Goal: Information Seeking & Learning: Check status

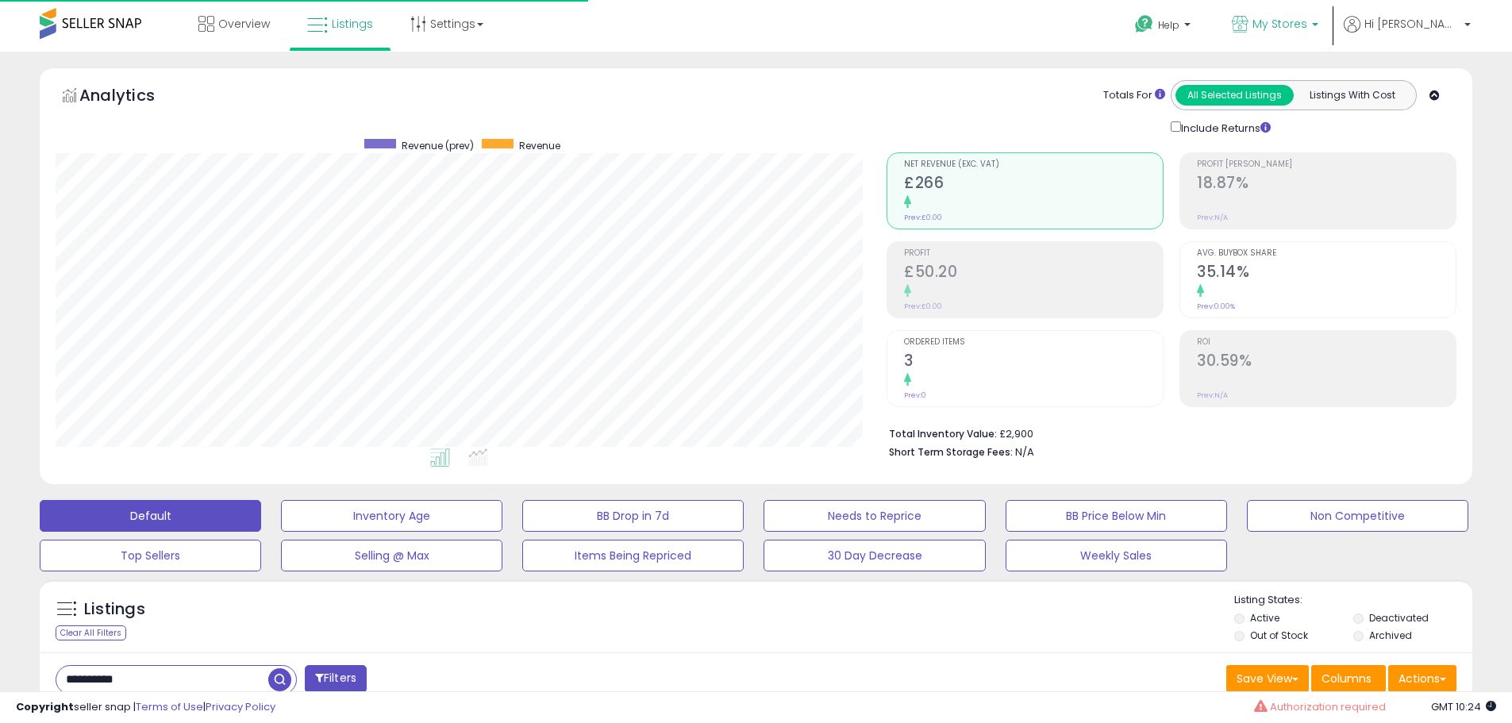
click at [1307, 18] on span "My Stores" at bounding box center [1280, 24] width 55 height 16
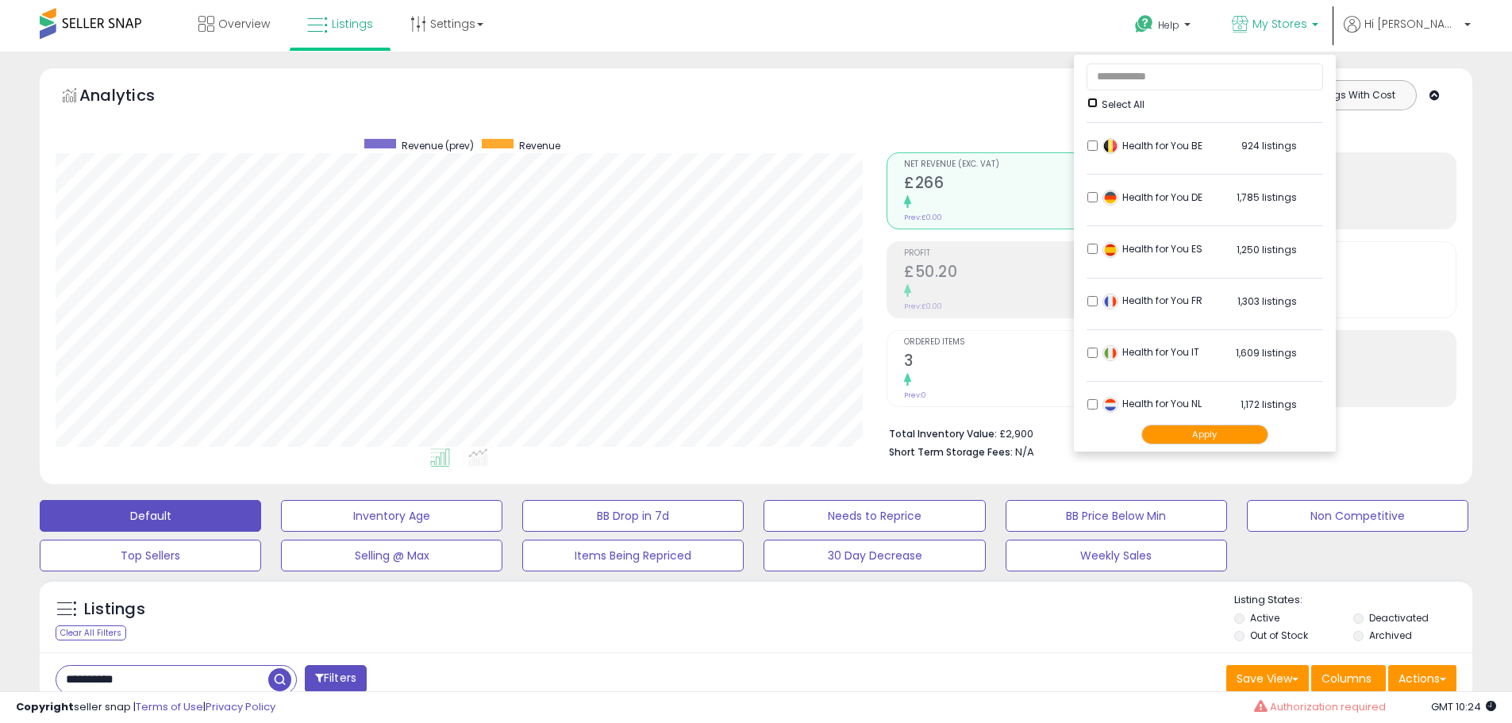
scroll to position [676, 0]
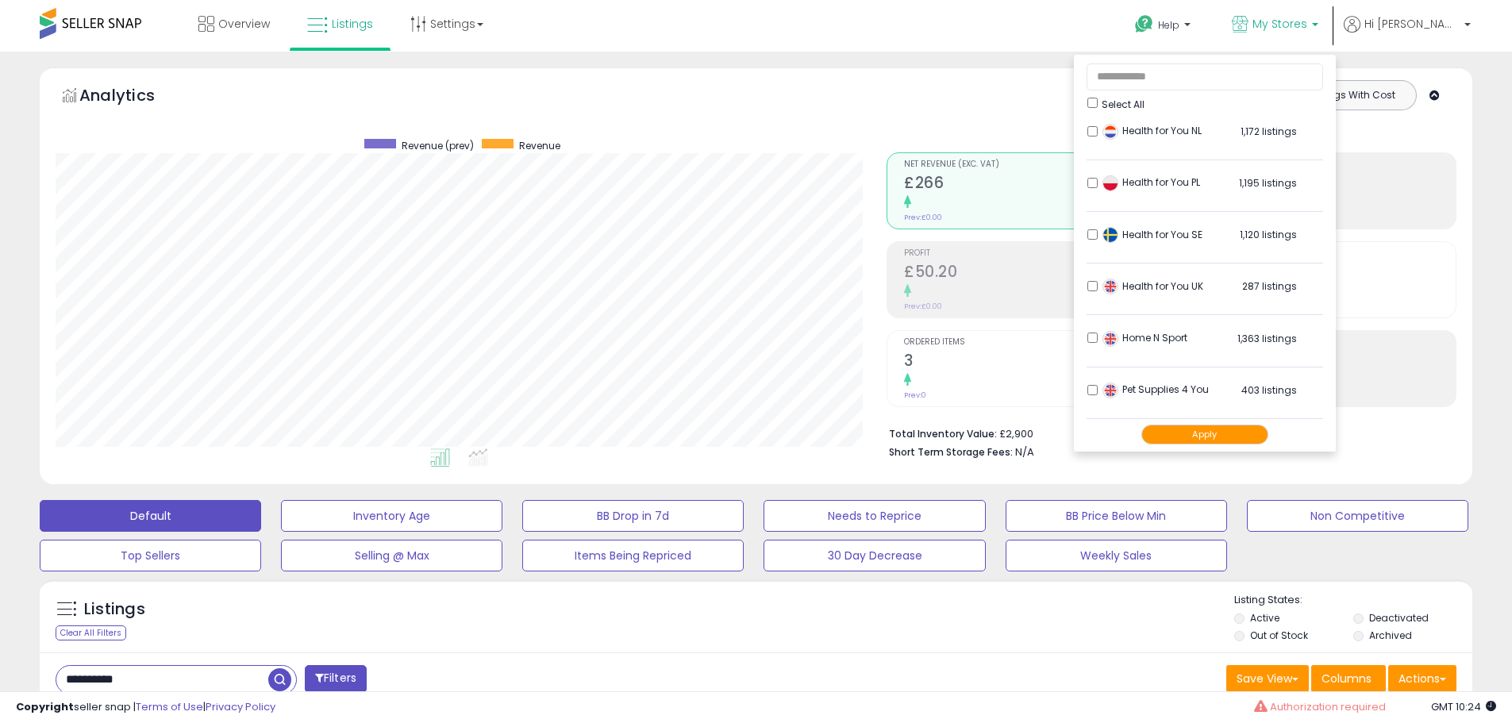
click at [1257, 434] on button "Apply" at bounding box center [1205, 435] width 127 height 20
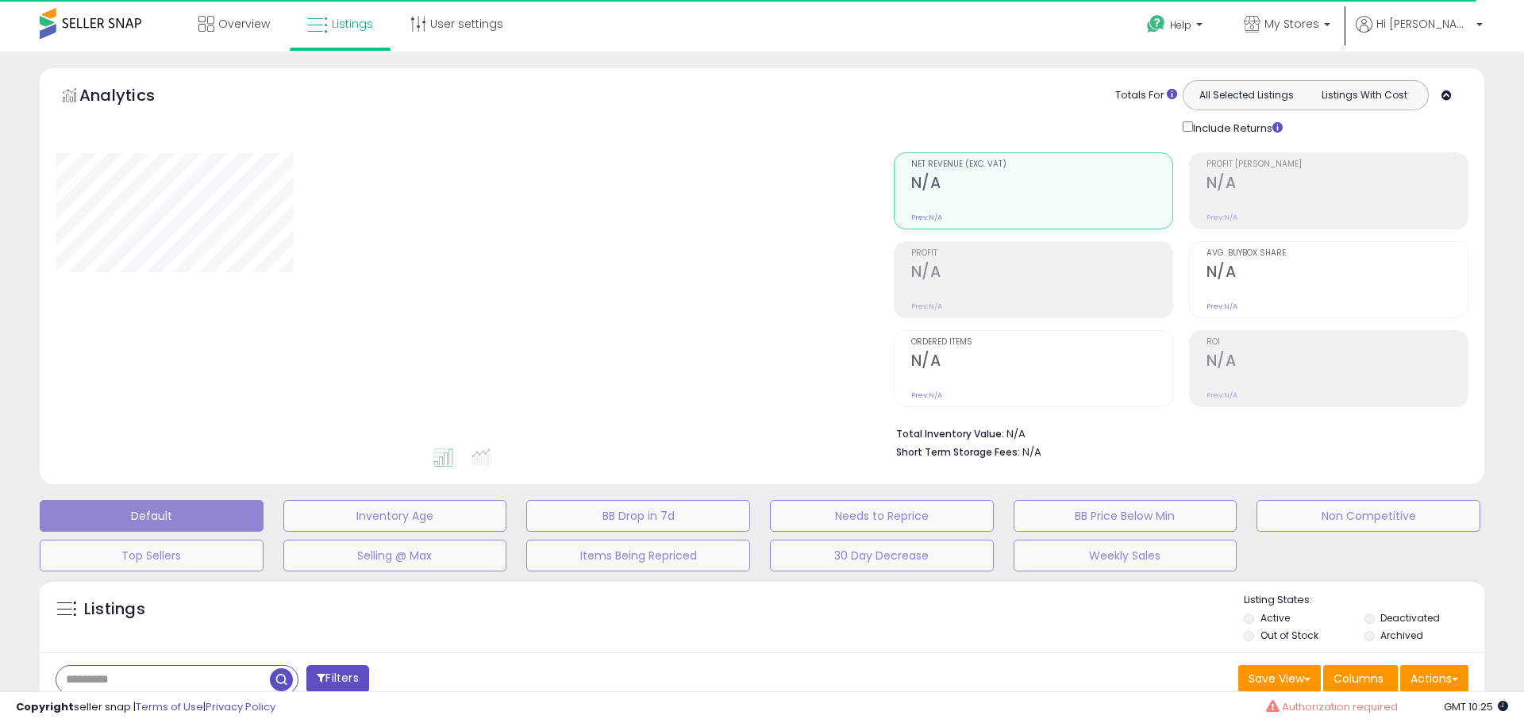
type input "**********"
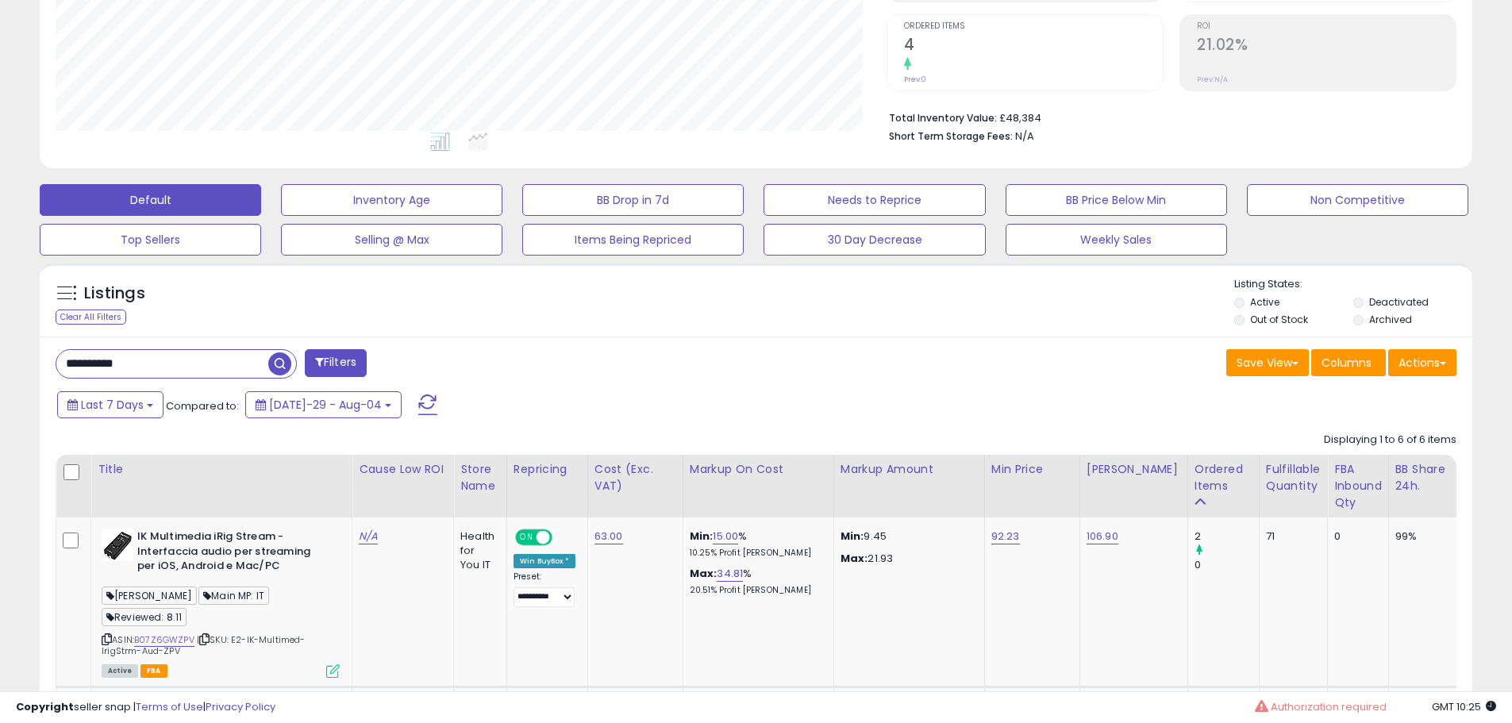
scroll to position [318, 0]
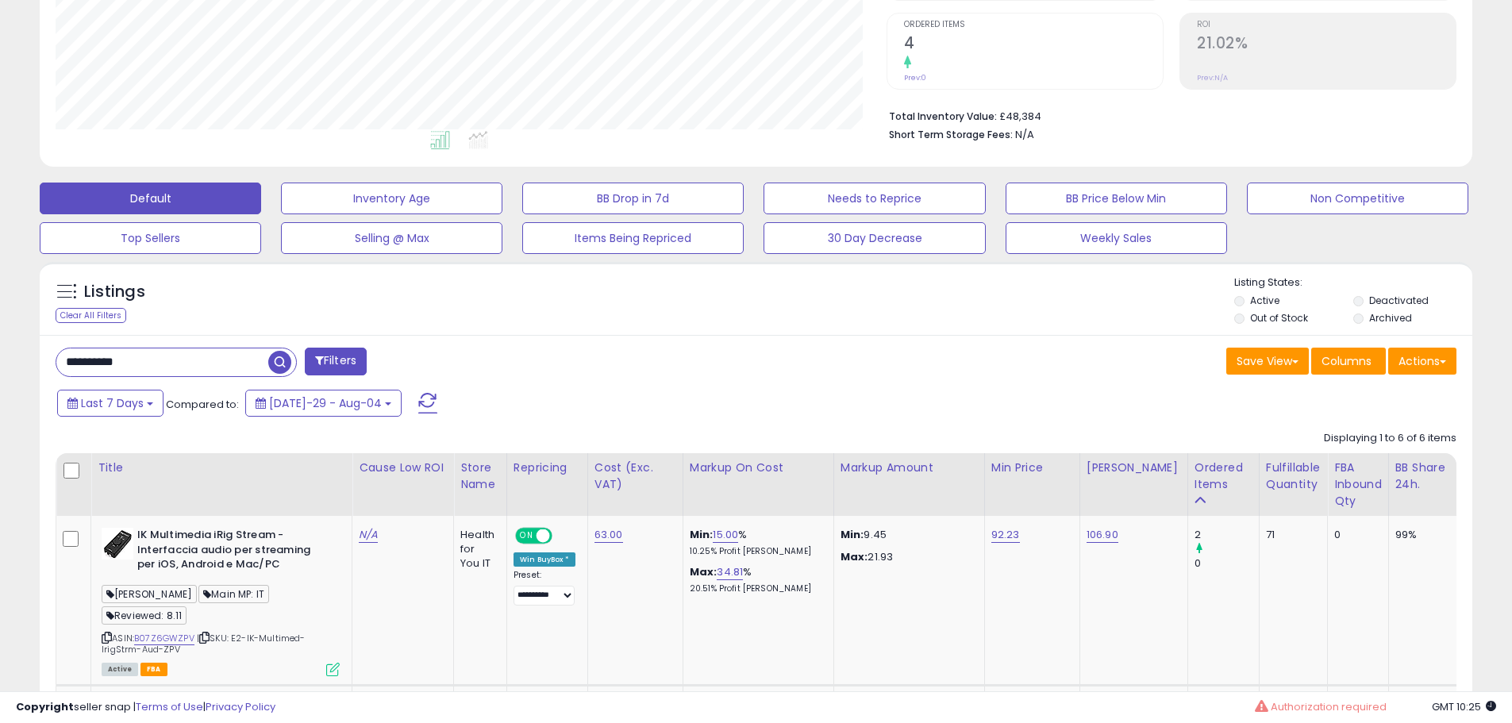
click at [174, 358] on input "**********" at bounding box center [162, 362] width 212 height 28
click at [174, 358] on input "**********" at bounding box center [230, 362] width 349 height 28
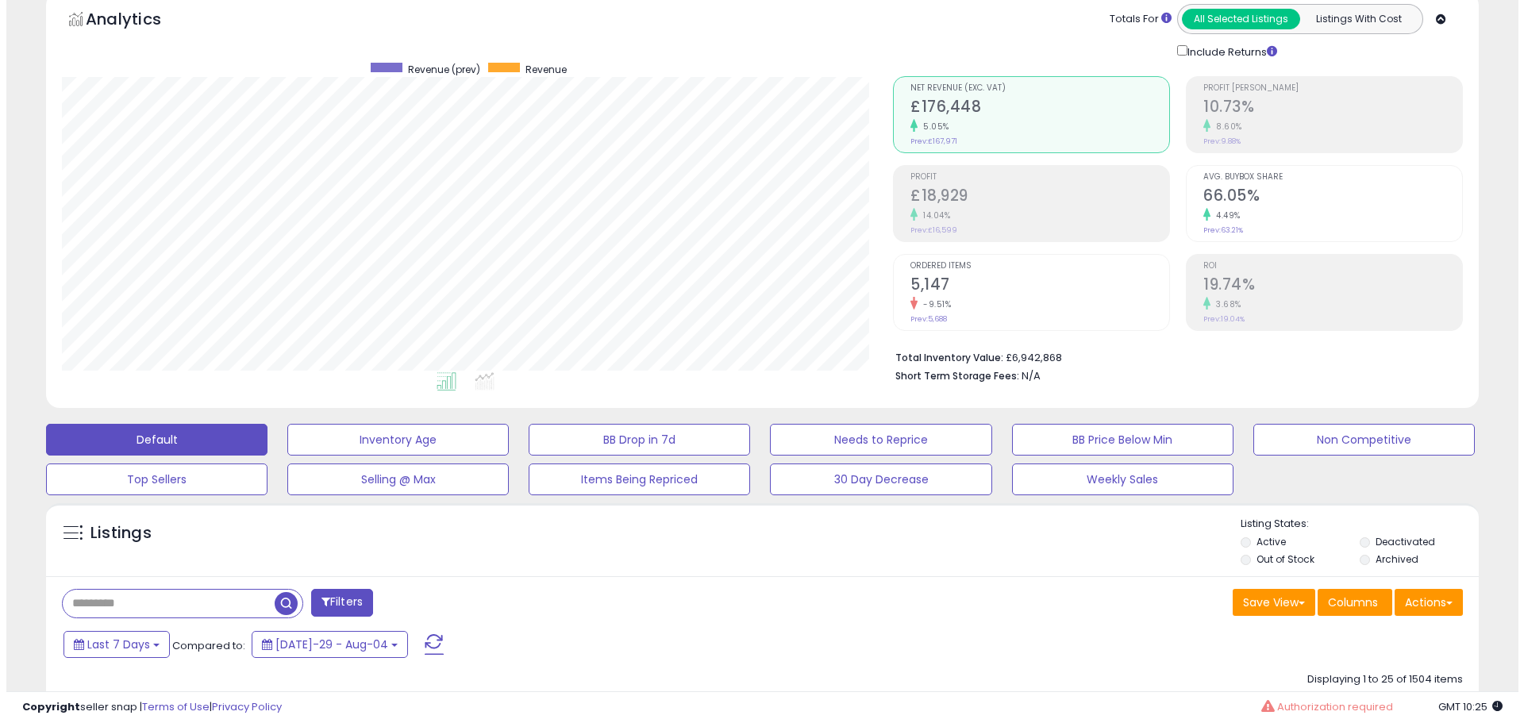
scroll to position [0, 0]
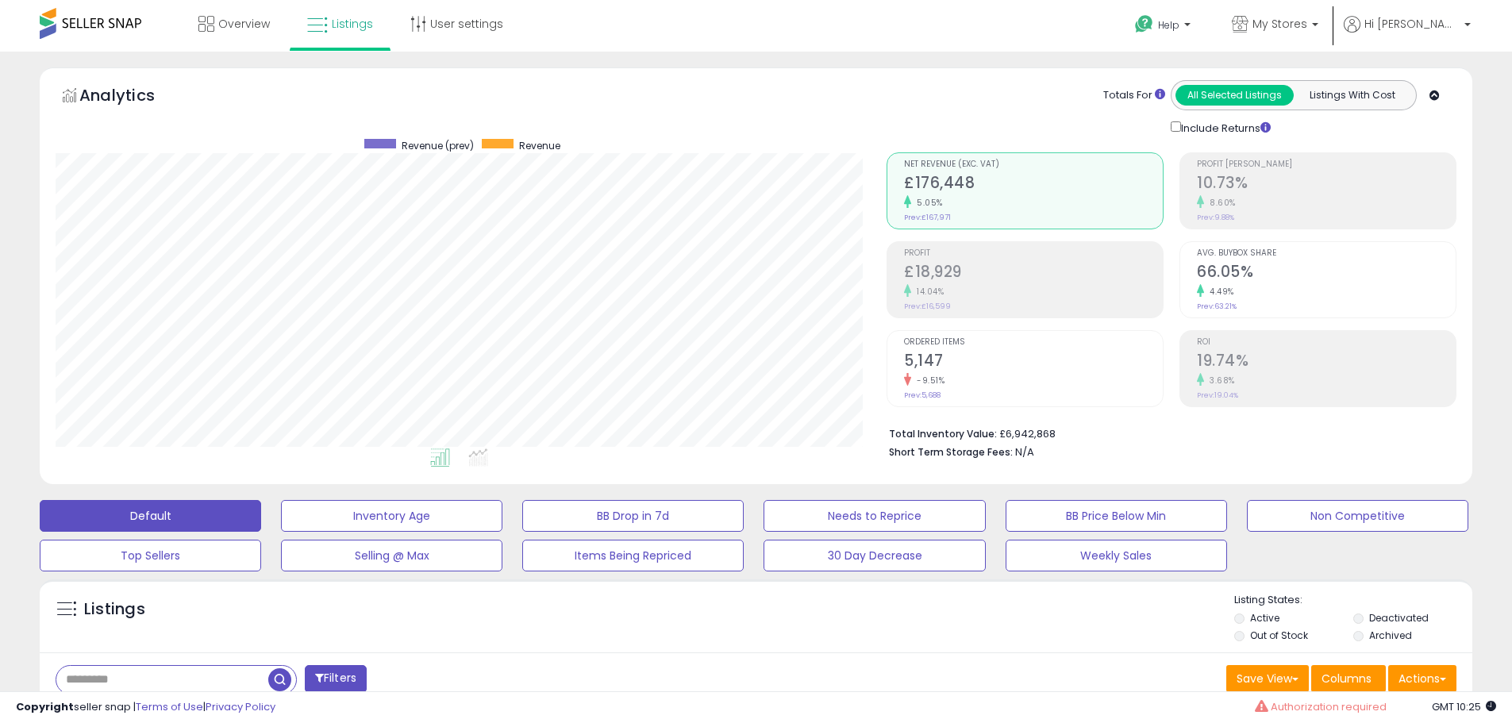
drag, startPoint x: 954, startPoint y: 369, endPoint x: 964, endPoint y: 367, distance: 10.6
click at [957, 369] on h2 "5,147" at bounding box center [1033, 362] width 259 height 21
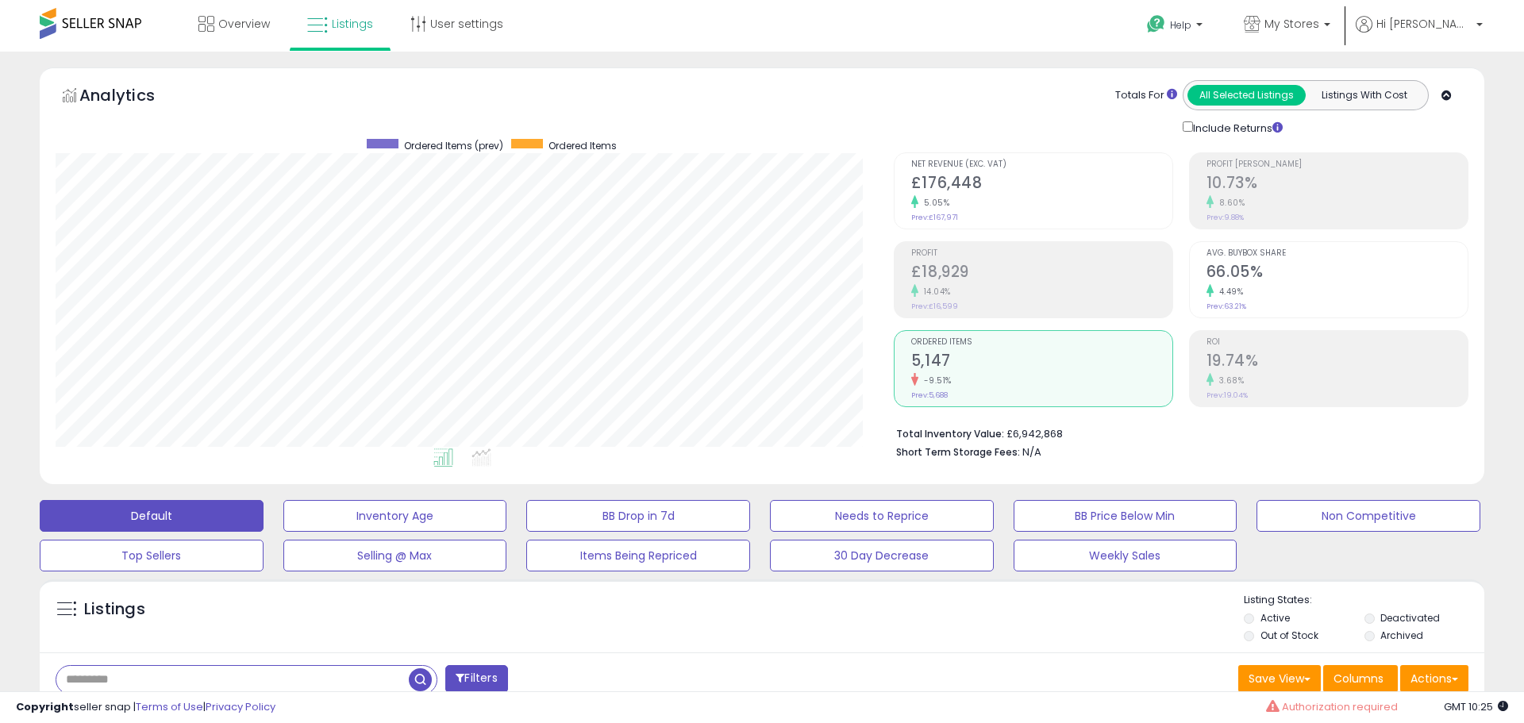
scroll to position [793498, 792992]
click at [1288, 378] on div "3.68%" at bounding box center [1326, 380] width 259 height 15
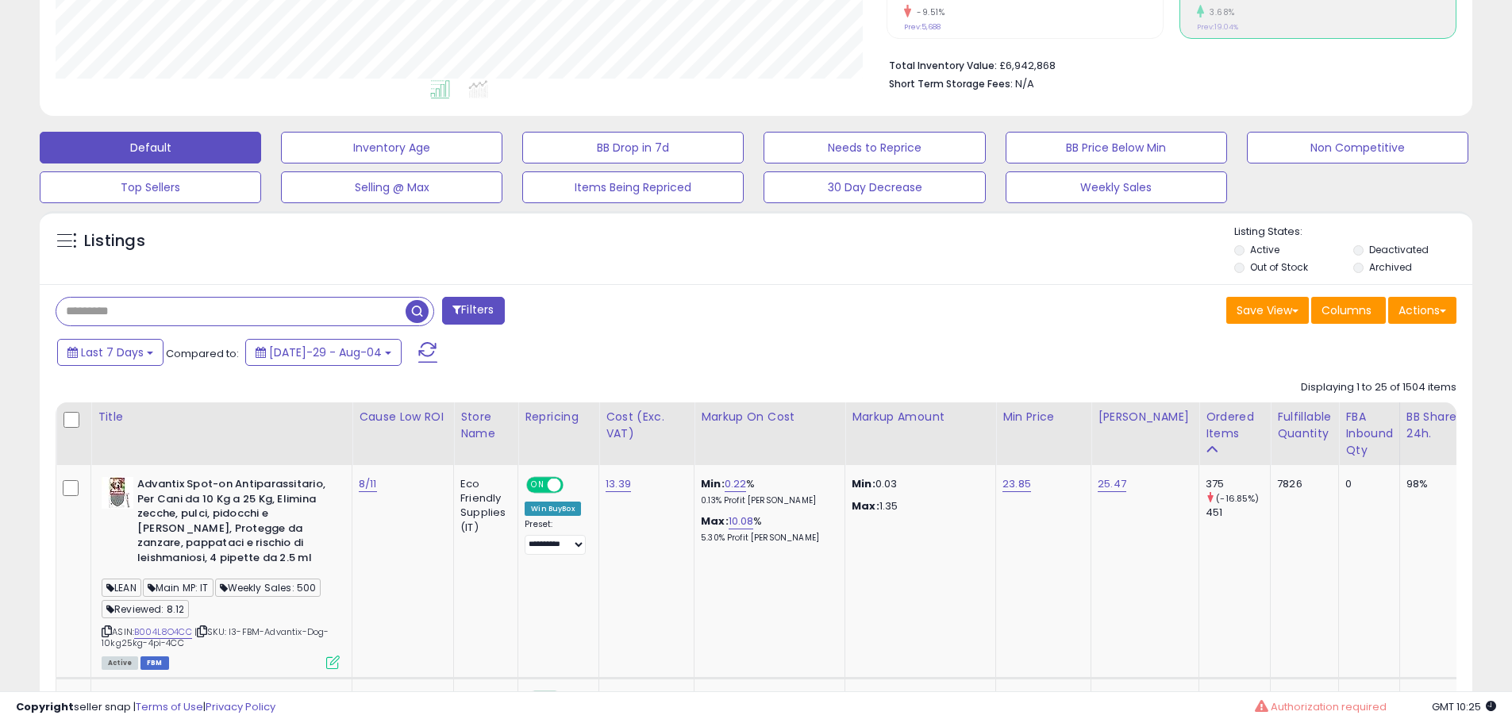
scroll to position [318, 0]
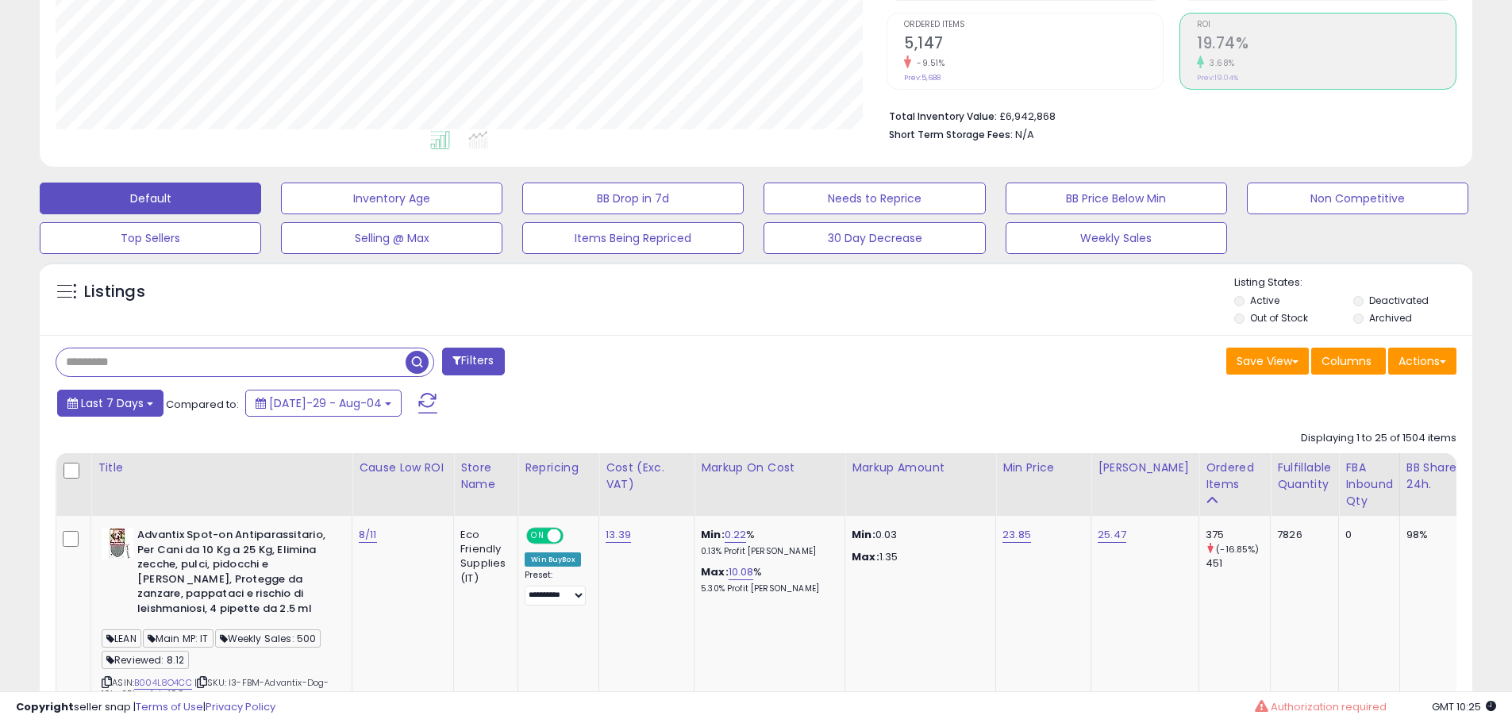
click at [137, 411] on button "Last 7 Days" at bounding box center [110, 403] width 106 height 27
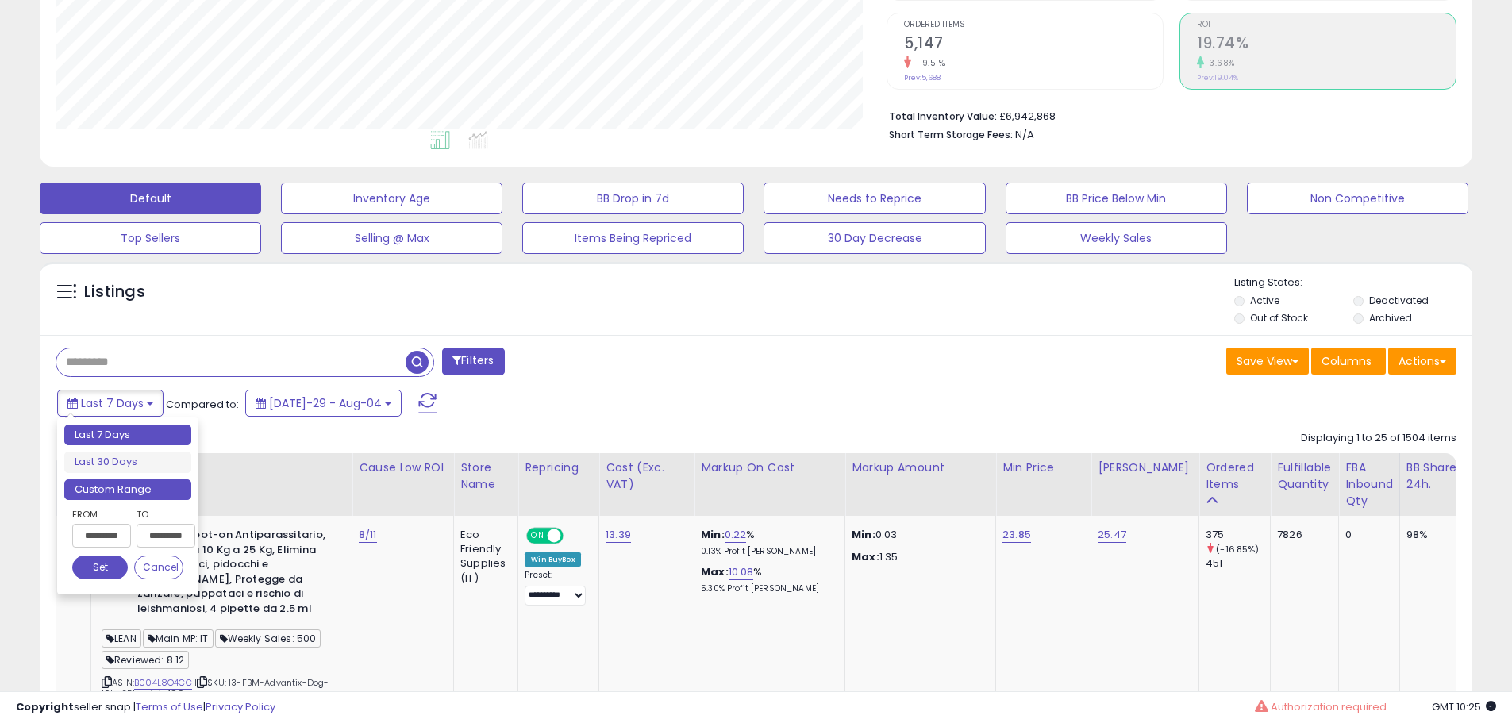
click at [125, 489] on li "Custom Range" at bounding box center [127, 489] width 127 height 21
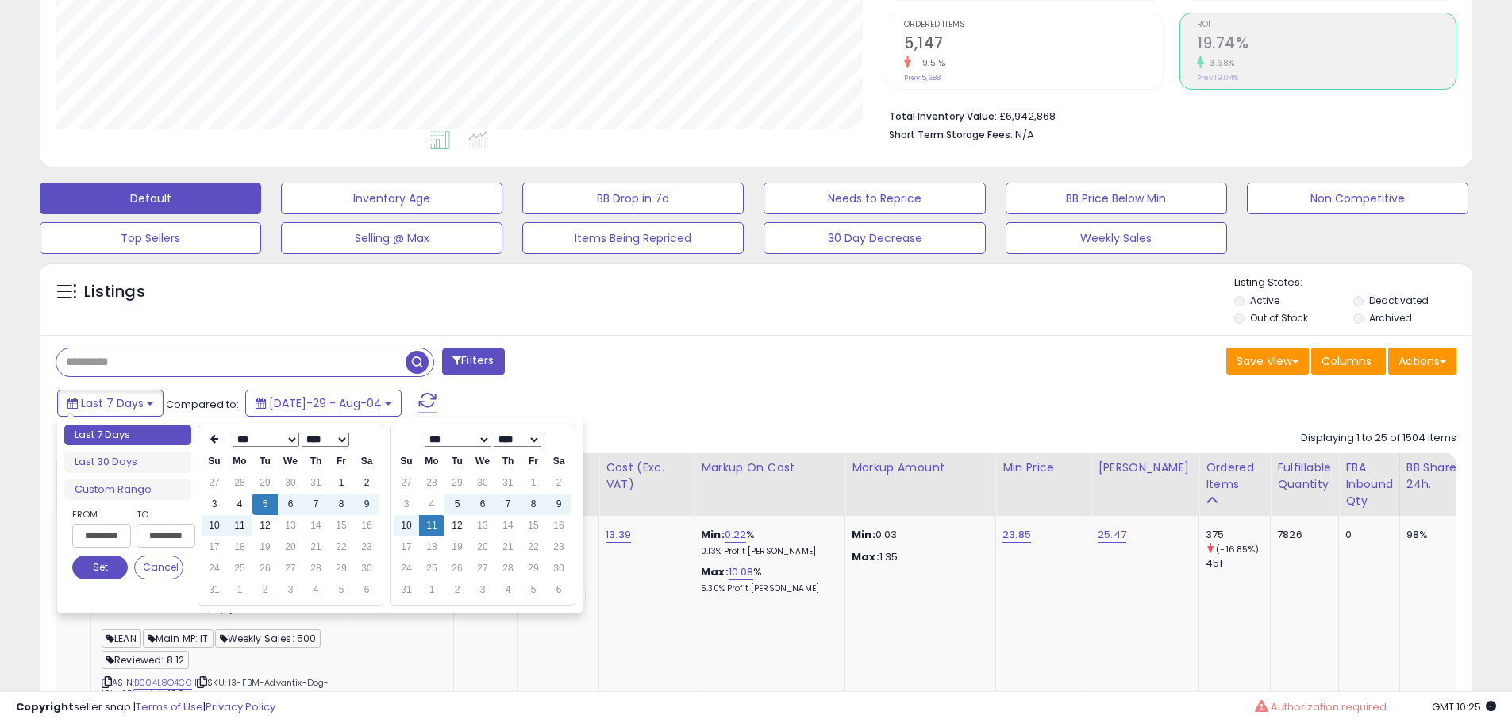
type input "**********"
click at [394, 522] on td "10" at bounding box center [406, 525] width 25 height 21
click at [421, 522] on td "11" at bounding box center [431, 525] width 25 height 21
type input "**********"
click at [212, 532] on td "10" at bounding box center [214, 525] width 25 height 21
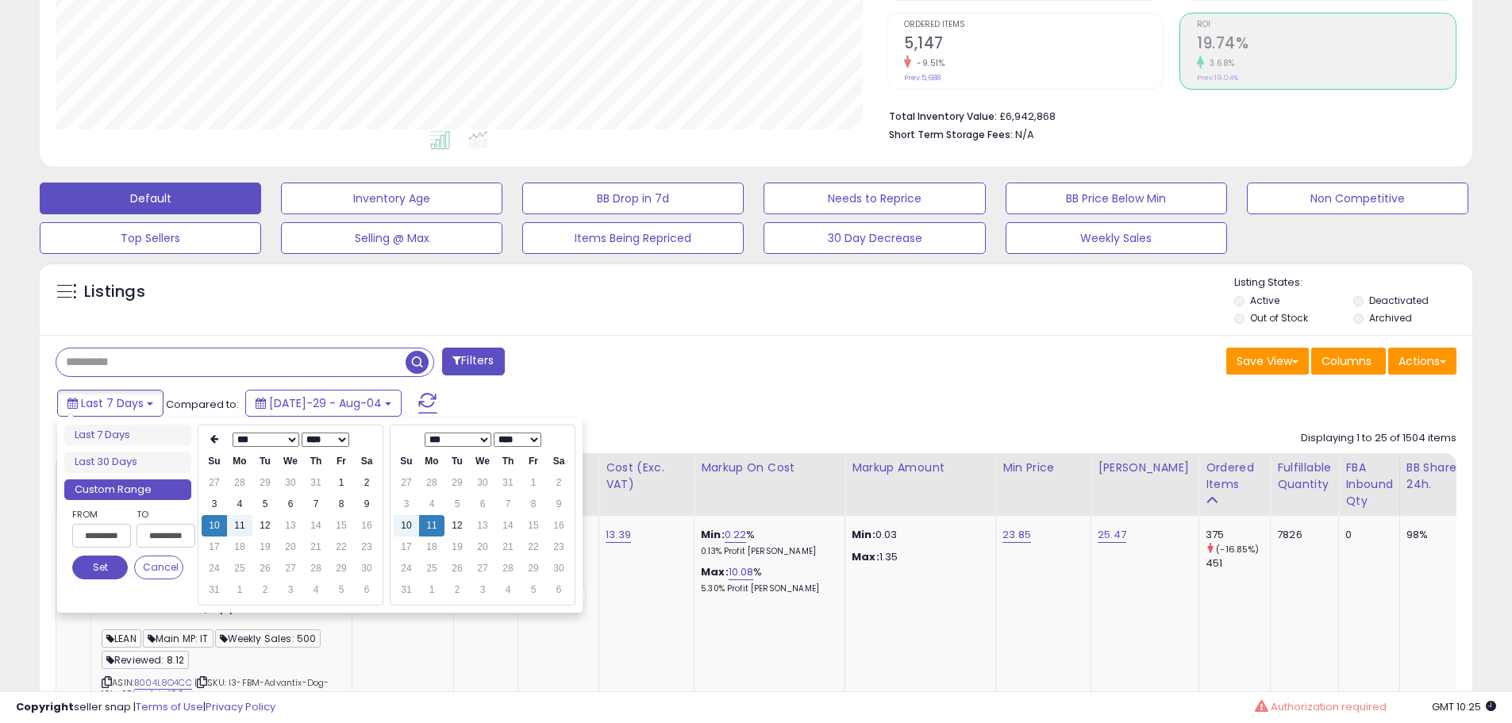
type input "**********"
click at [101, 571] on button "Set" at bounding box center [100, 568] width 56 height 24
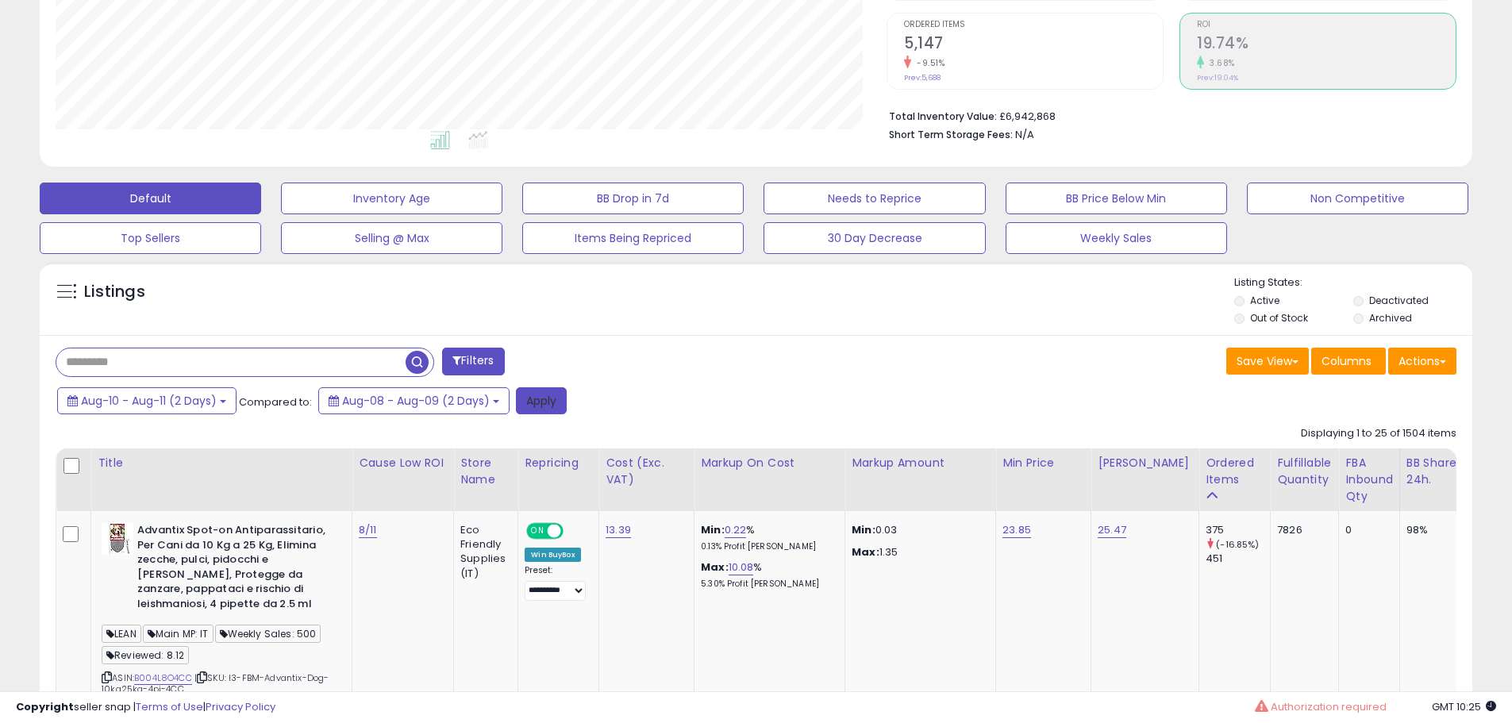
click at [542, 404] on button "Apply" at bounding box center [541, 400] width 51 height 27
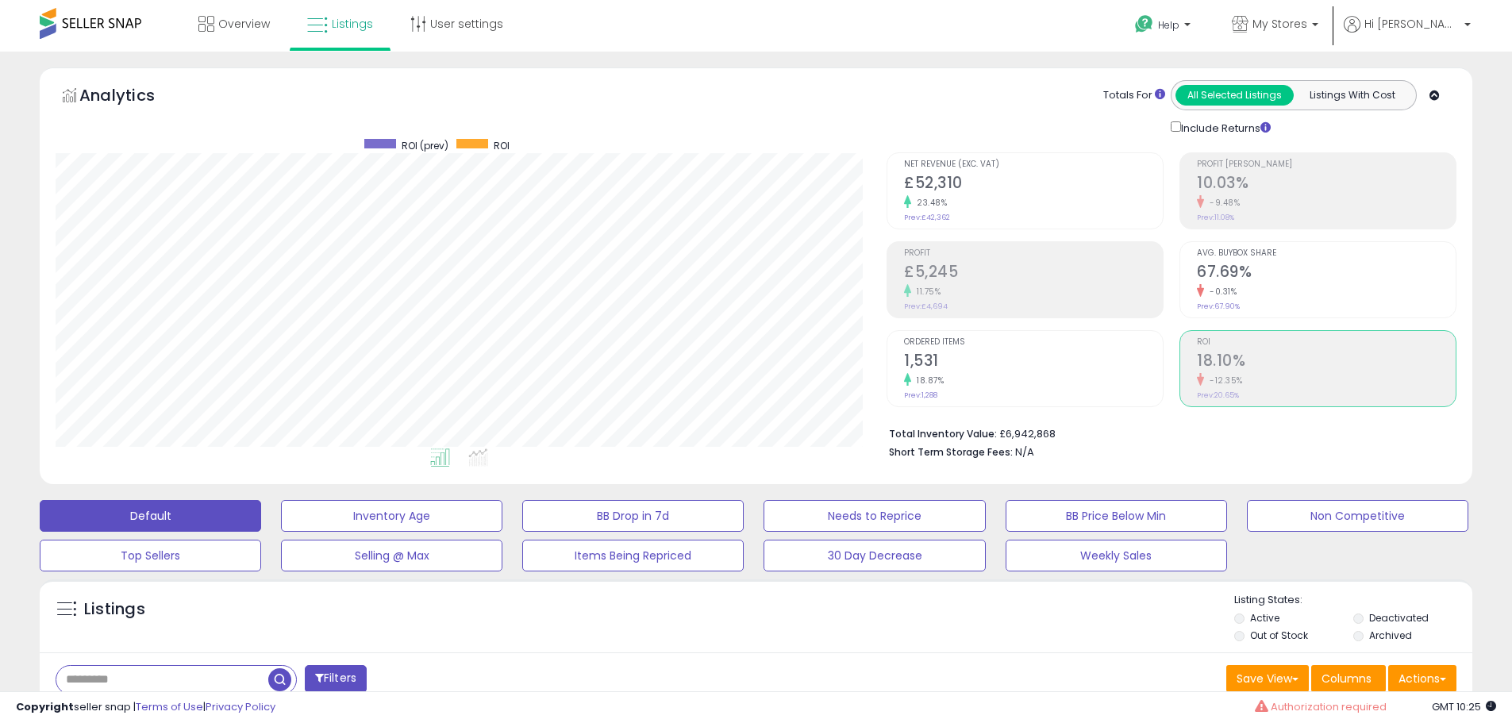
scroll to position [0, 0]
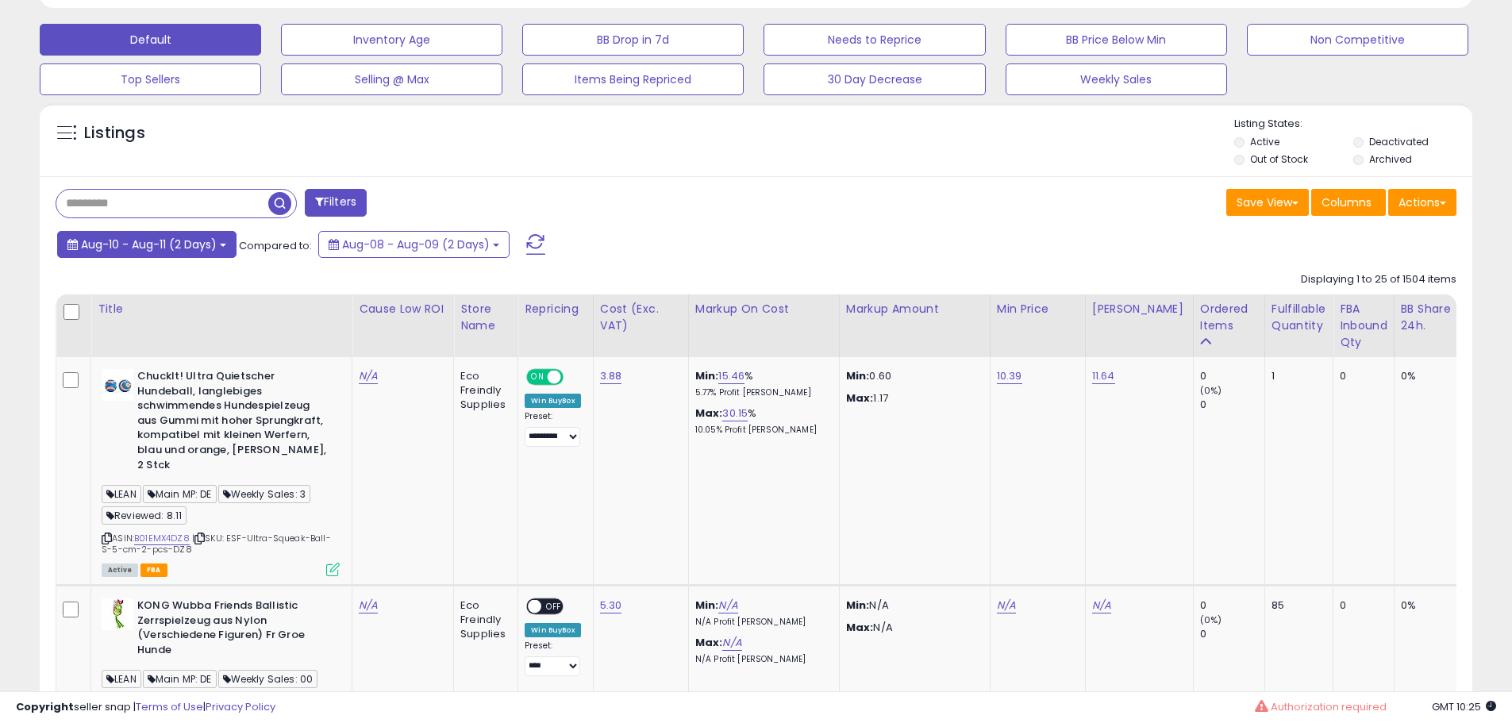
click at [202, 248] on span "Aug-10 - Aug-11 (2 Days)" at bounding box center [149, 245] width 136 height 16
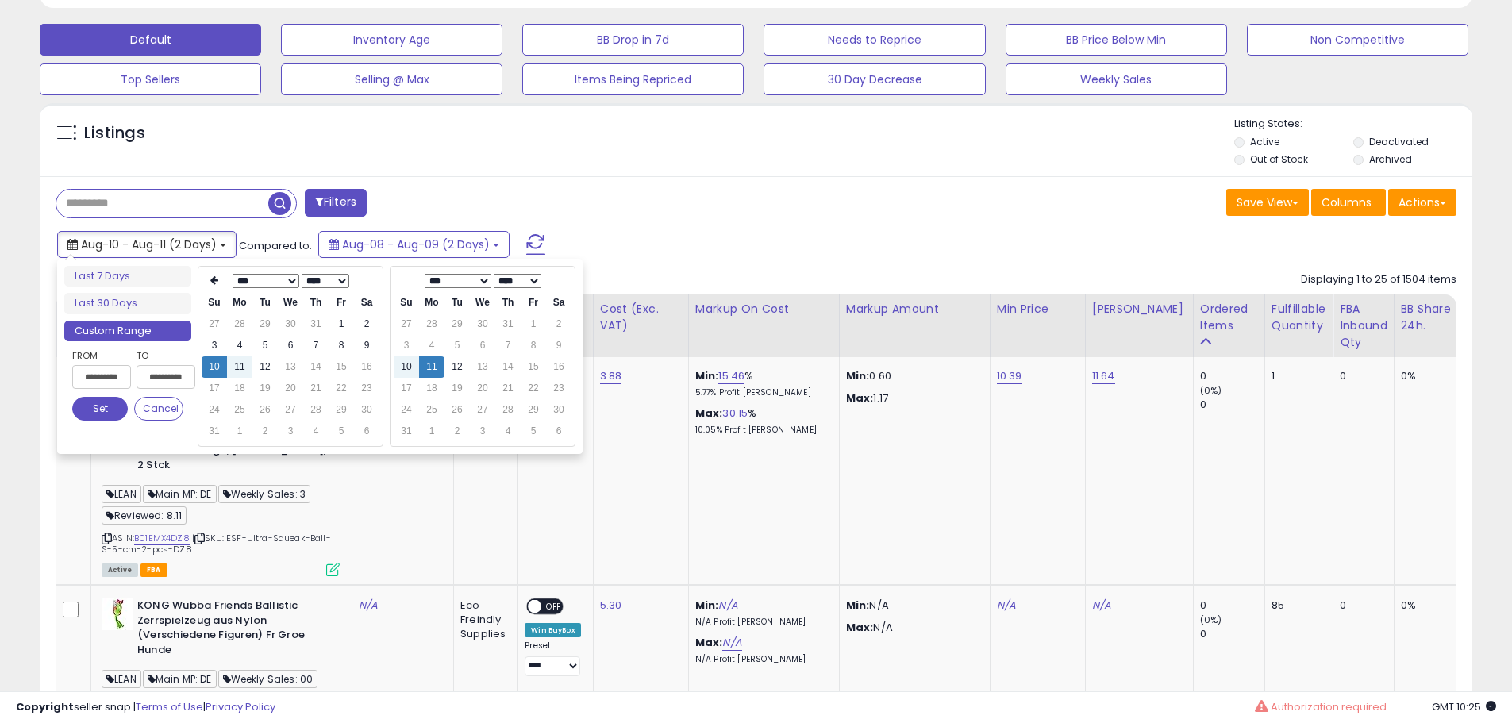
type input "**********"
click at [244, 376] on td "11" at bounding box center [239, 366] width 25 height 21
click at [95, 415] on button "Set" at bounding box center [100, 409] width 56 height 24
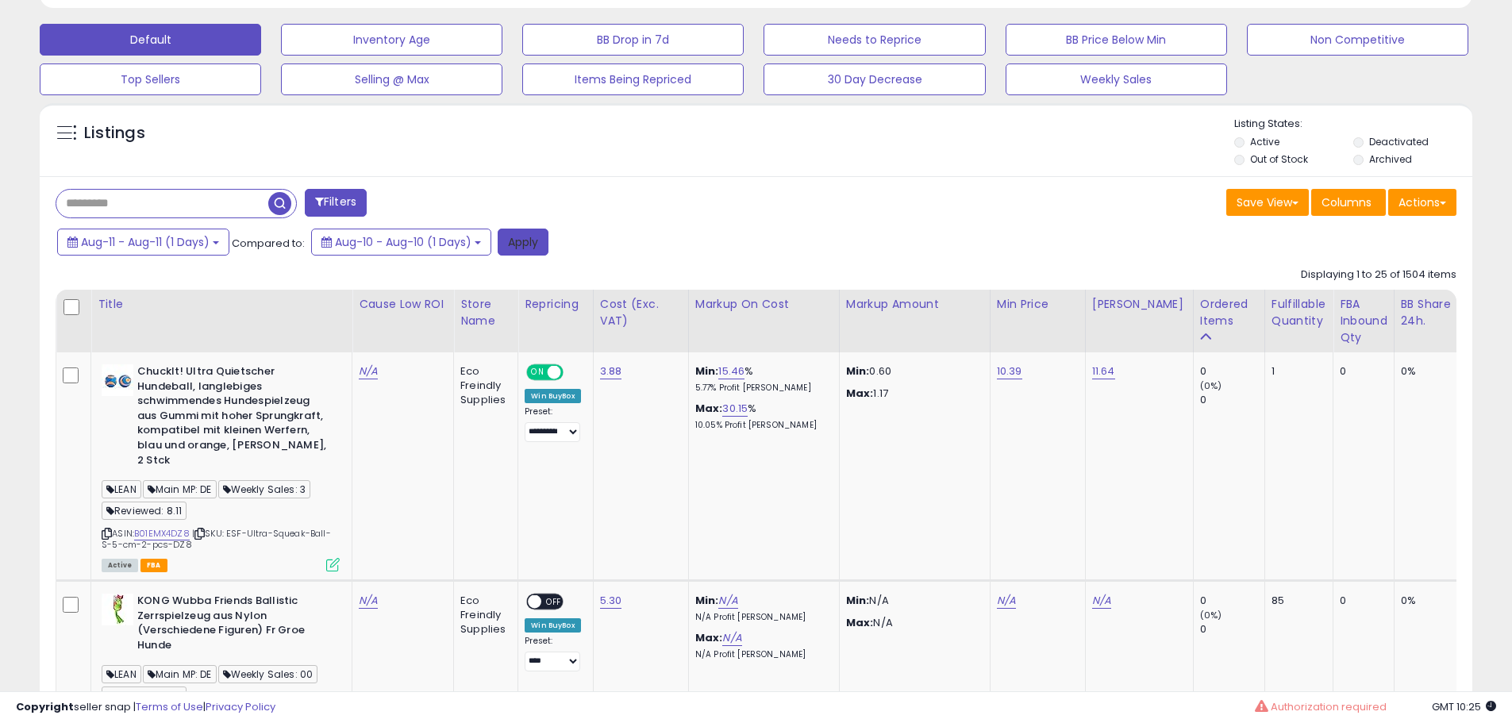
click at [516, 253] on button "Apply" at bounding box center [523, 242] width 51 height 27
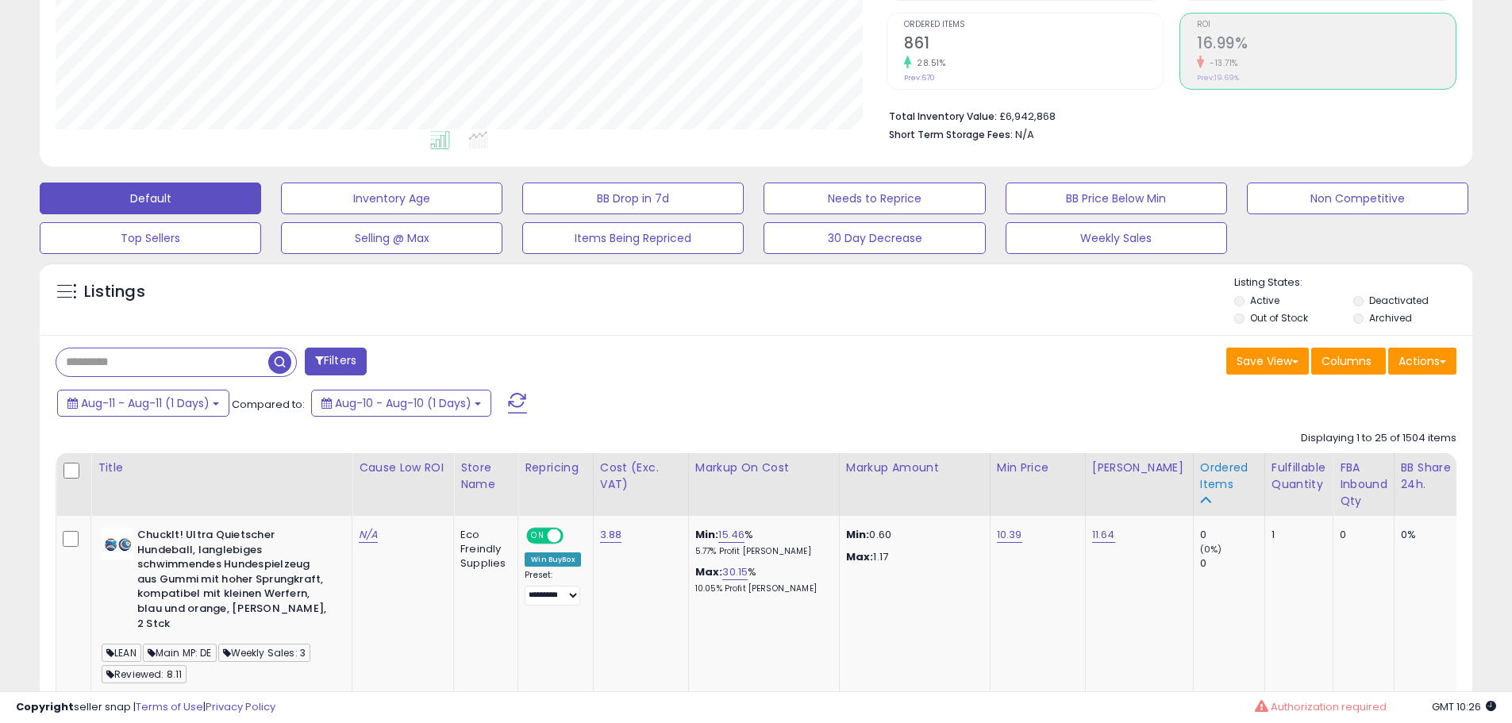
click at [1206, 468] on div "Ordered Items" at bounding box center [1229, 476] width 58 height 33
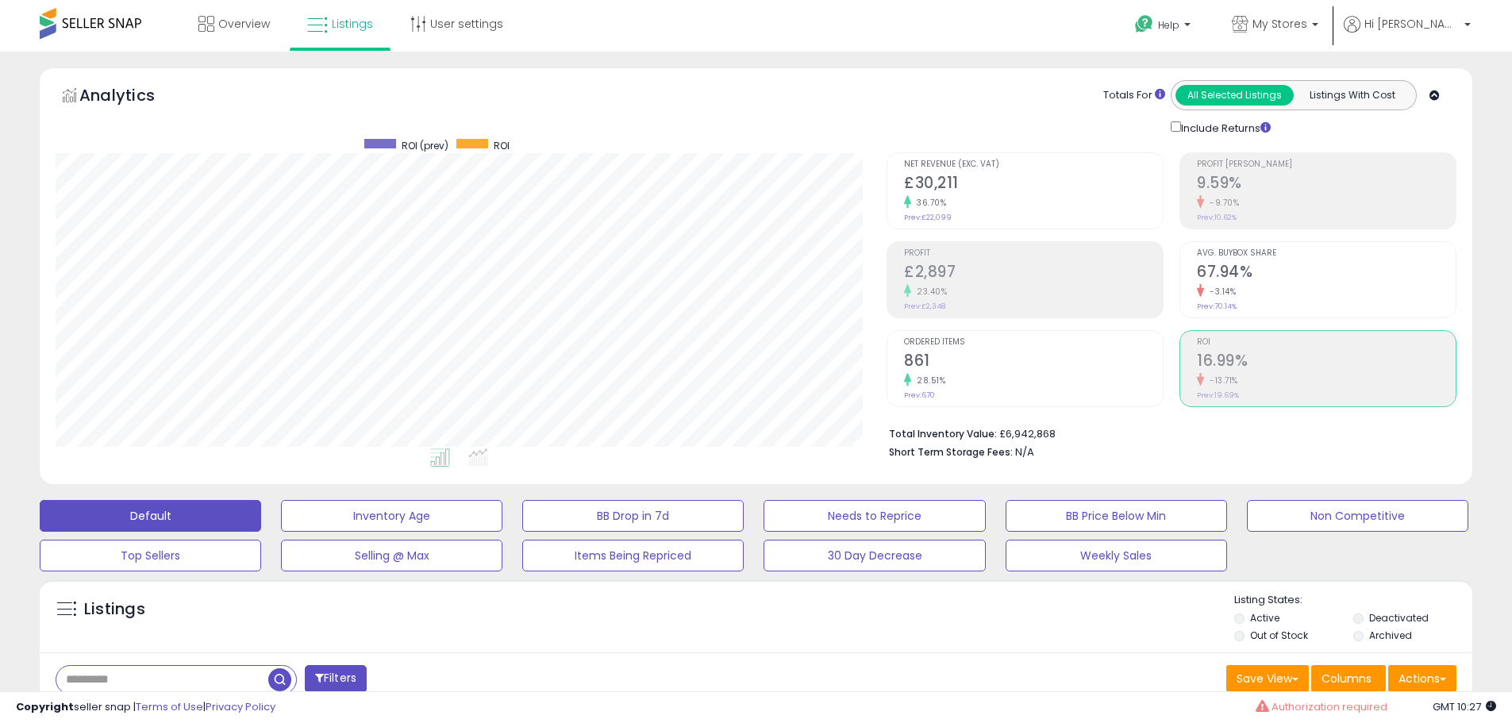
click at [964, 362] on h2 "861" at bounding box center [1033, 362] width 259 height 21
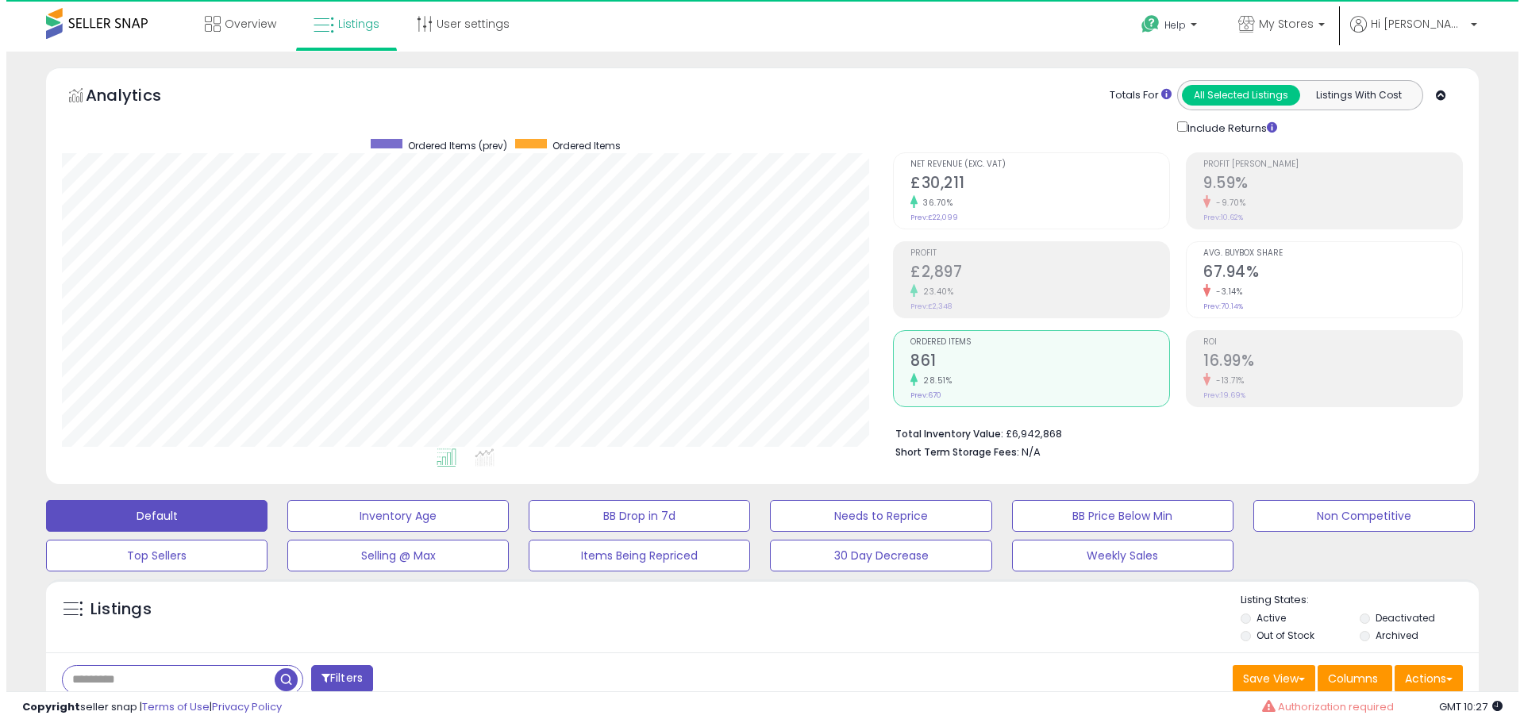
scroll to position [325, 831]
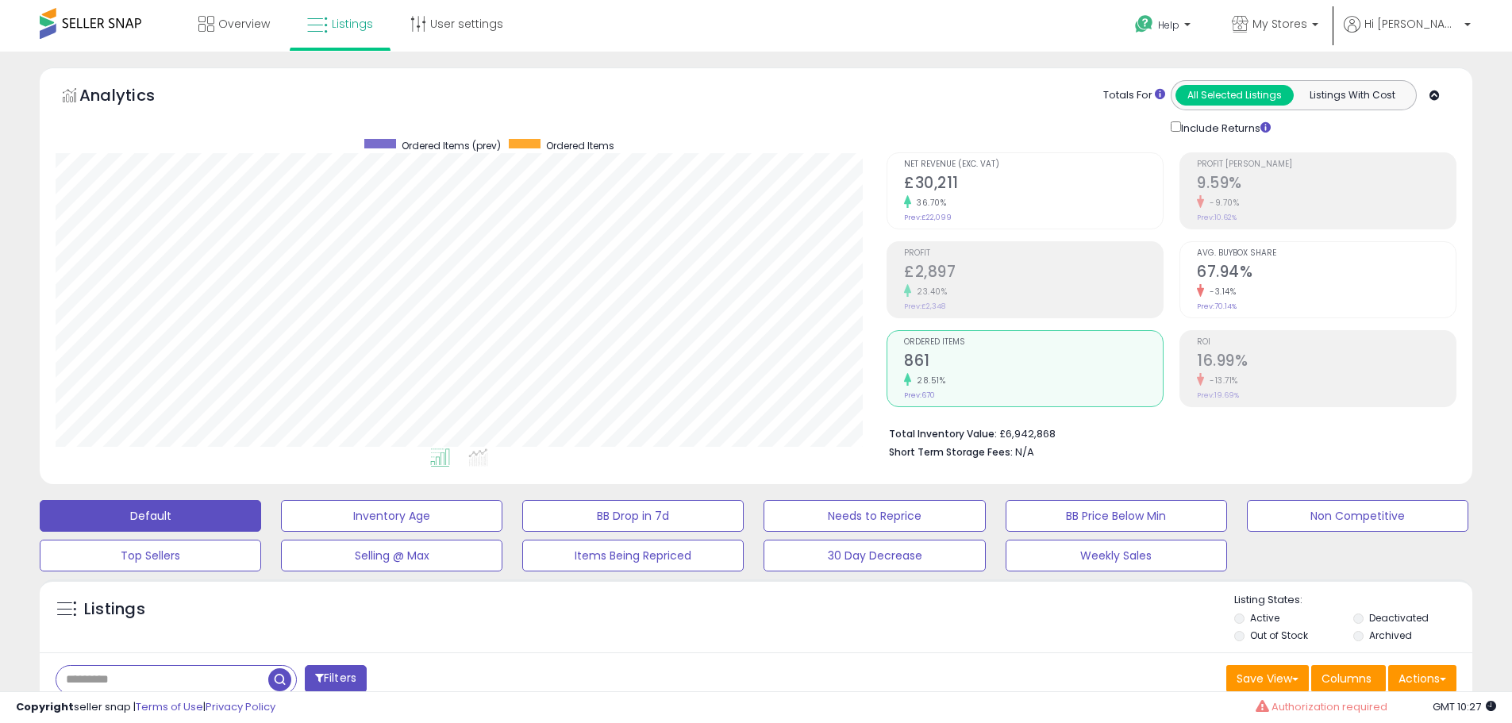
click at [922, 190] on h2 "£30,211" at bounding box center [1033, 184] width 259 height 21
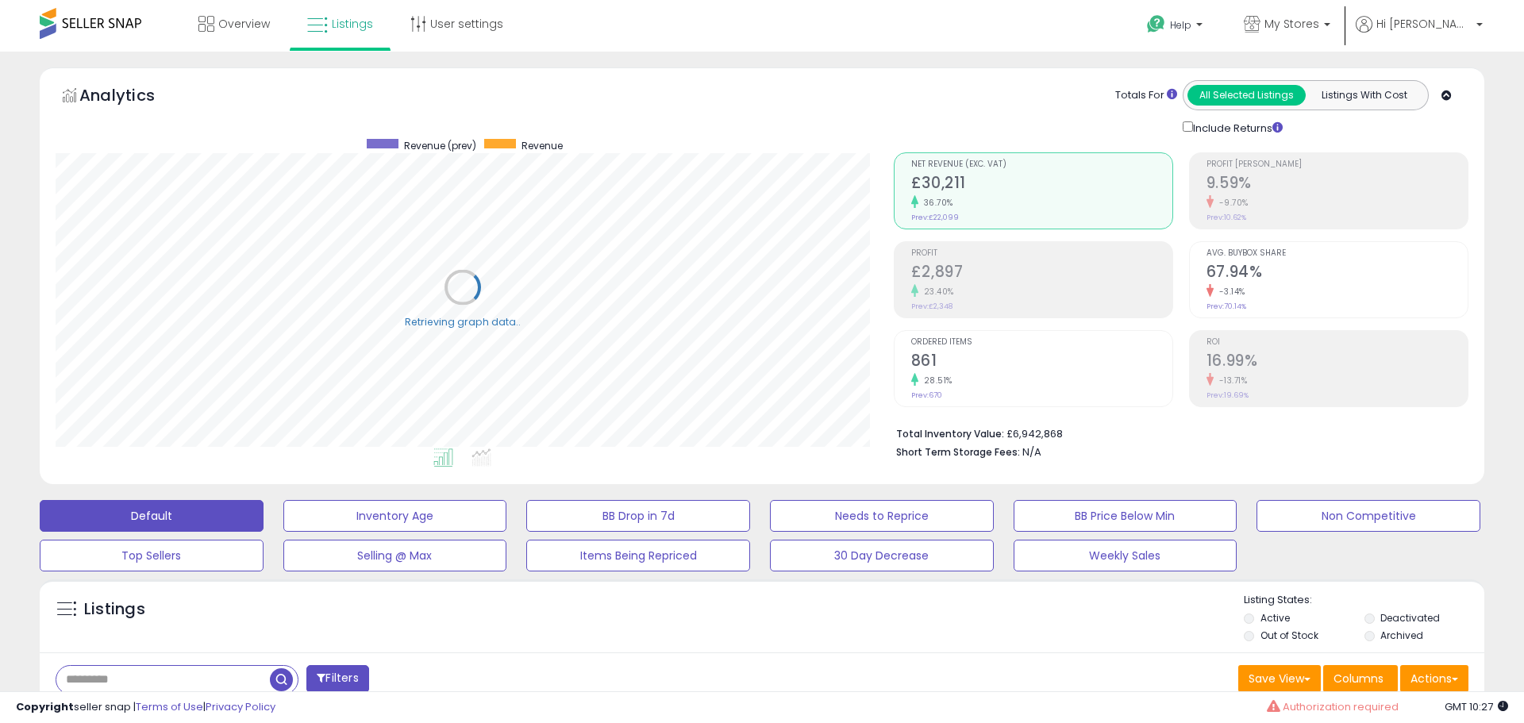
scroll to position [793498, 792992]
click at [1007, 183] on h2 "£30,211" at bounding box center [1033, 184] width 259 height 21
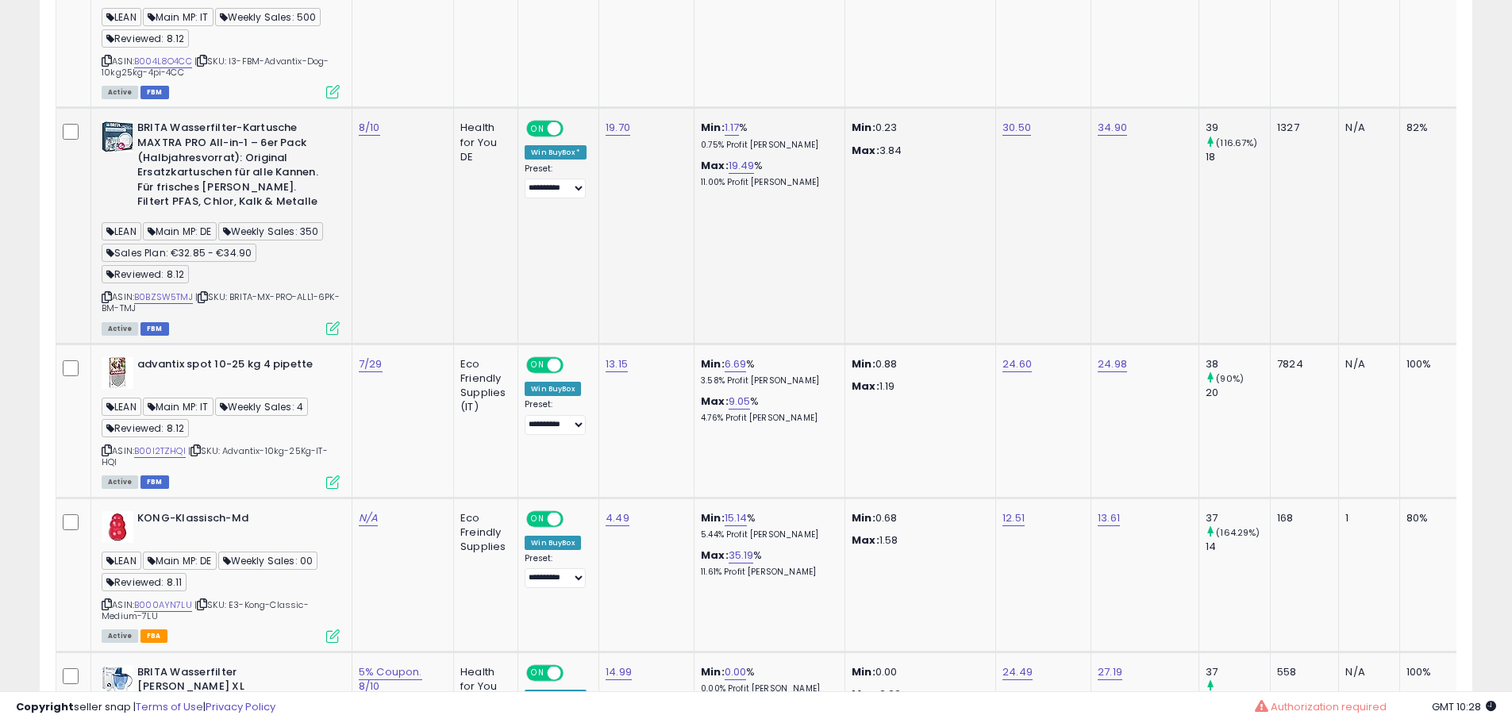
scroll to position [794, 0]
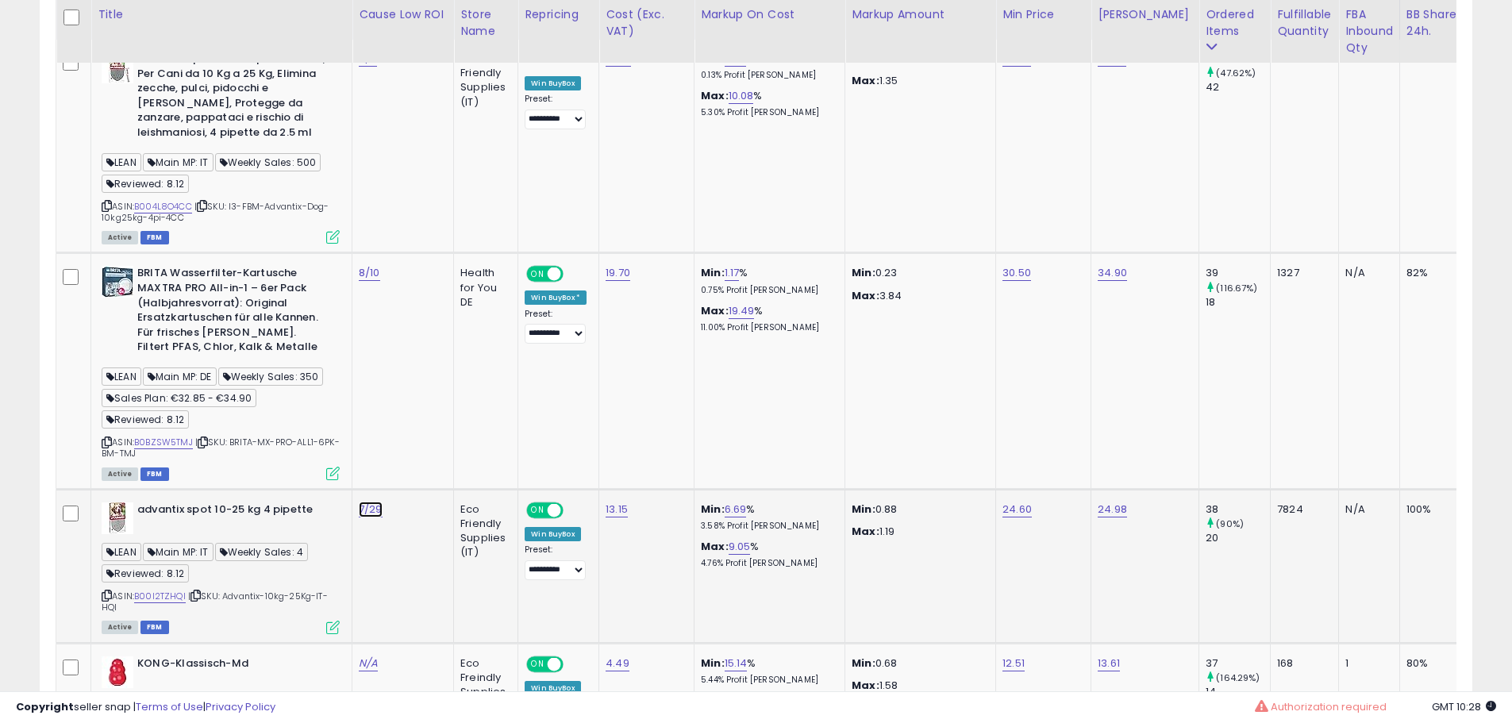
click at [374, 67] on link "7/29" at bounding box center [368, 59] width 18 height 16
click at [392, 471] on span at bounding box center [387, 469] width 10 height 10
type input "****"
click button "submit" at bounding box center [415, 469] width 27 height 24
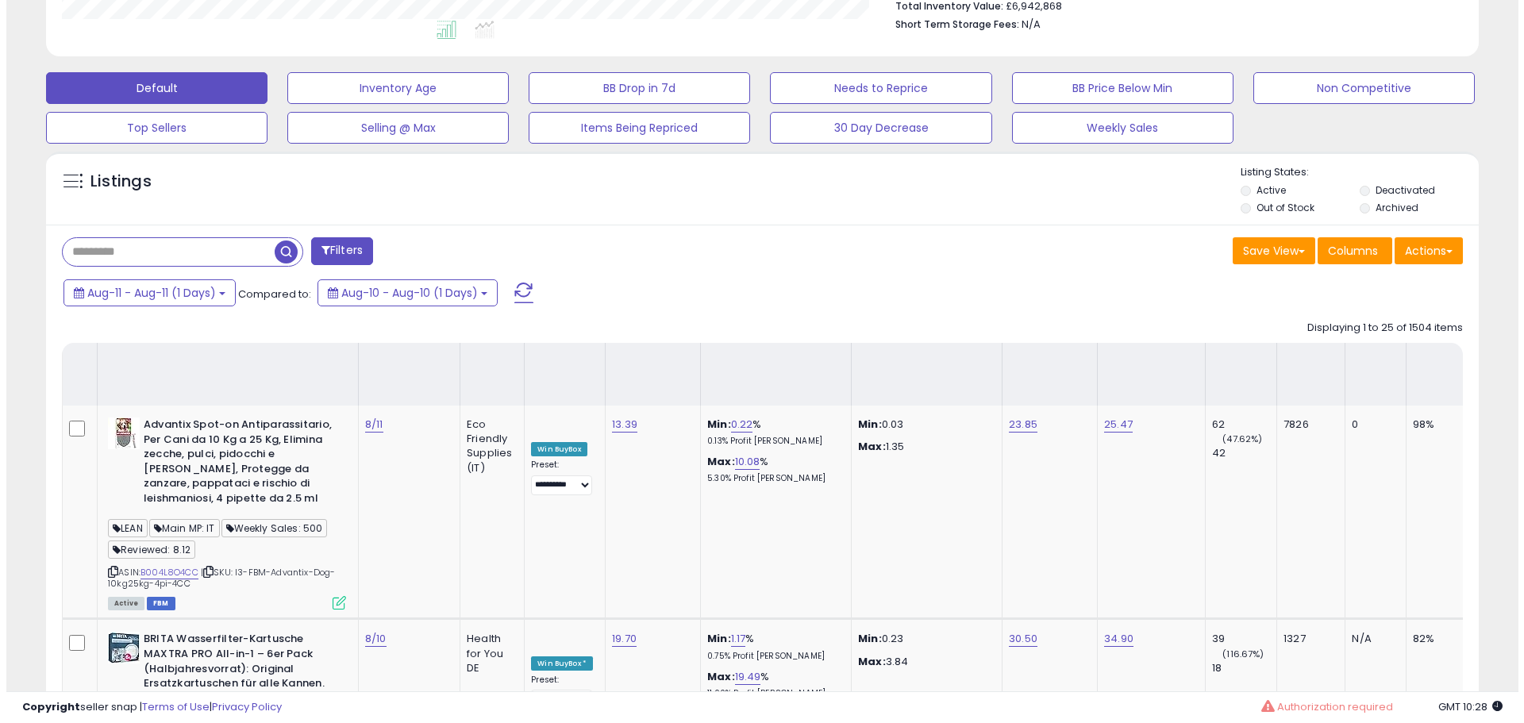
scroll to position [0, 0]
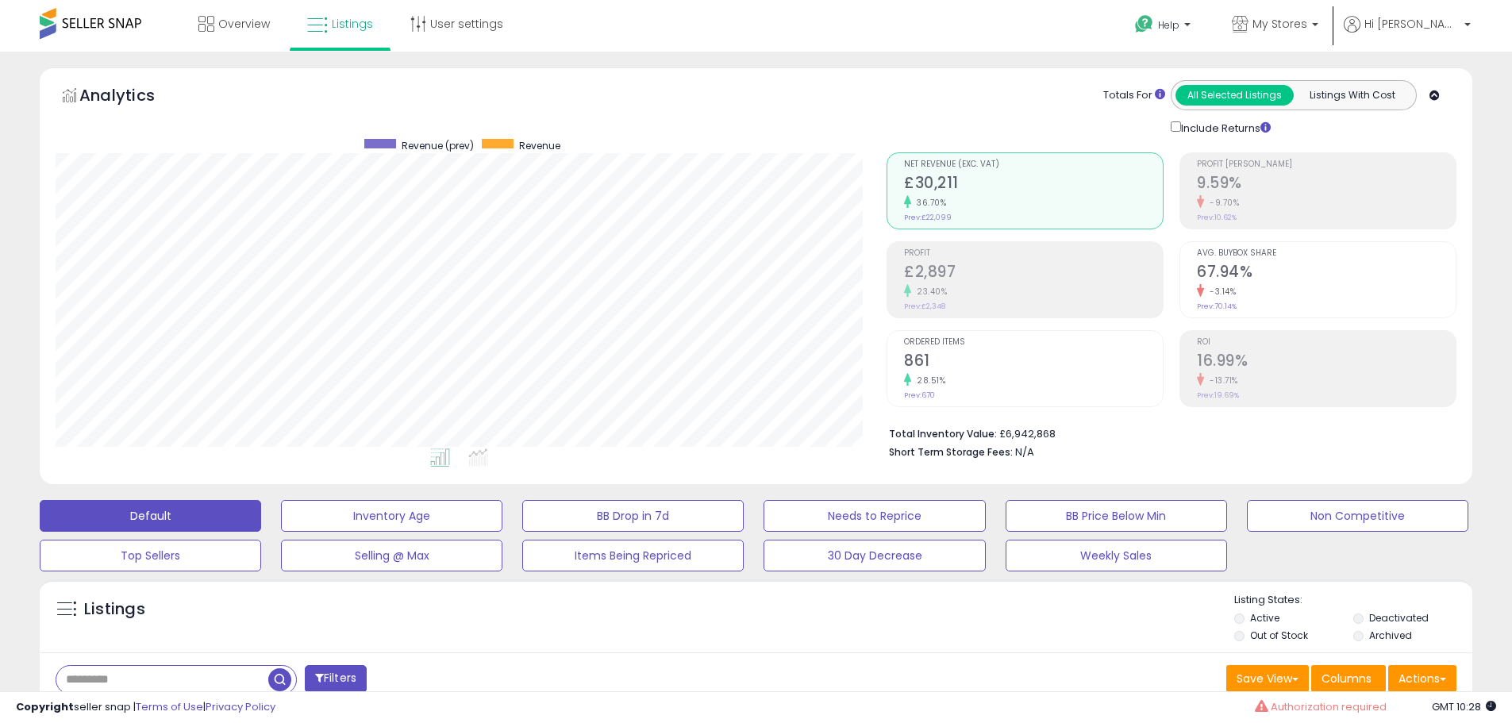
click at [1333, 391] on div "ROI 16.99% -13.71% Prev: 19.69%" at bounding box center [1326, 366] width 259 height 71
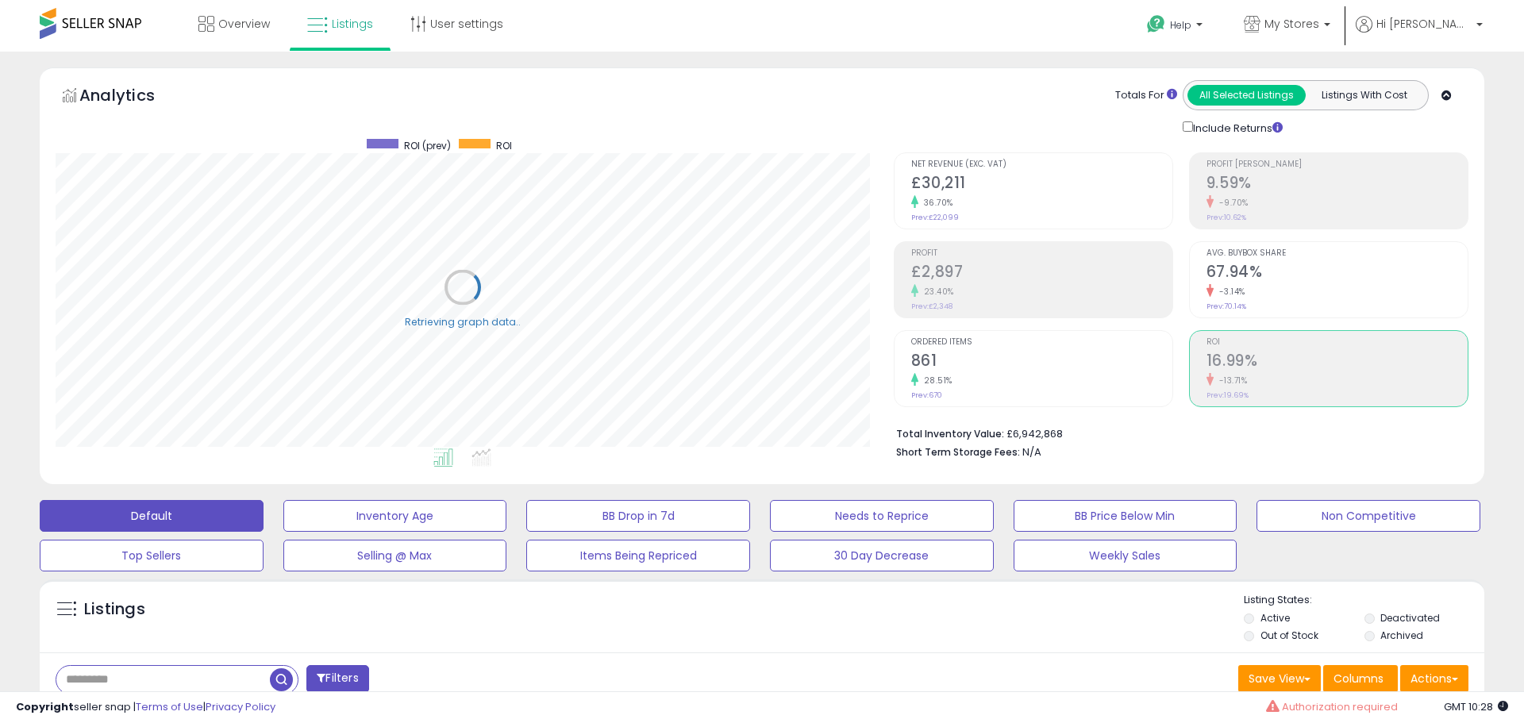
scroll to position [793498, 792992]
drag, startPoint x: 1049, startPoint y: 359, endPoint x: 1059, endPoint y: 360, distance: 10.4
click at [1053, 360] on h2 "861" at bounding box center [1033, 362] width 259 height 21
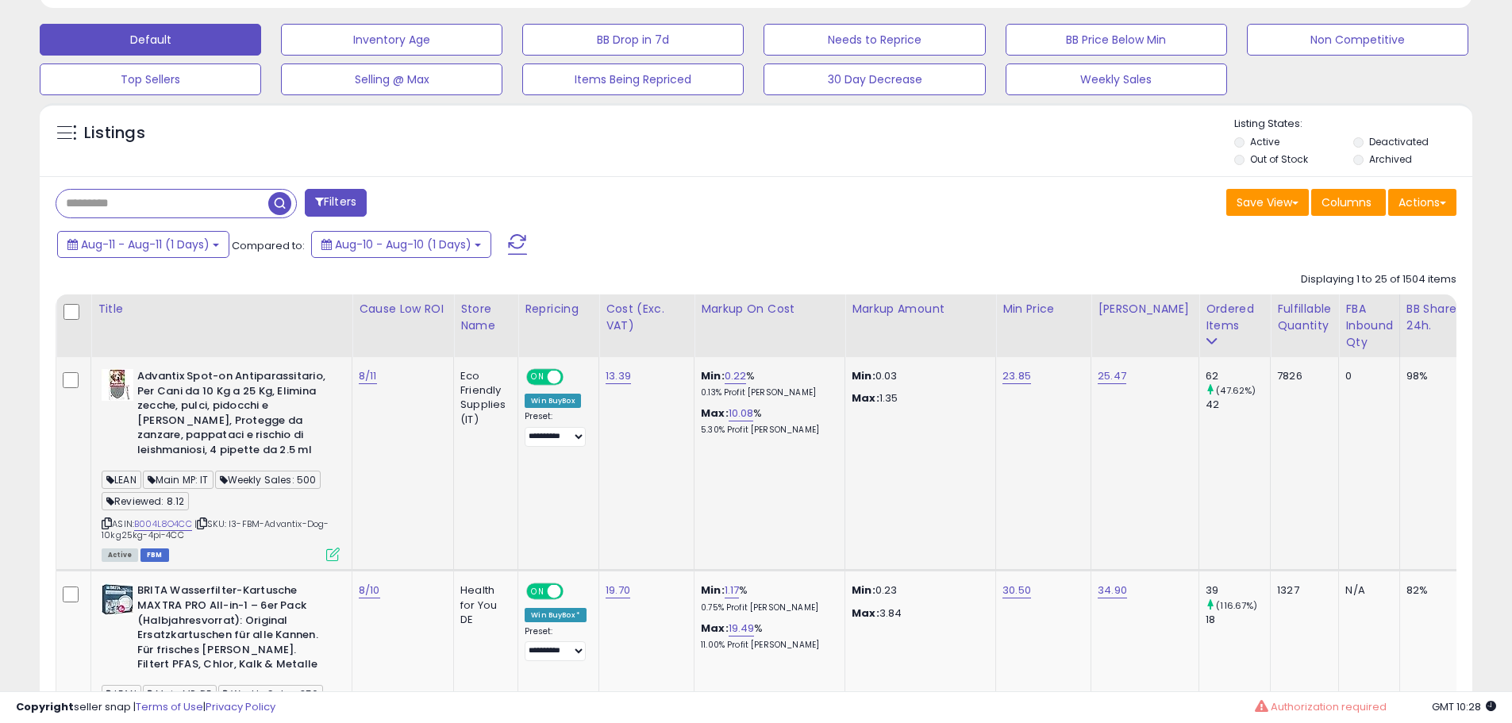
scroll to position [635, 0]
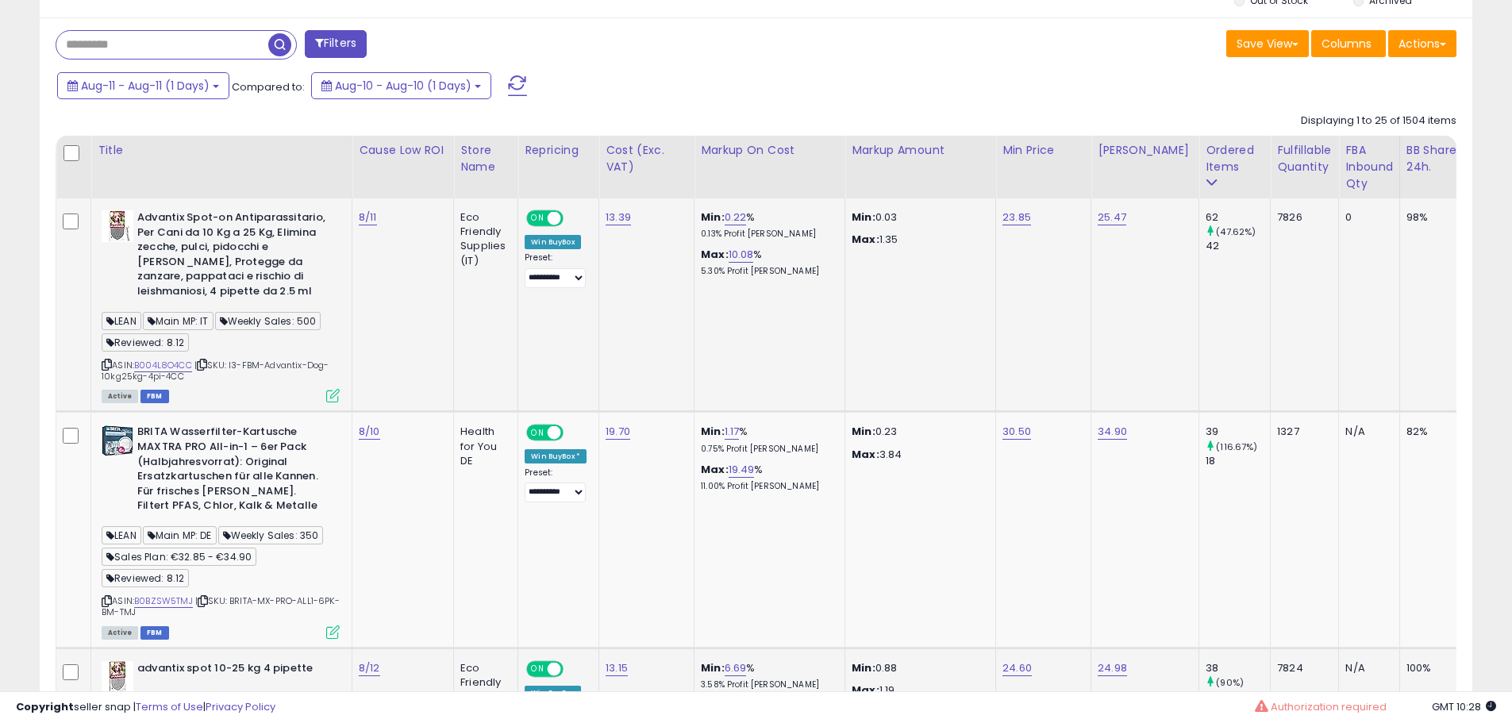
click at [1423, 214] on div "98%" at bounding box center [1433, 217] width 52 height 14
click at [171, 363] on link "B004L8O4CC" at bounding box center [163, 365] width 58 height 13
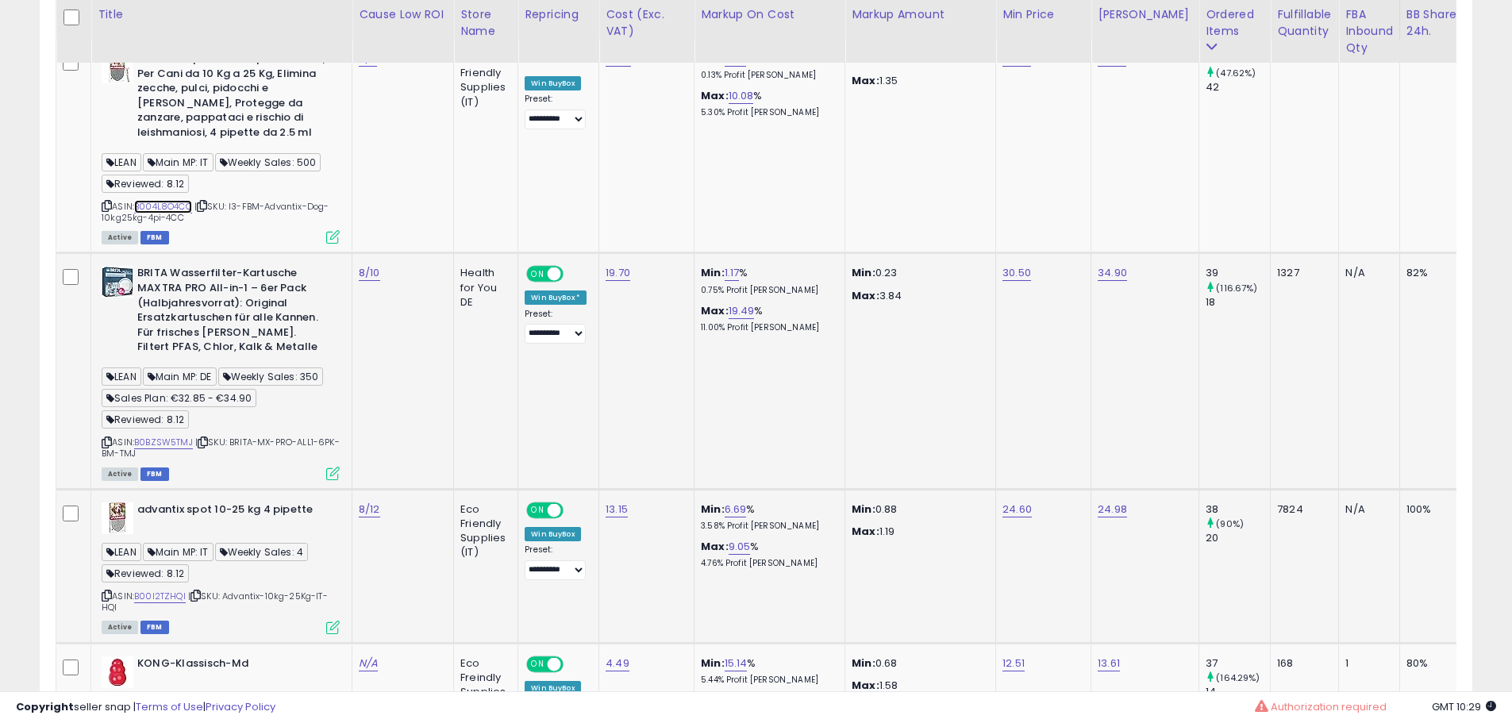
scroll to position [953, 0]
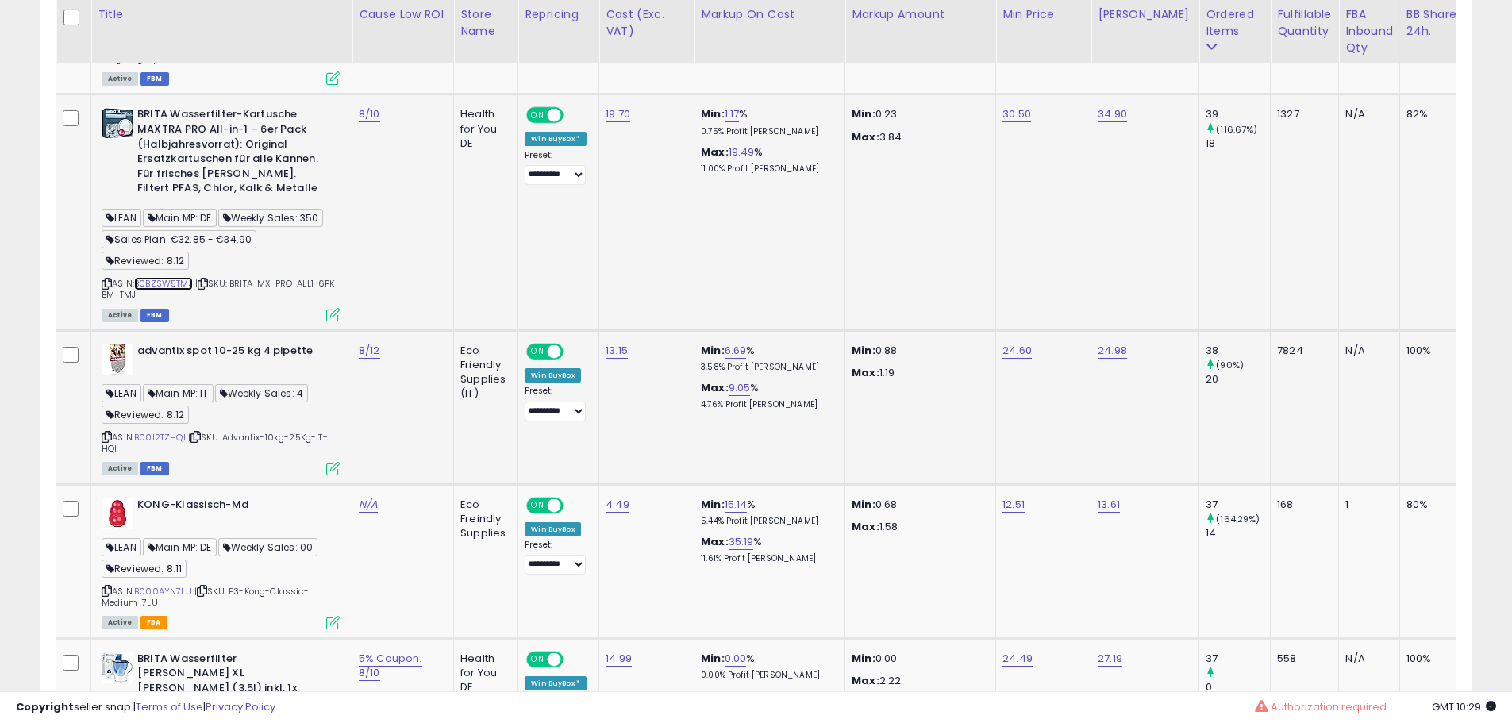
click at [157, 283] on link "B0BZSW5TMJ" at bounding box center [163, 283] width 59 height 13
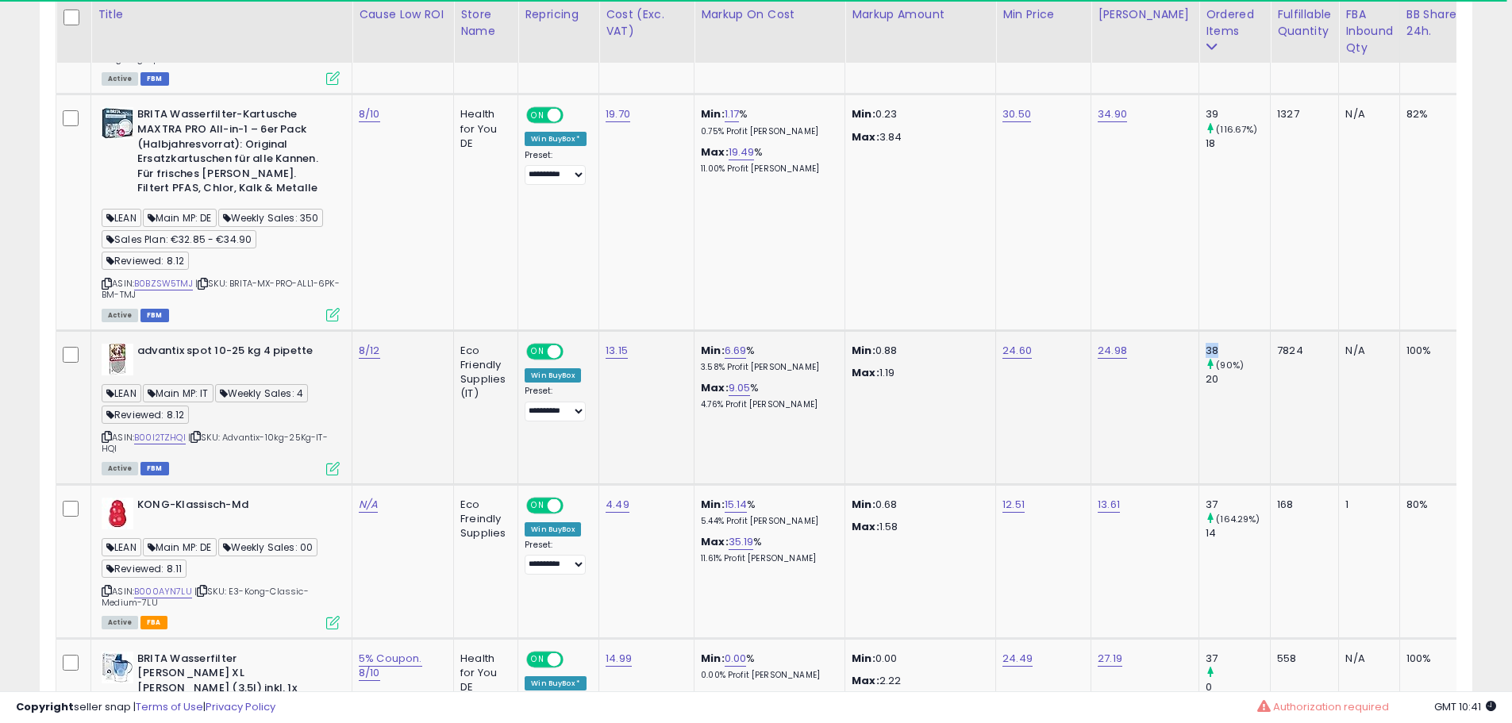
drag, startPoint x: 1198, startPoint y: 352, endPoint x: 1215, endPoint y: 350, distance: 17.5
click at [1218, 351] on td "38 (90%) 20" at bounding box center [1234, 407] width 71 height 154
click at [1216, 364] on small "(90%)" at bounding box center [1230, 365] width 28 height 13
drag, startPoint x: 1207, startPoint y: 364, endPoint x: 1232, endPoint y: 389, distance: 35.4
click at [1232, 389] on td "38 (90%) 20" at bounding box center [1234, 407] width 71 height 154
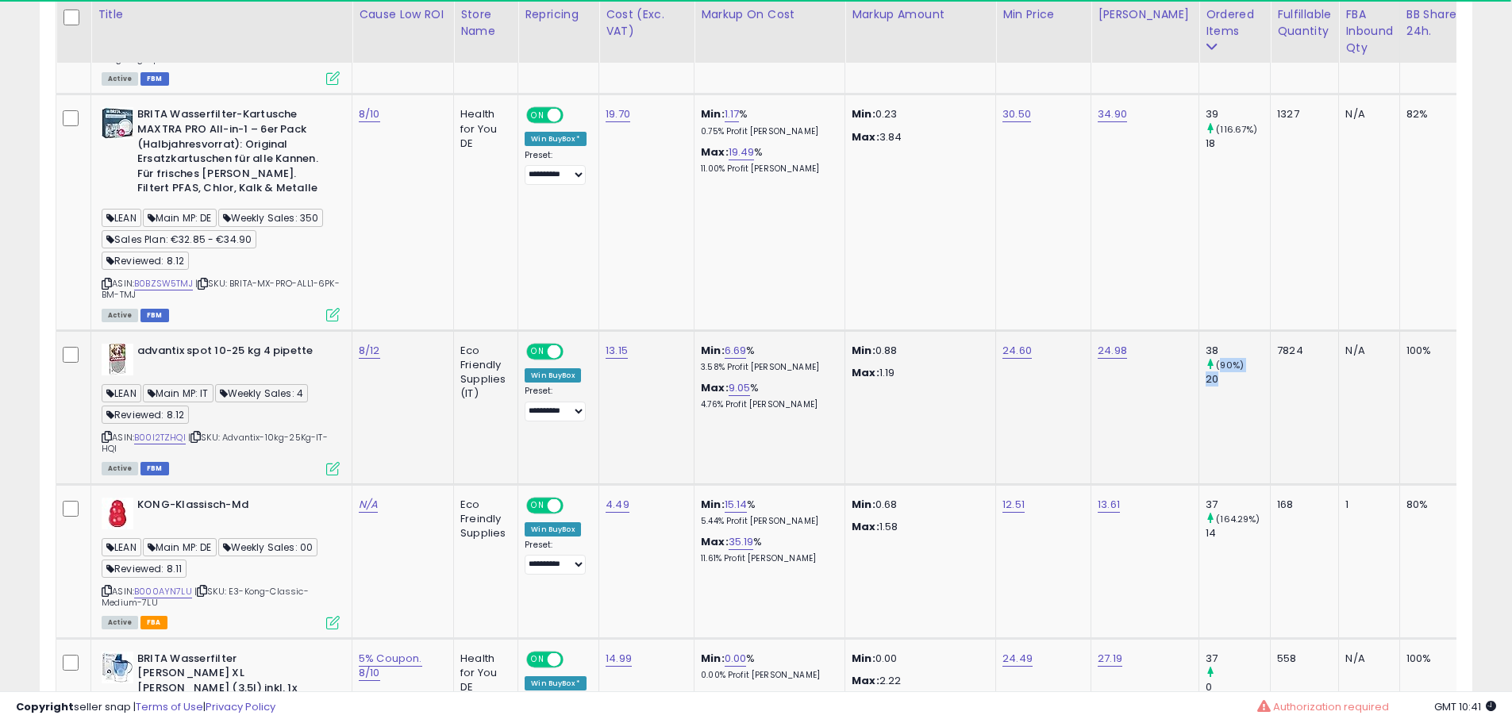
click at [1232, 389] on td "38 (90%) 20" at bounding box center [1234, 407] width 71 height 154
drag, startPoint x: 1194, startPoint y: 345, endPoint x: 1217, endPoint y: 382, distance: 43.2
click at [1217, 382] on div "38 (90%) 20" at bounding box center [1232, 366] width 52 height 44
click at [1217, 382] on div "20" at bounding box center [1238, 379] width 64 height 14
drag, startPoint x: 1198, startPoint y: 362, endPoint x: 1206, endPoint y: 364, distance: 8.1
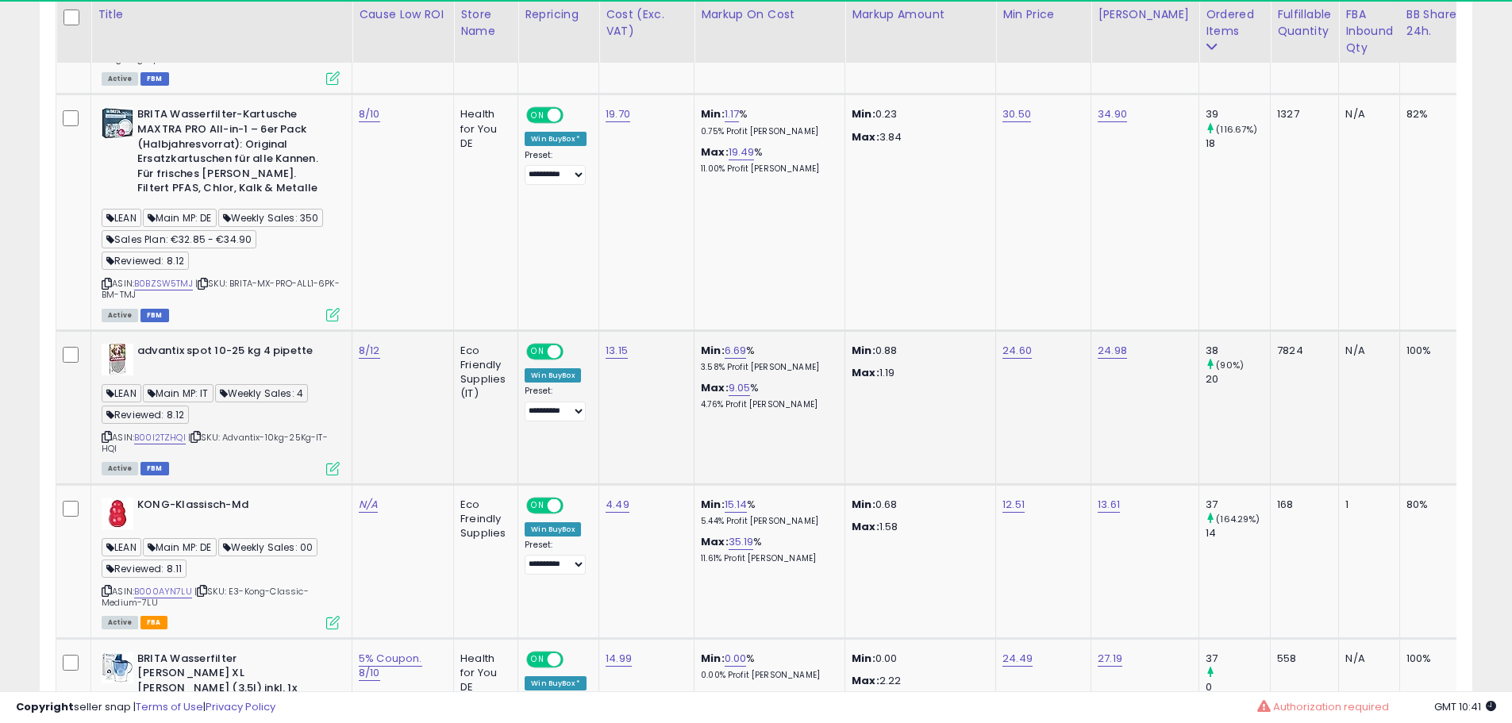
click at [1206, 364] on div "(90%)" at bounding box center [1238, 365] width 64 height 14
drag, startPoint x: 1194, startPoint y: 343, endPoint x: 1230, endPoint y: 400, distance: 67.4
click at [1230, 400] on td "38 (90%) 20" at bounding box center [1234, 407] width 71 height 154
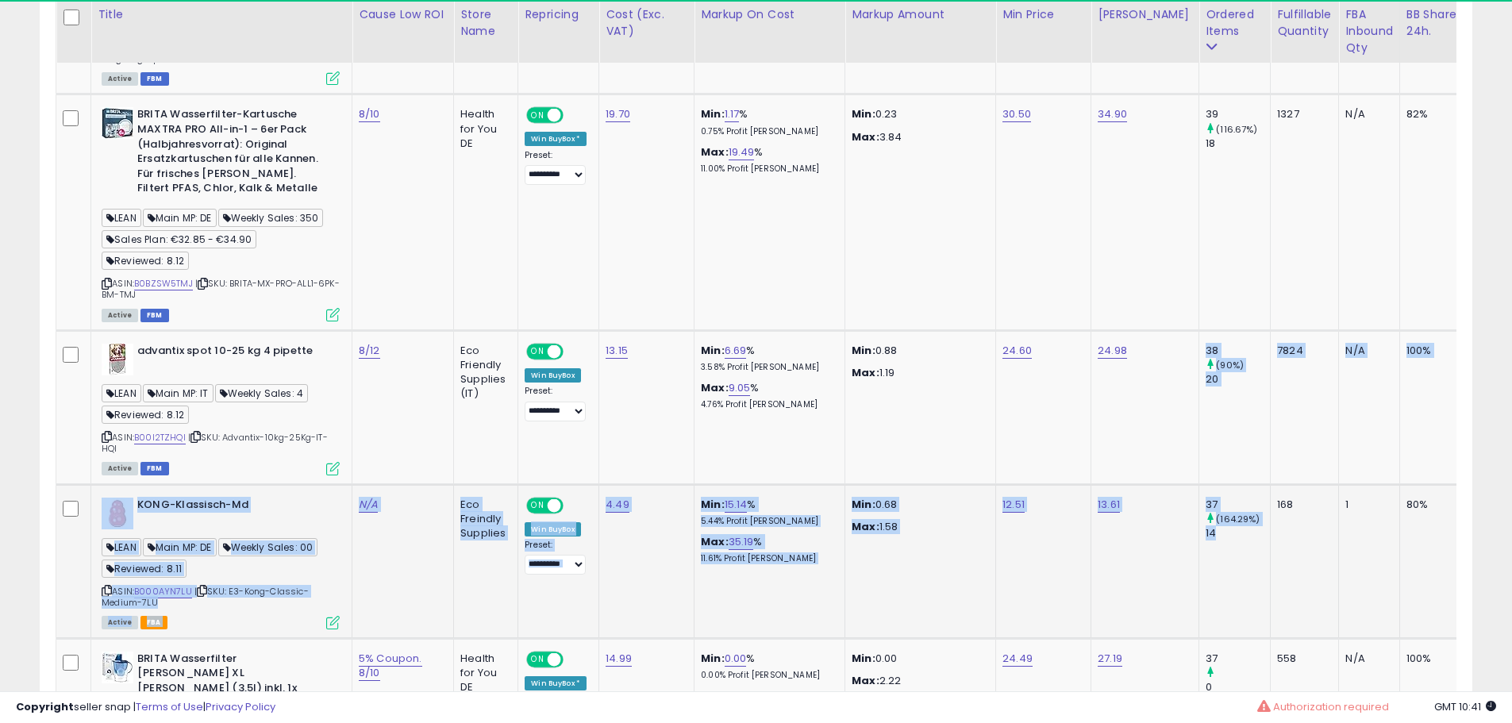
drag, startPoint x: 1195, startPoint y: 345, endPoint x: 1254, endPoint y: 541, distance: 204.9
click at [1254, 541] on div "14" at bounding box center [1238, 533] width 64 height 14
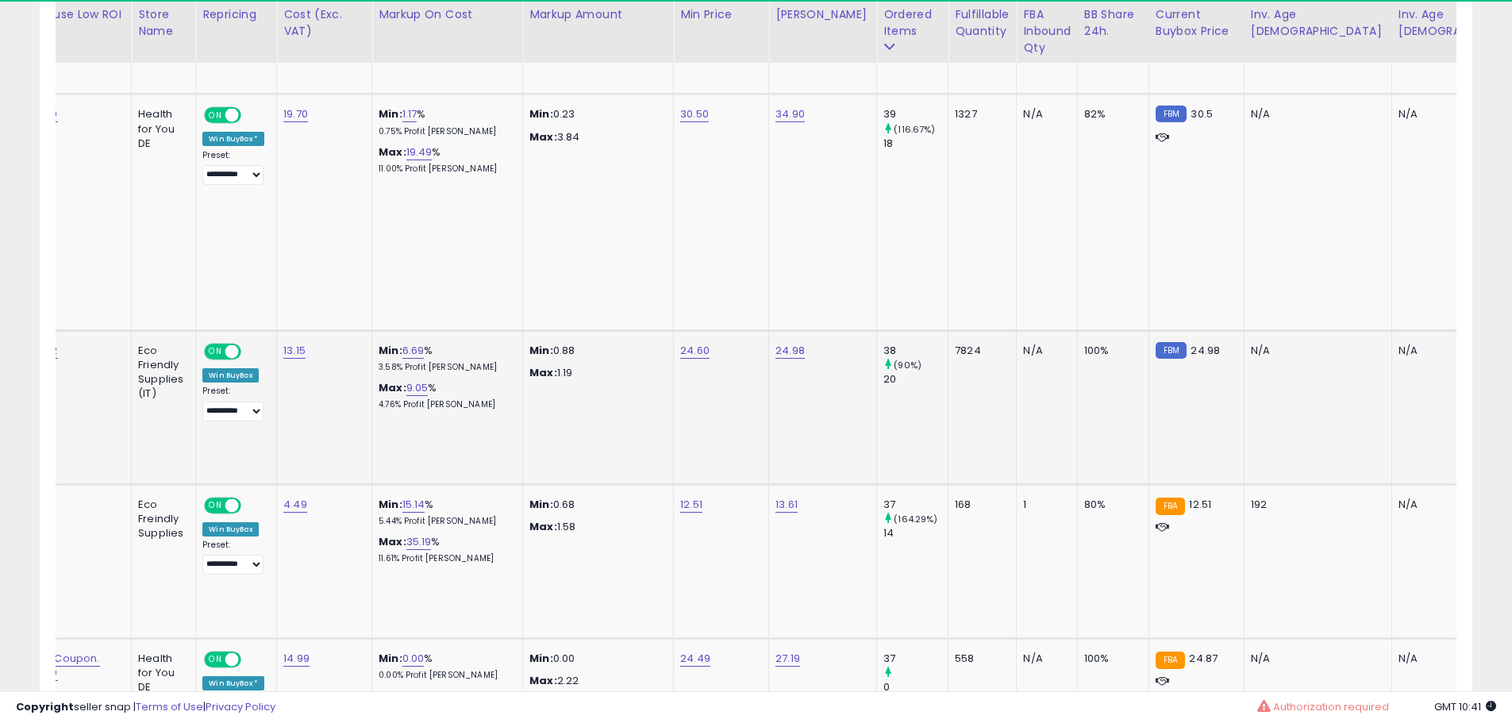
scroll to position [0, 0]
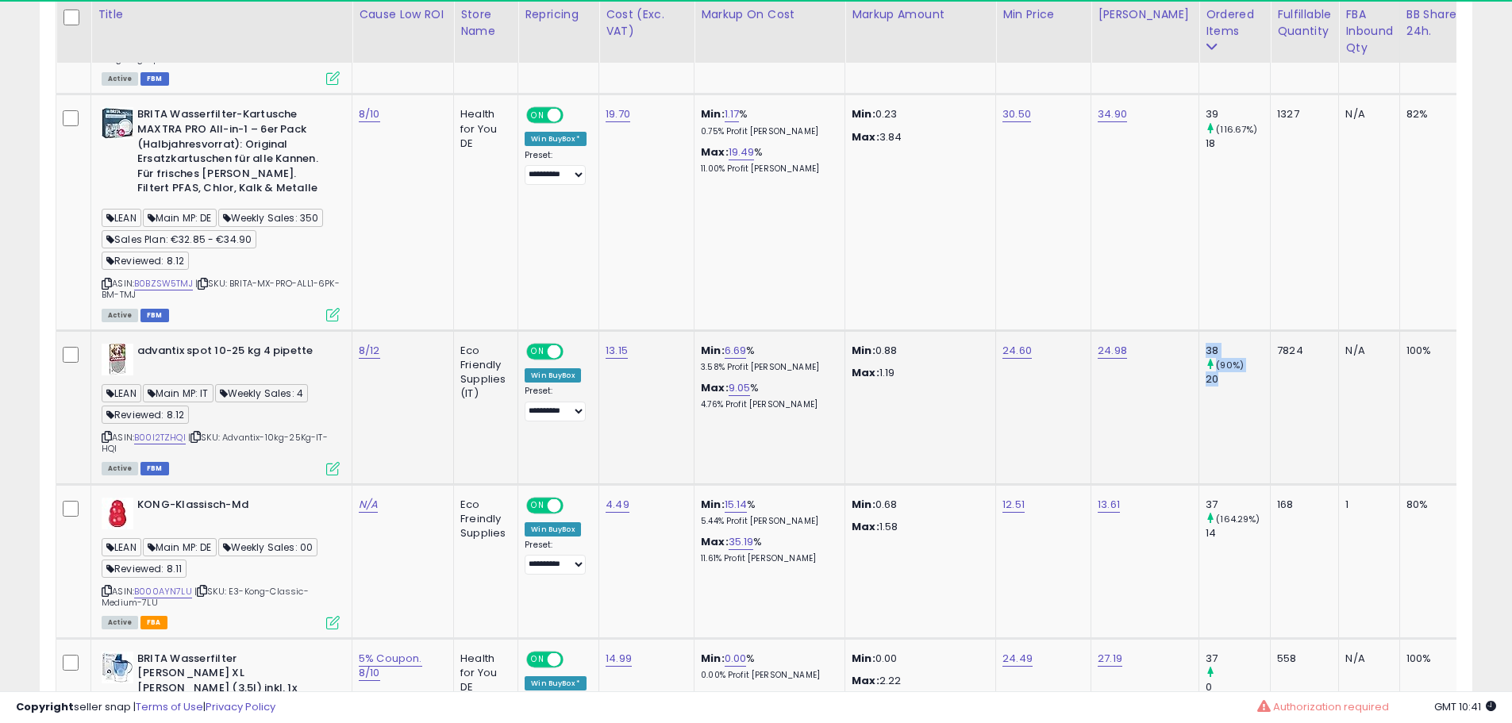
drag, startPoint x: 1195, startPoint y: 345, endPoint x: 1268, endPoint y: 345, distance: 73.0
click at [1277, 345] on div "7824" at bounding box center [1301, 351] width 49 height 14
drag, startPoint x: 1192, startPoint y: 345, endPoint x: 1434, endPoint y: 350, distance: 241.4
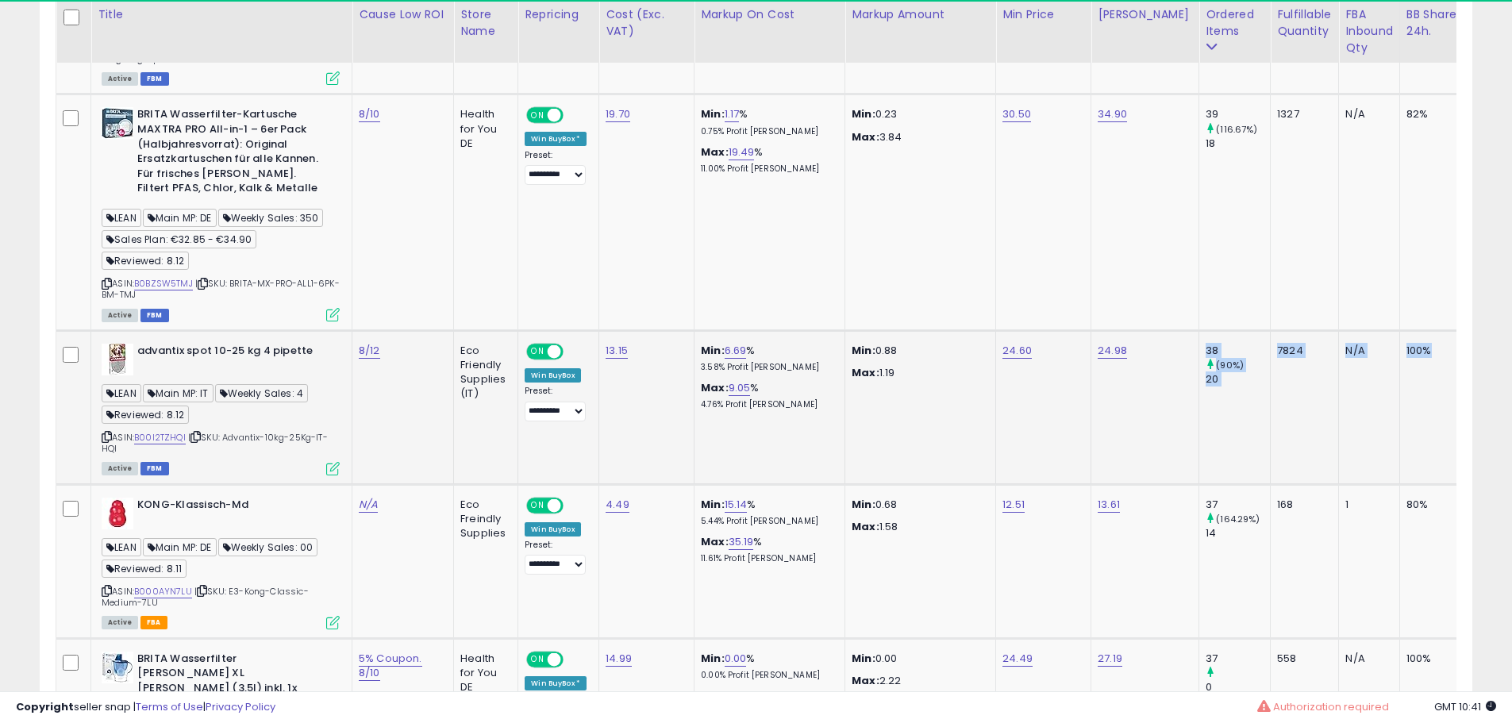
click at [1434, 350] on div "100%" at bounding box center [1433, 351] width 52 height 14
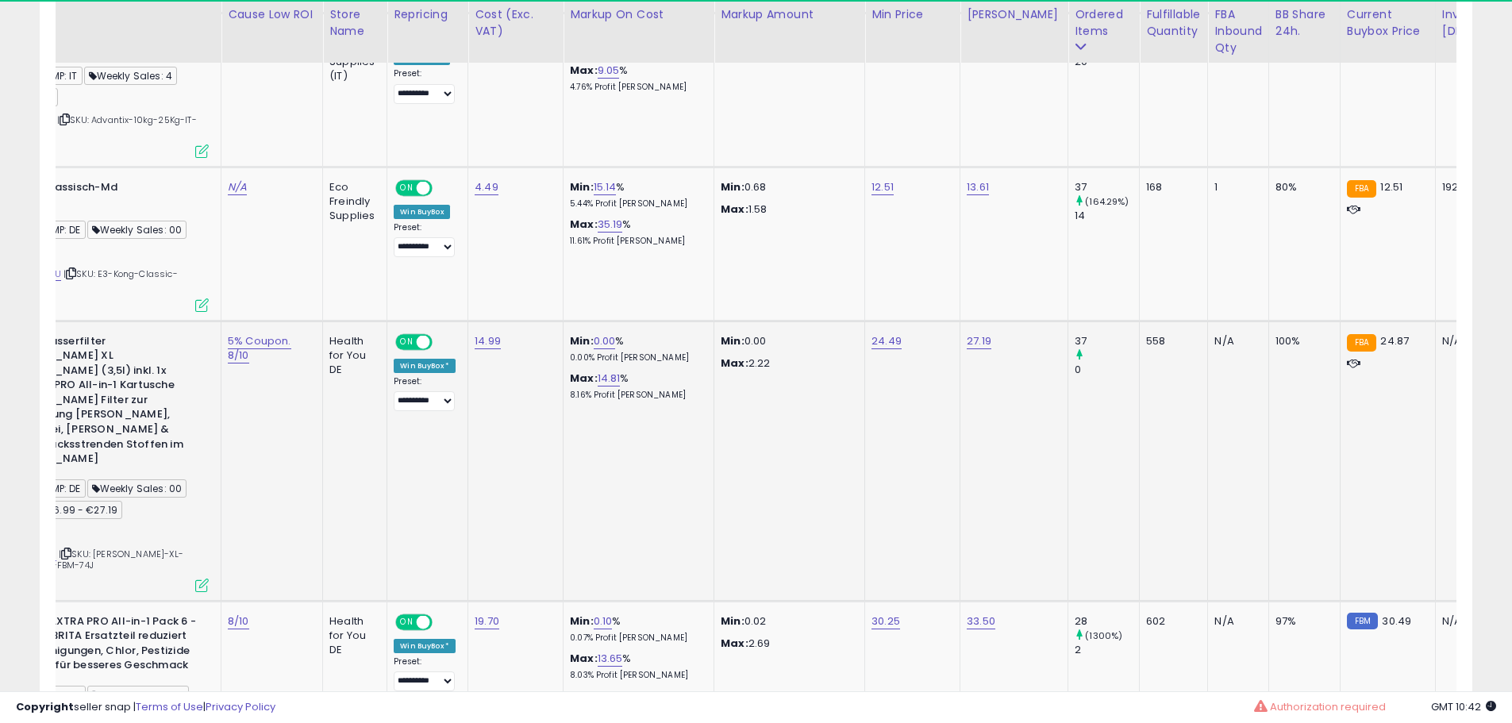
scroll to position [0, 271]
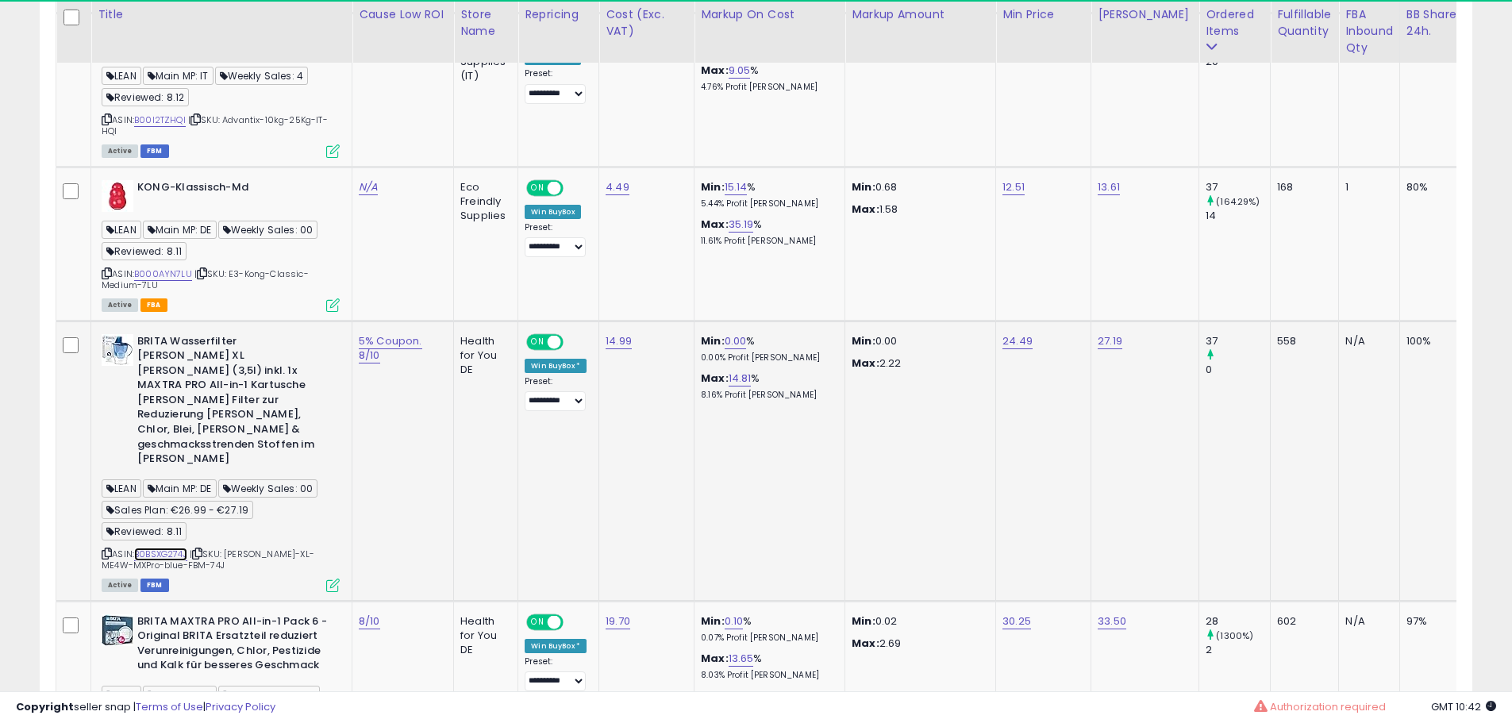
click at [165, 548] on link "B0BSXG274J" at bounding box center [160, 554] width 53 height 13
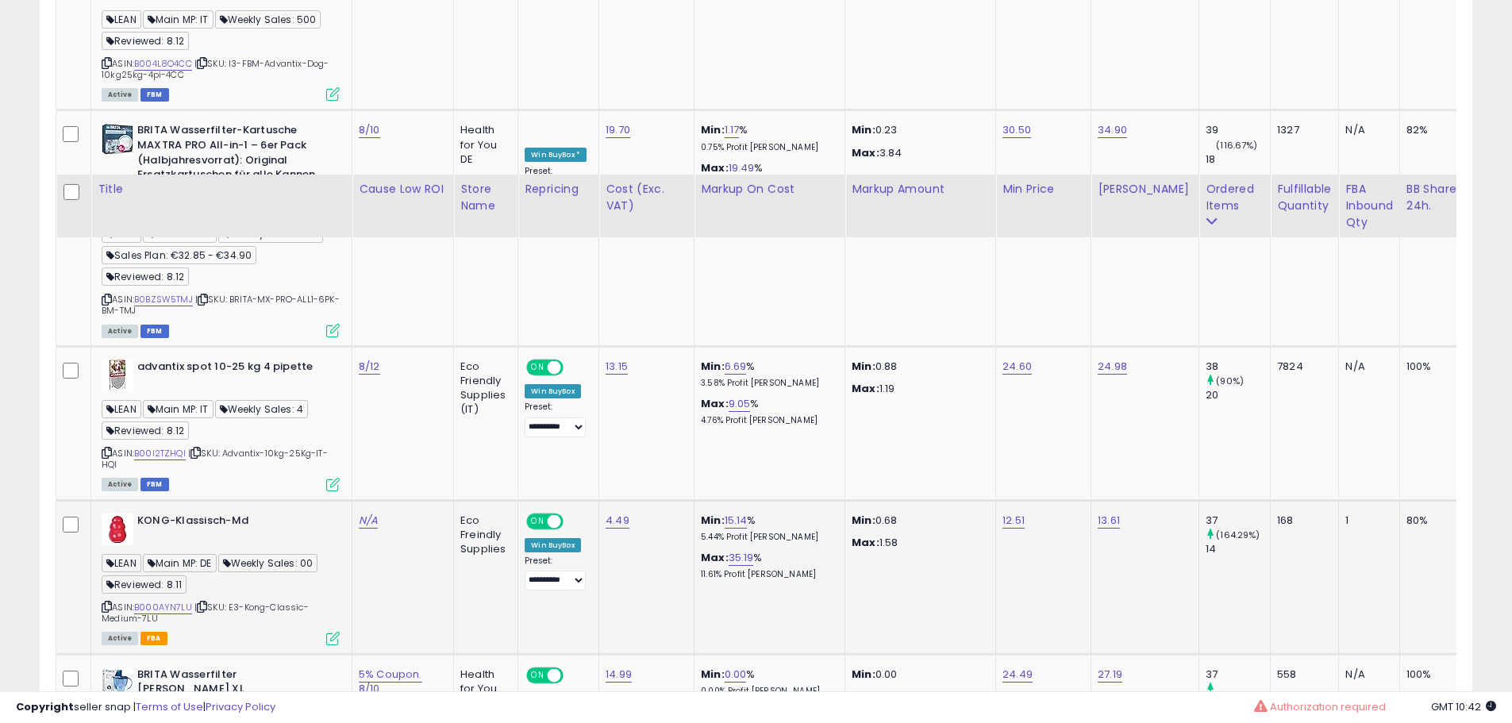
scroll to position [476, 0]
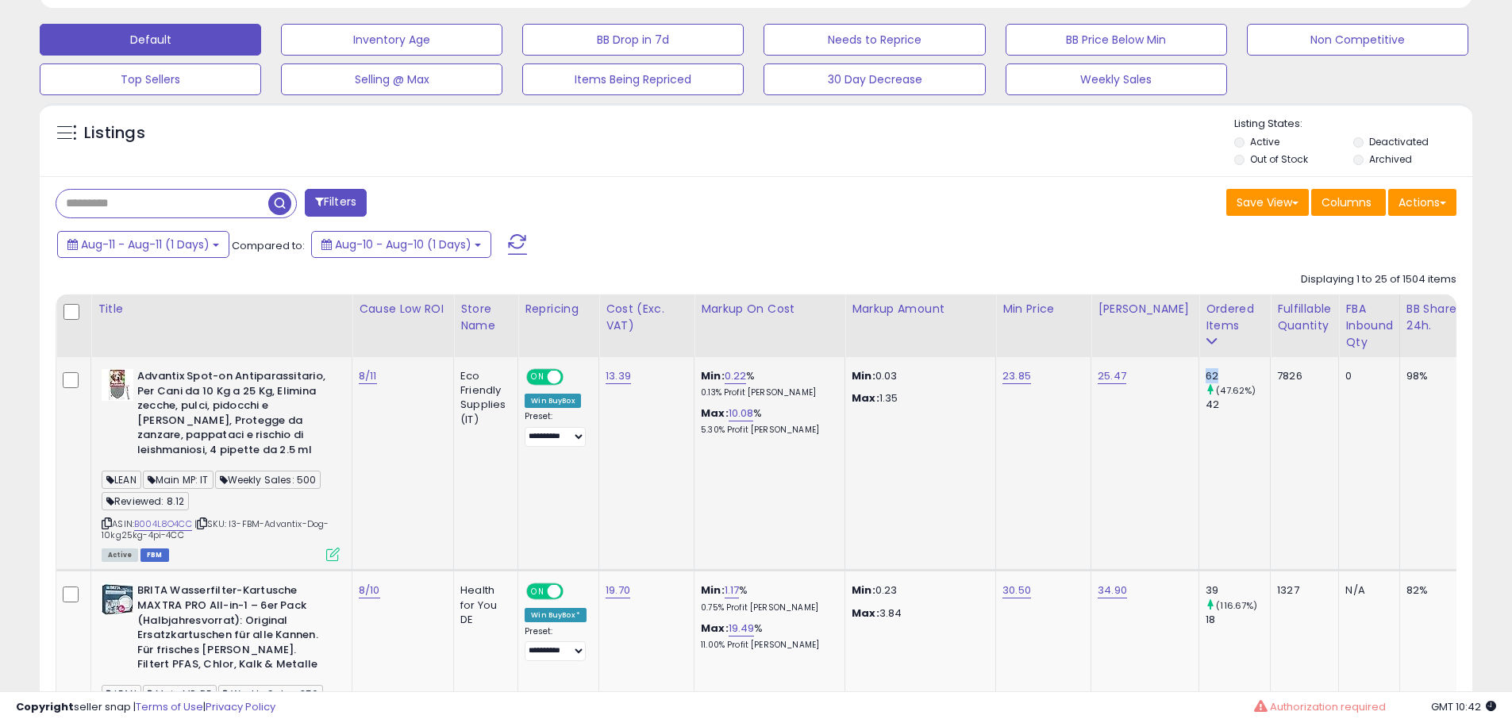
drag, startPoint x: 1192, startPoint y: 376, endPoint x: 1221, endPoint y: 375, distance: 28.6
click at [1221, 375] on td "62 (47.62%) 42" at bounding box center [1234, 464] width 71 height 214
click at [1199, 401] on td "62 (47.62%) 42" at bounding box center [1234, 464] width 71 height 214
click at [1233, 408] on div "42" at bounding box center [1238, 405] width 64 height 14
drag, startPoint x: 1195, startPoint y: 593, endPoint x: 1208, endPoint y: 589, distance: 14.1
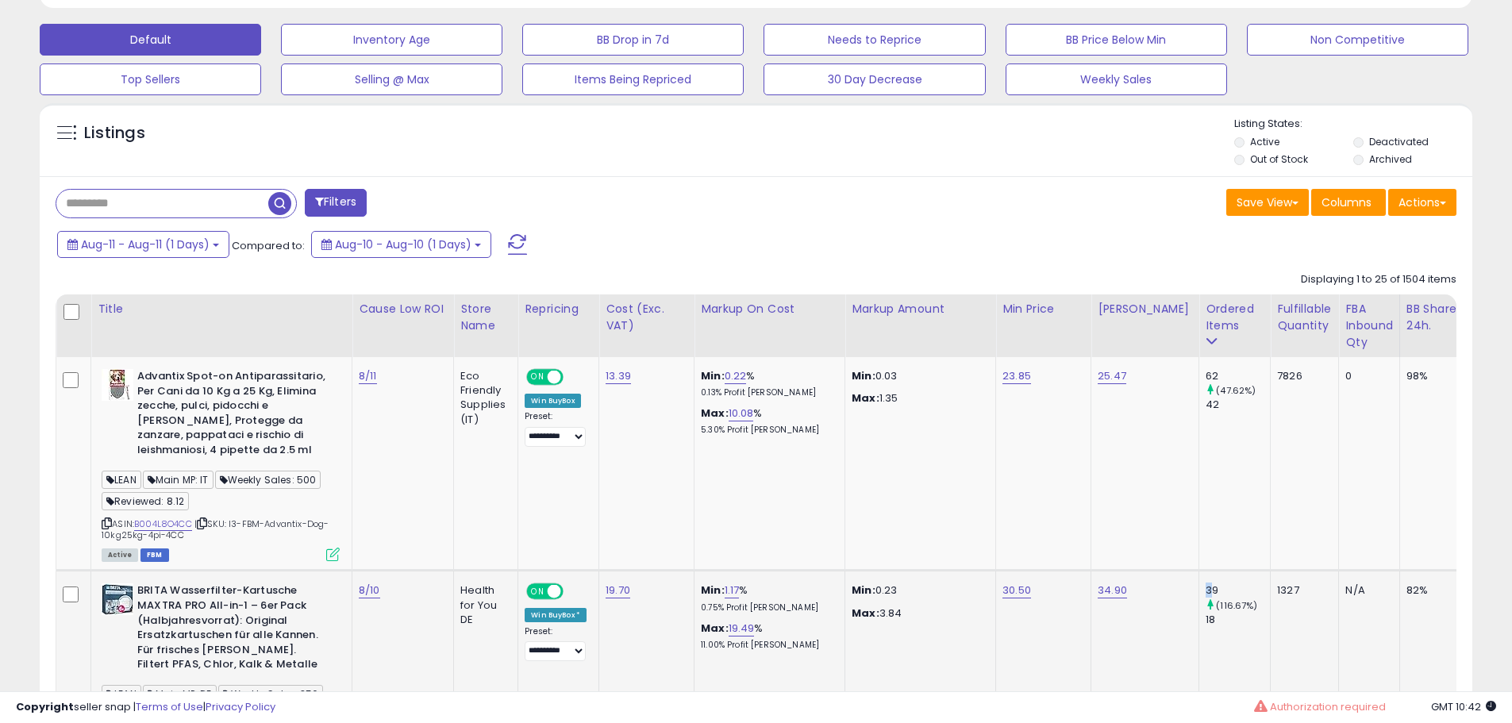
click at [1206, 591] on div "39" at bounding box center [1238, 590] width 64 height 14
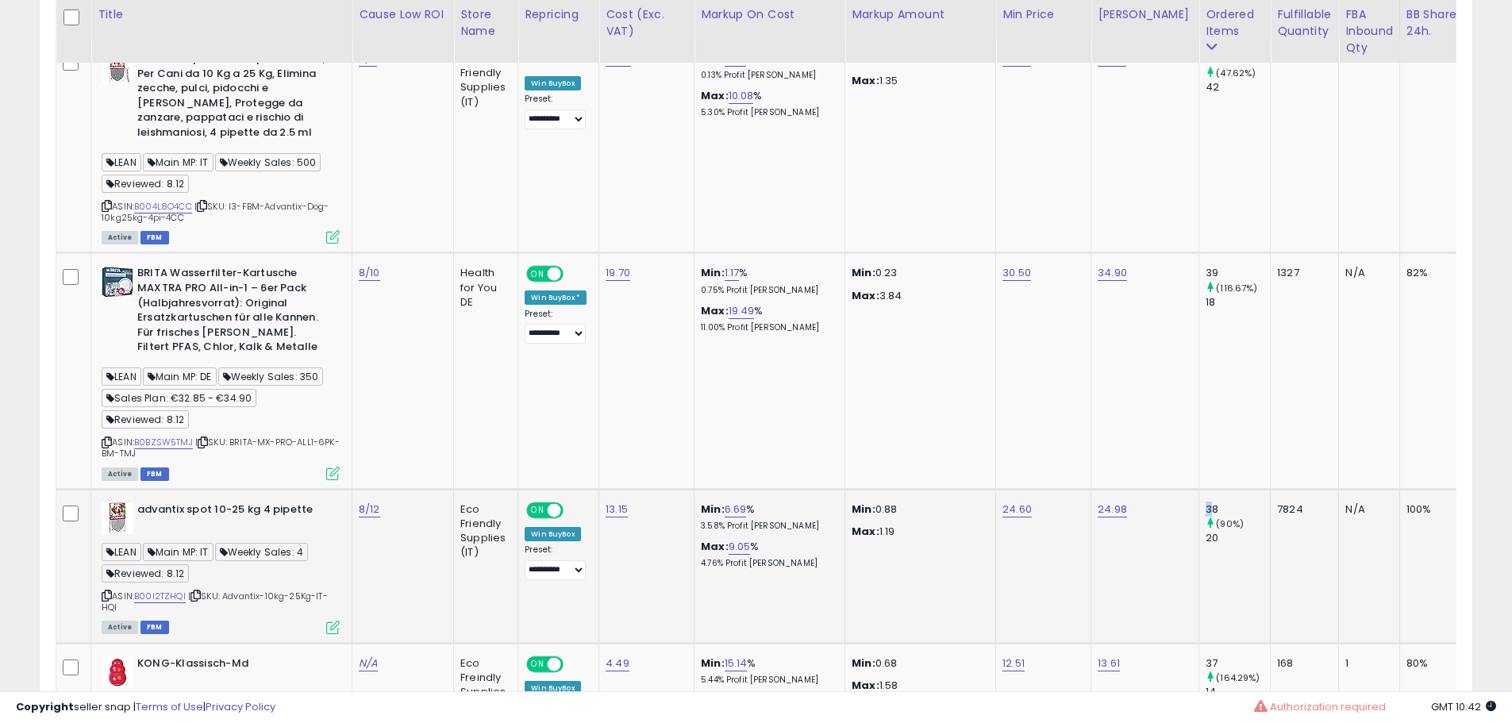
drag, startPoint x: 1192, startPoint y: 507, endPoint x: 1215, endPoint y: 501, distance: 23.1
click at [1211, 501] on td "38 (90%) 20" at bounding box center [1234, 566] width 71 height 154
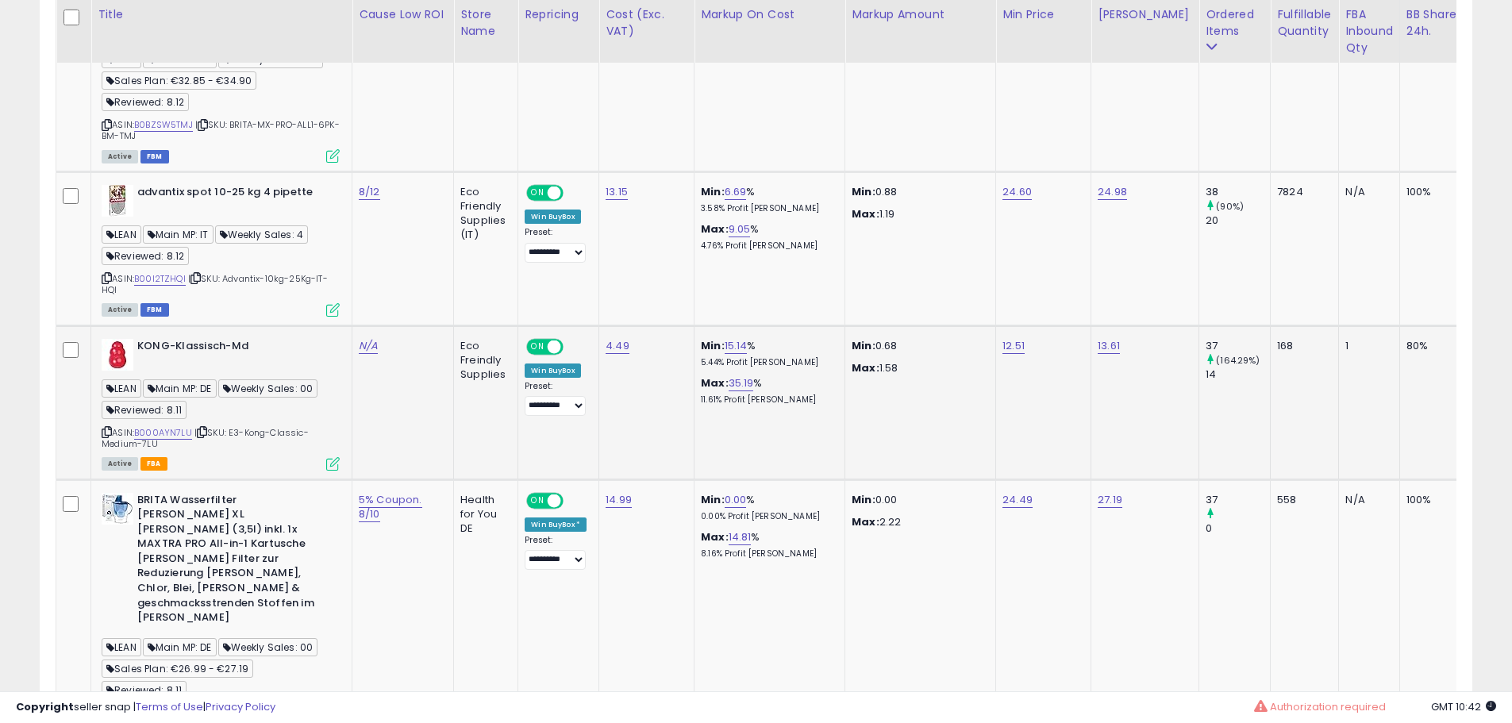
drag, startPoint x: 1195, startPoint y: 348, endPoint x: 1242, endPoint y: 356, distance: 46.7
click at [1208, 348] on td "37 (164.29%) 14" at bounding box center [1234, 402] width 71 height 154
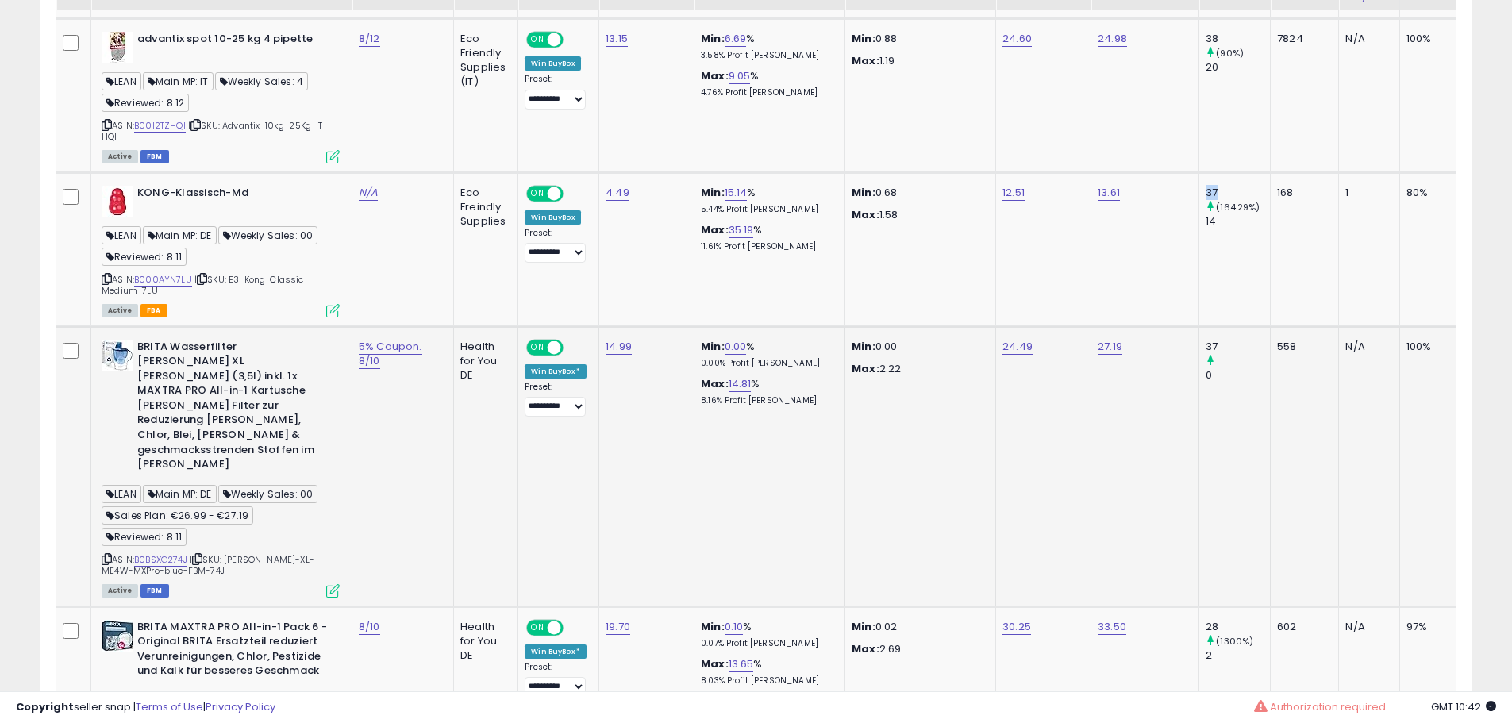
scroll to position [1270, 0]
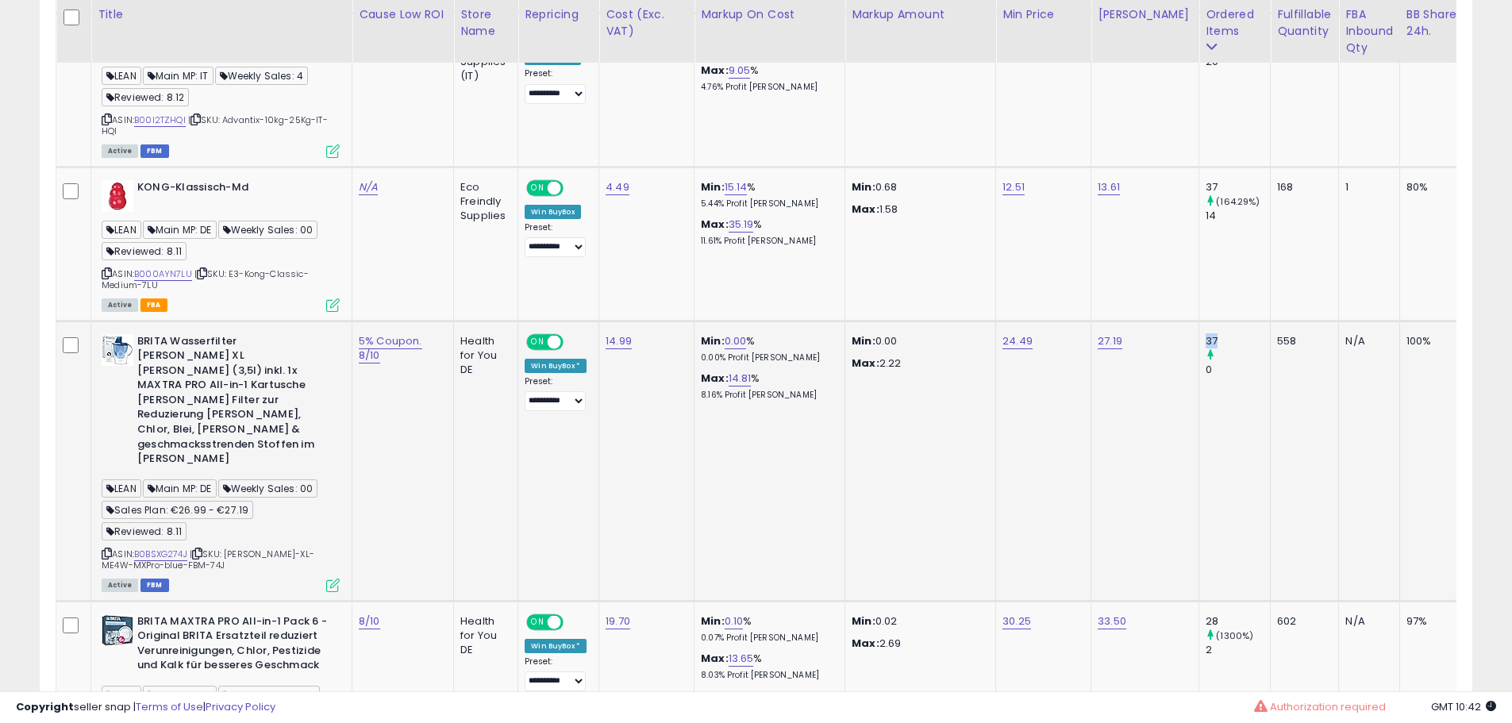
drag, startPoint x: 1212, startPoint y: 342, endPoint x: 1224, endPoint y: 347, distance: 12.8
click at [1219, 344] on td "37 0" at bounding box center [1234, 461] width 71 height 280
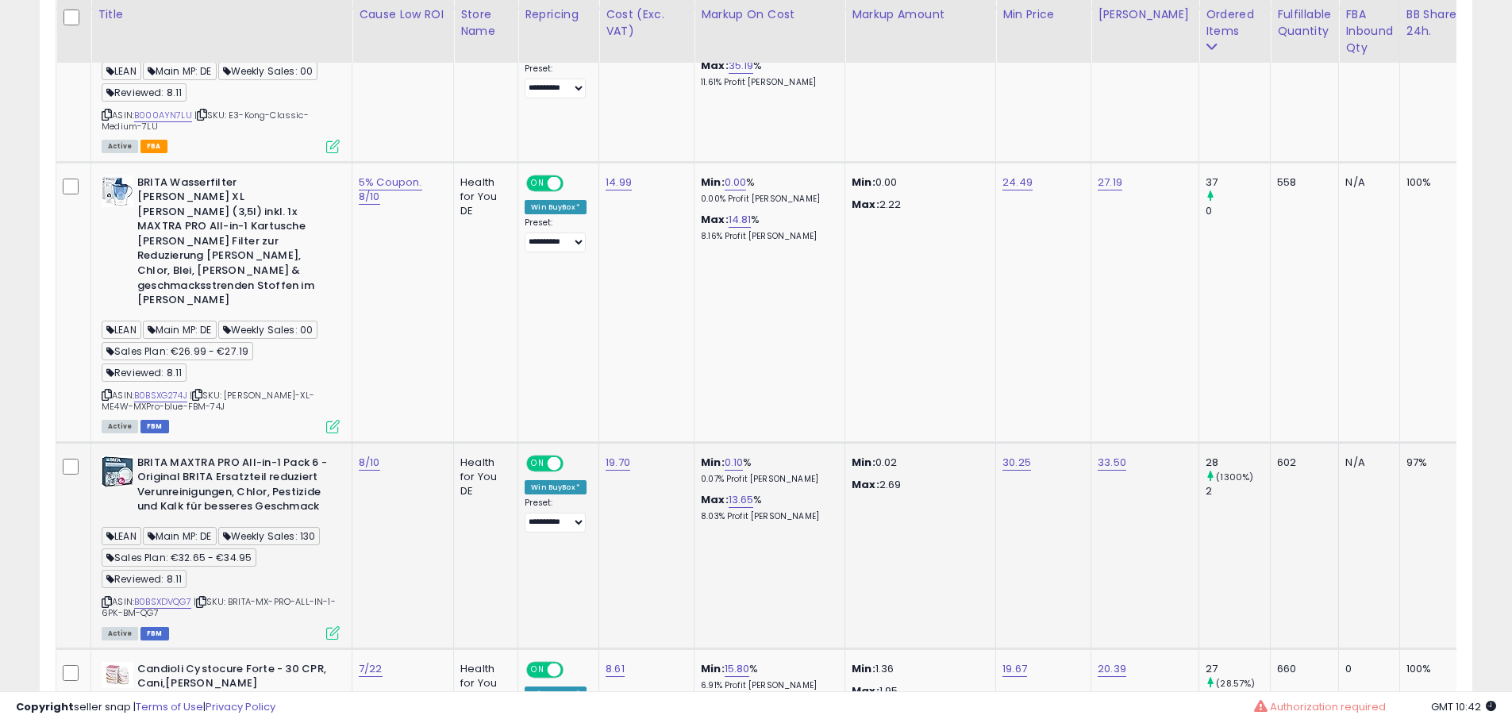
drag, startPoint x: 1204, startPoint y: 417, endPoint x: 1221, endPoint y: 419, distance: 16.8
click at [1221, 456] on div "28" at bounding box center [1238, 463] width 64 height 14
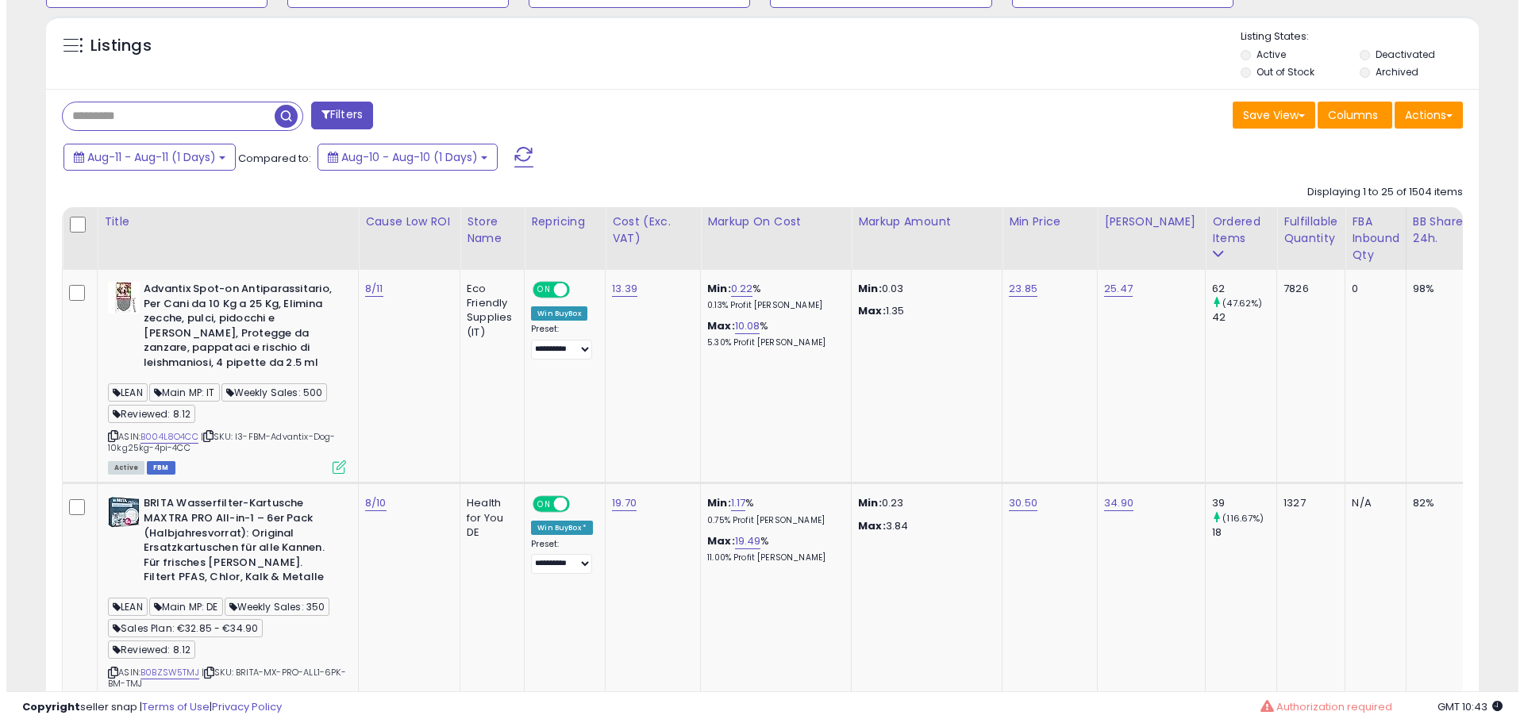
scroll to position [0, 0]
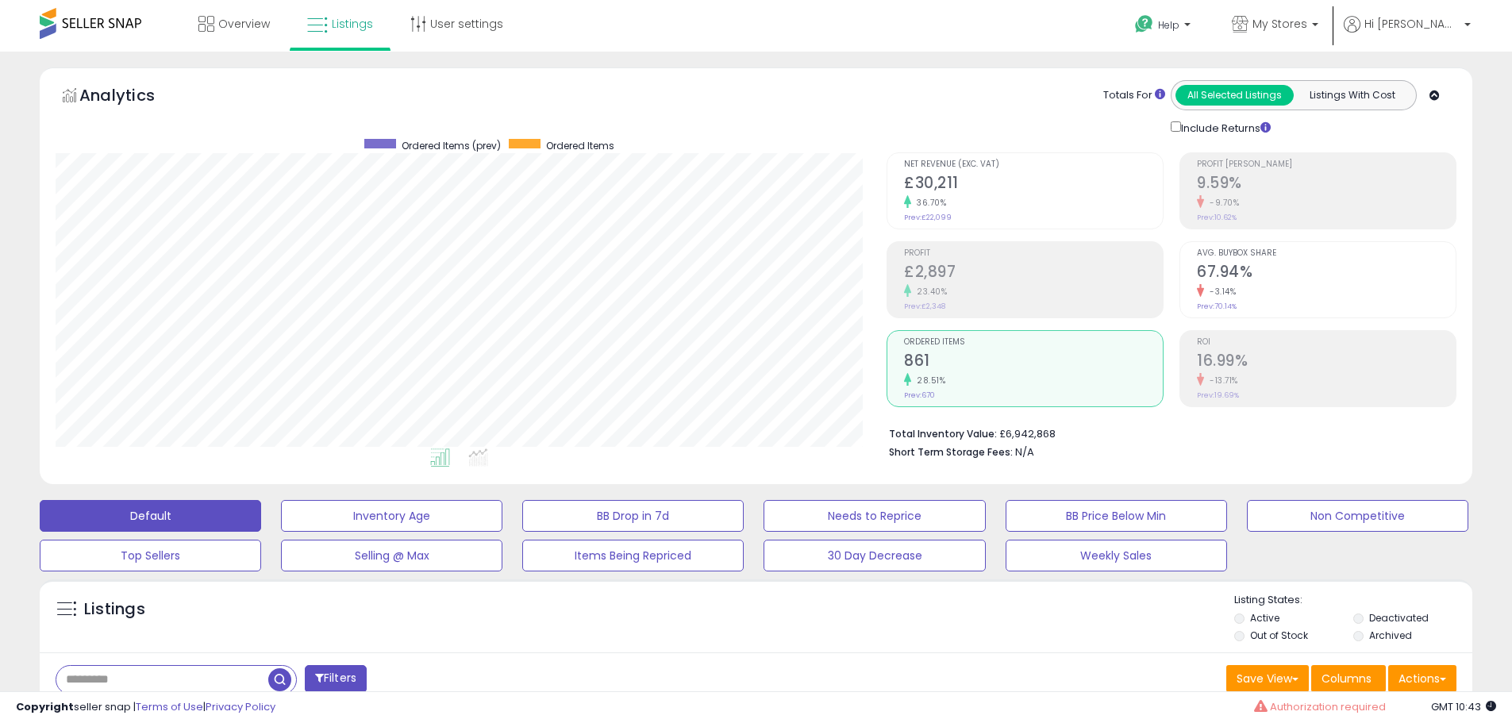
drag, startPoint x: 1031, startPoint y: 394, endPoint x: 1056, endPoint y: 385, distance: 26.1
click at [1032, 391] on div "Ordered Items 861 28.51% Prev: 670" at bounding box center [1033, 366] width 259 height 71
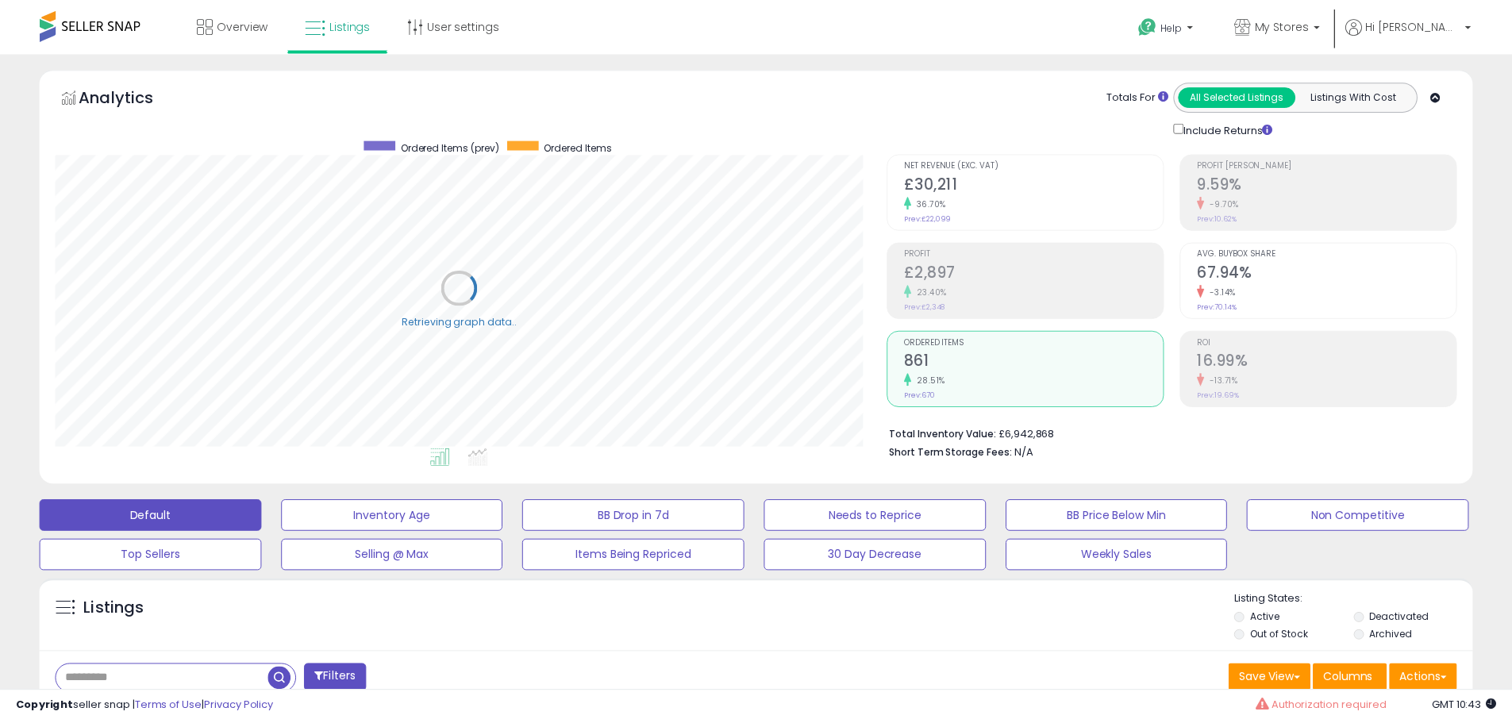
scroll to position [325, 838]
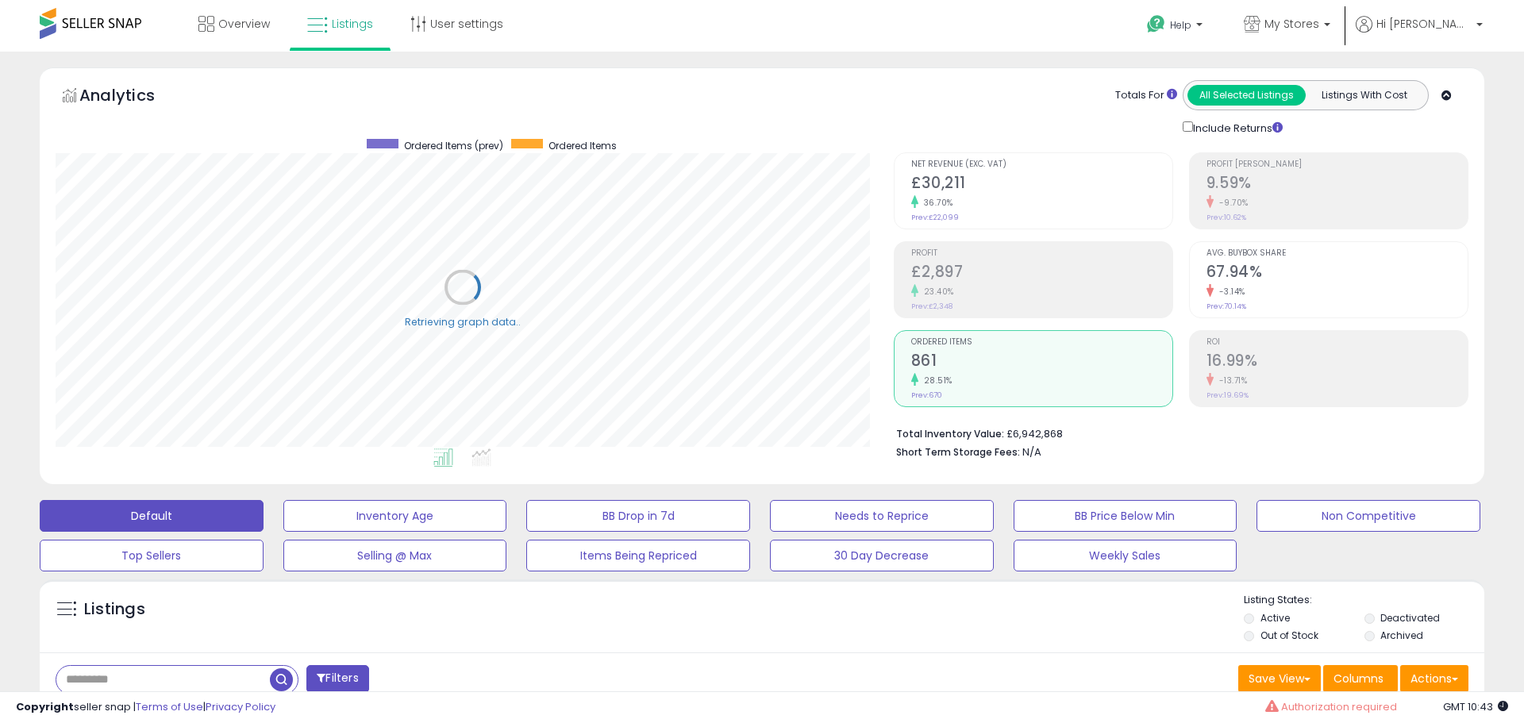
click at [1302, 368] on h2 "16.99%" at bounding box center [1337, 362] width 261 height 21
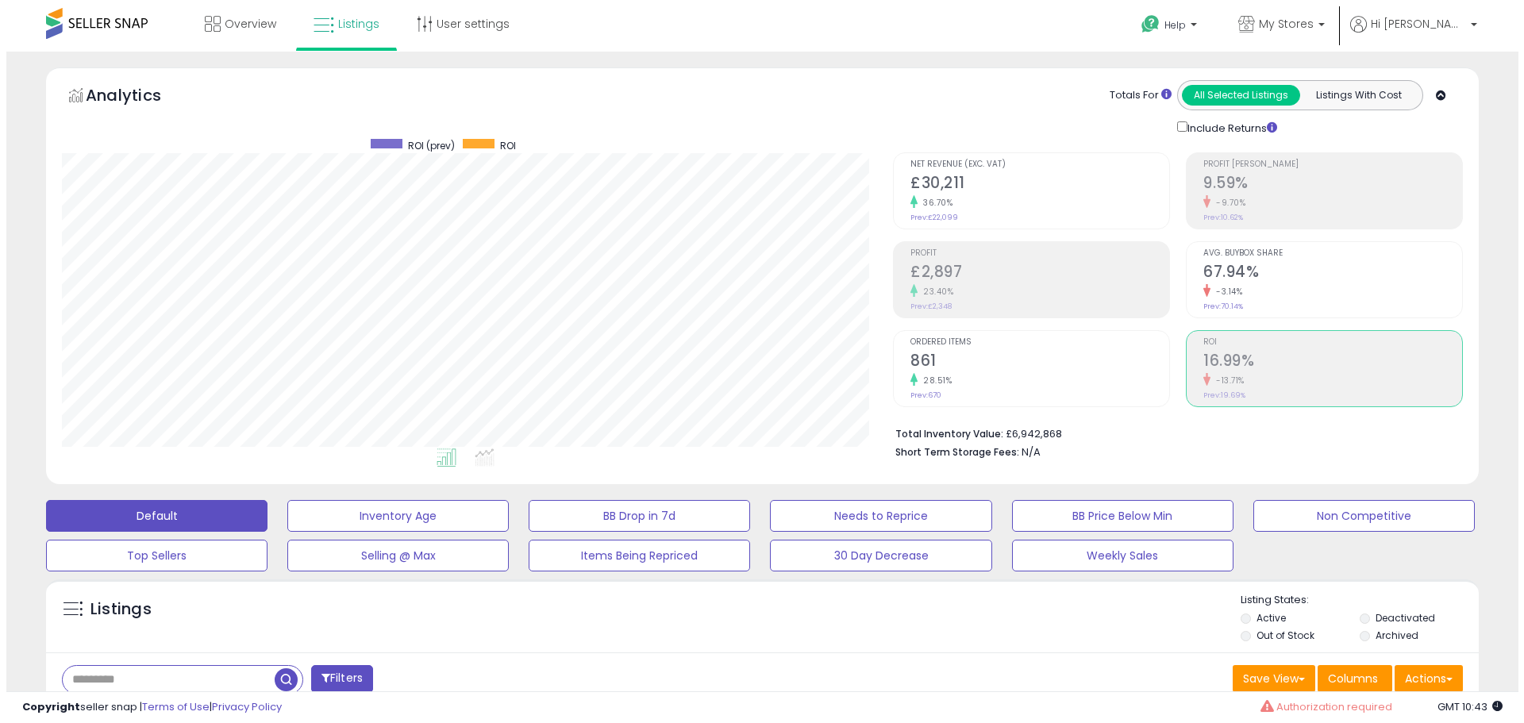
scroll to position [325, 831]
click at [1093, 356] on h2 "861" at bounding box center [1033, 362] width 259 height 21
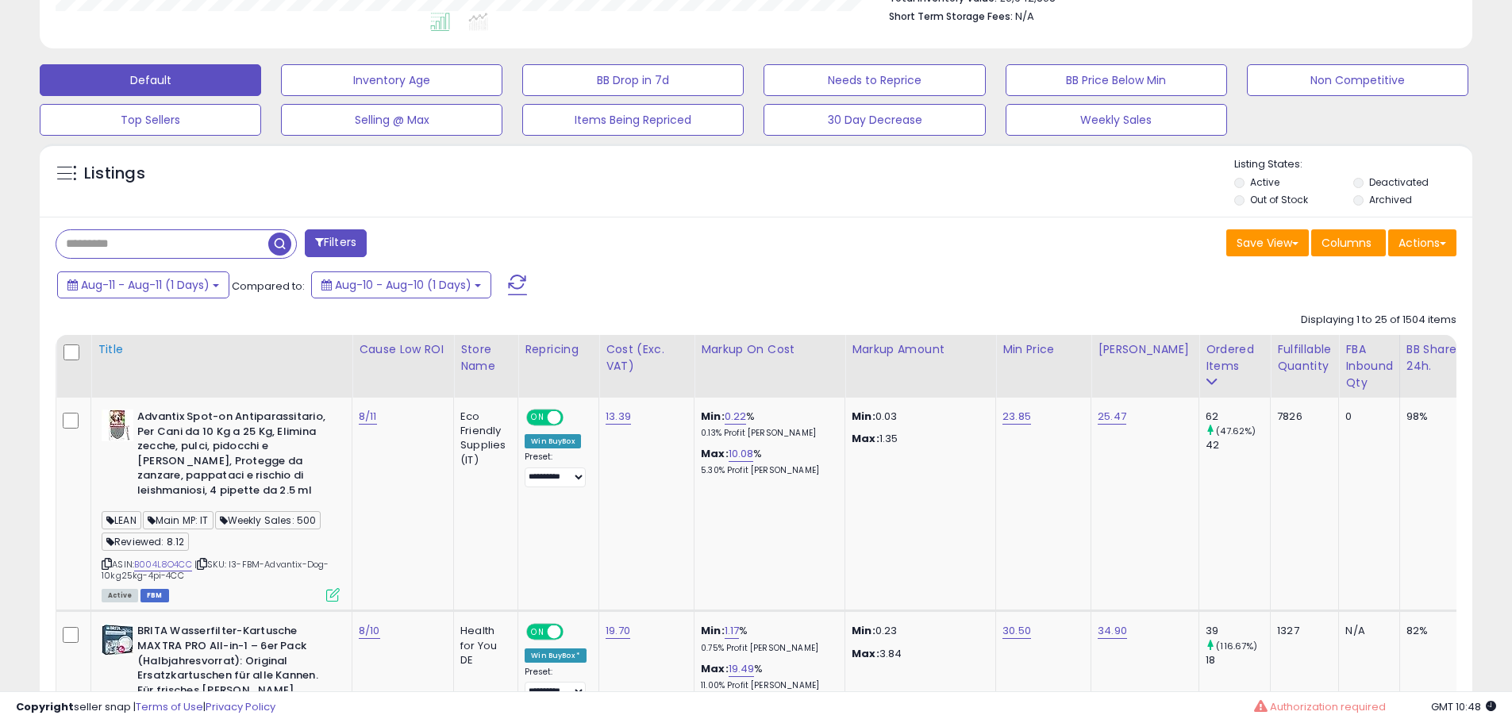
scroll to position [476, 0]
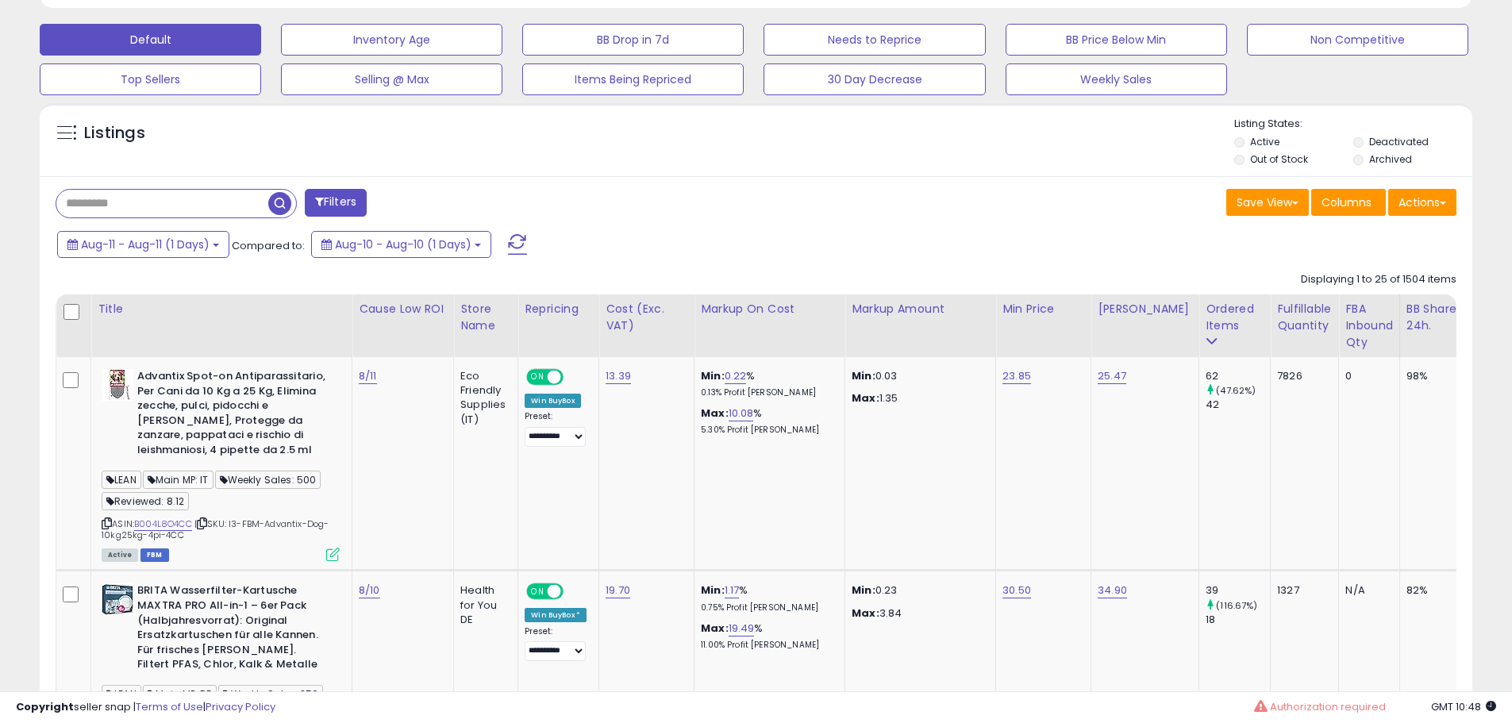
click at [141, 210] on input "text" at bounding box center [162, 204] width 212 height 28
paste input "**********"
type input "**********"
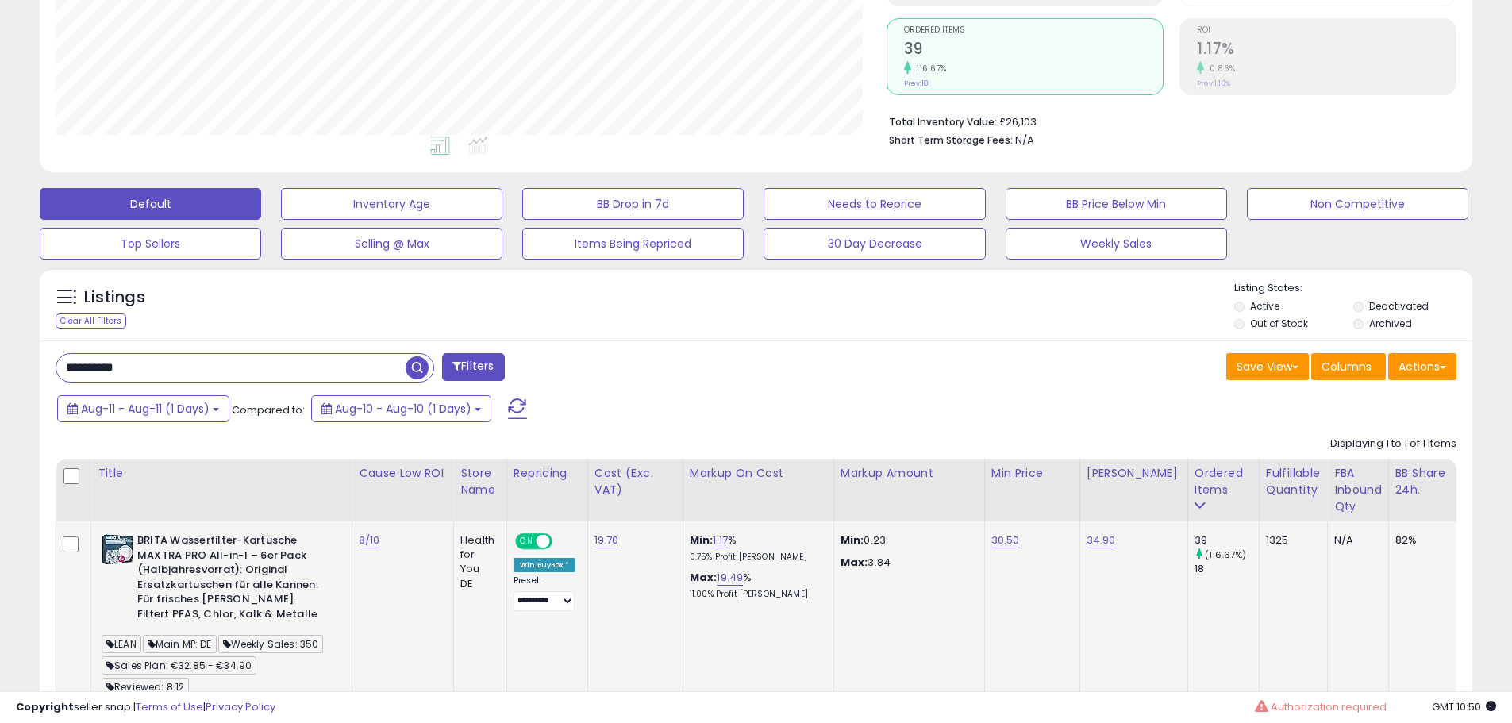
scroll to position [420, 0]
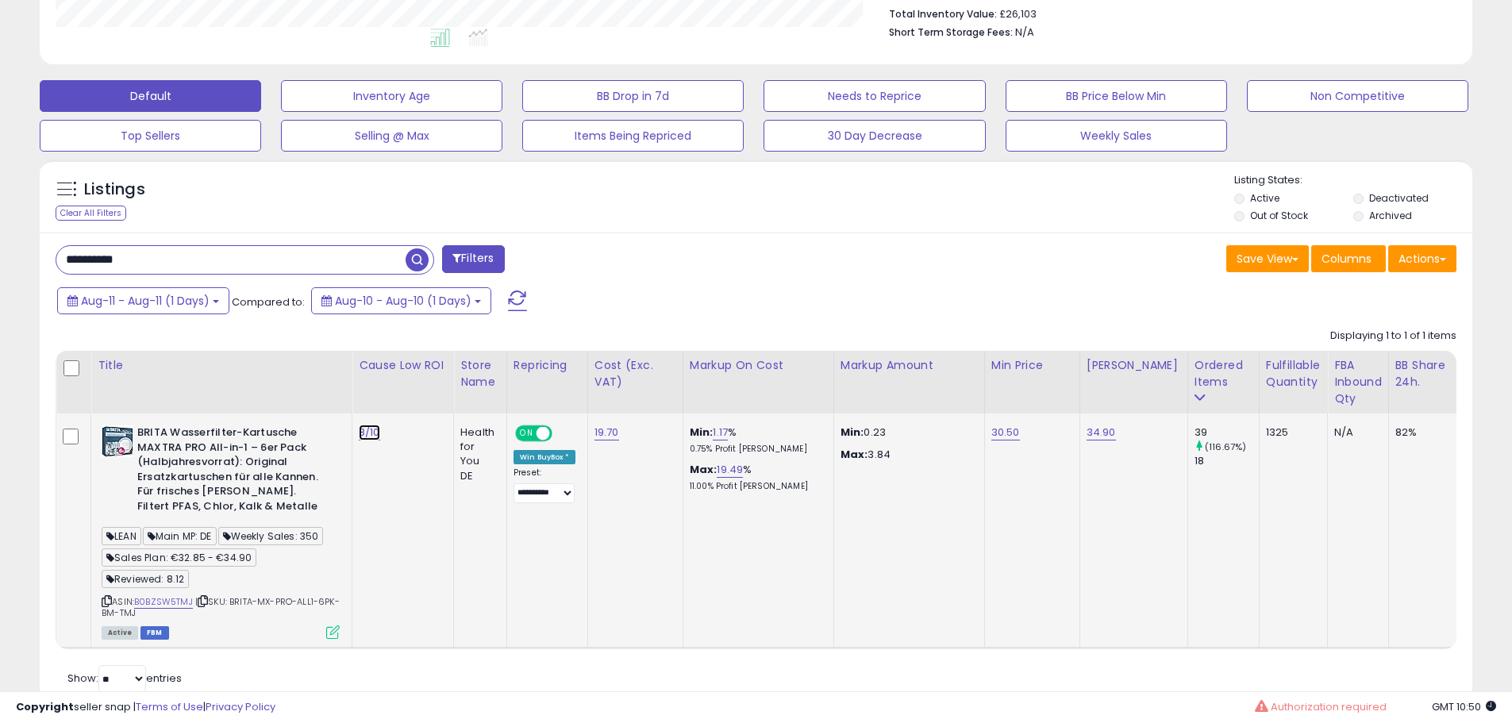
click at [368, 435] on link "8/10" at bounding box center [369, 433] width 21 height 16
type input "****"
click button "submit" at bounding box center [415, 392] width 27 height 24
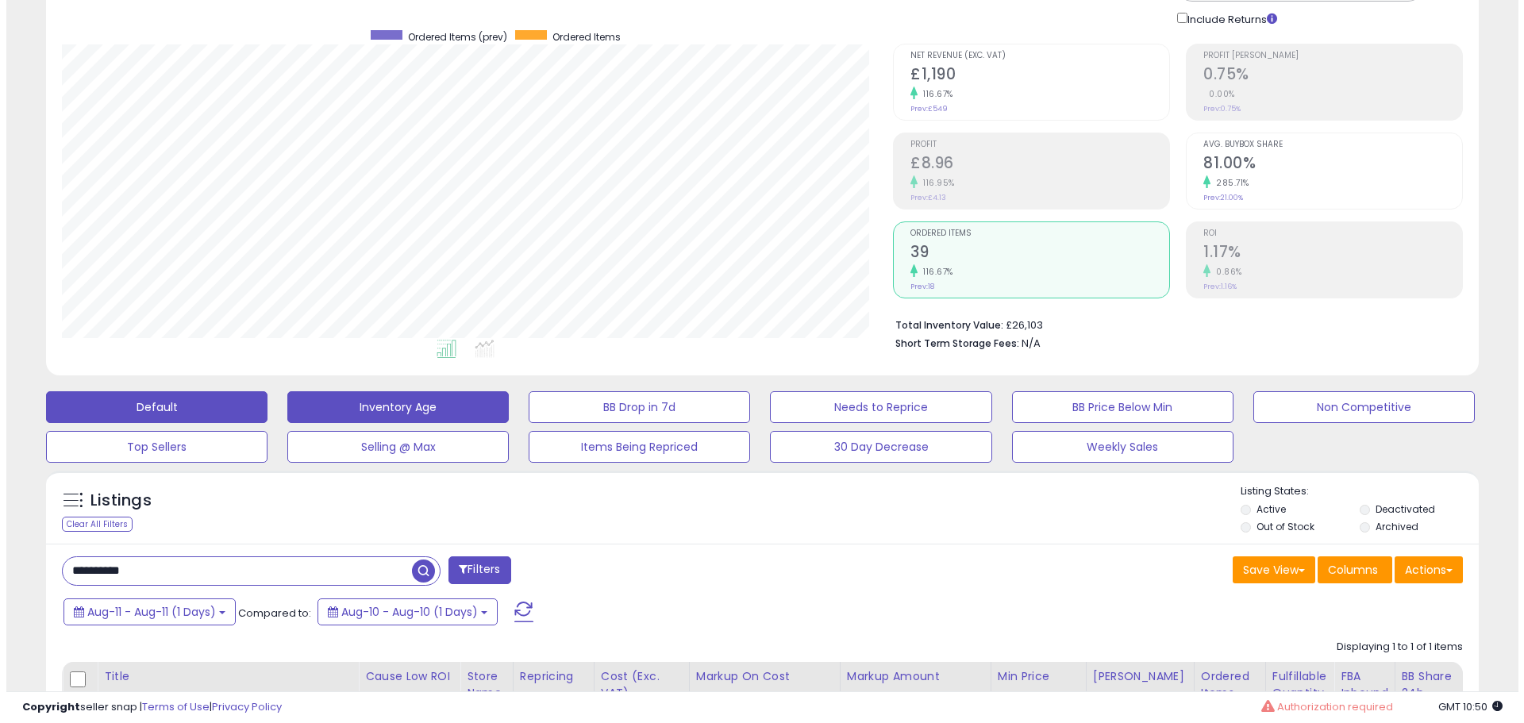
scroll to position [0, 0]
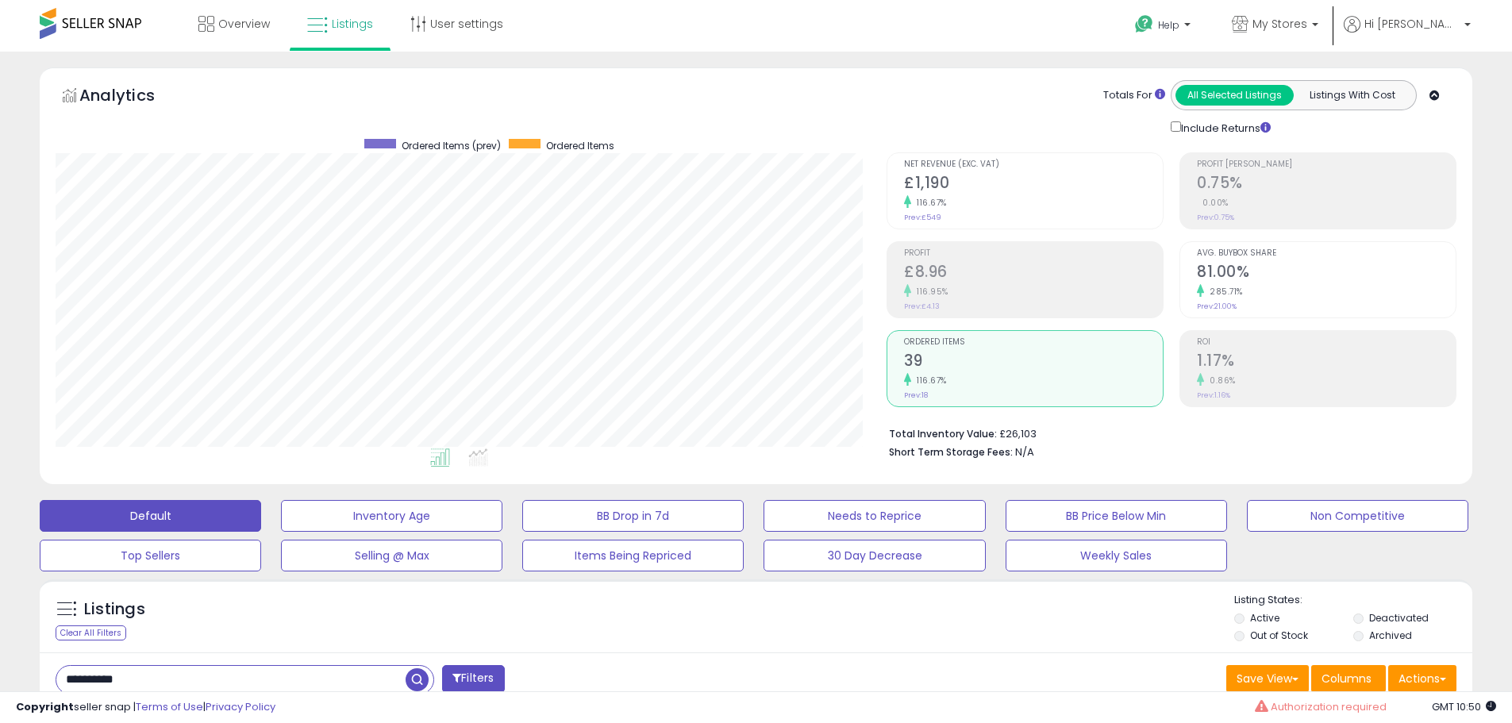
drag, startPoint x: 1107, startPoint y: 361, endPoint x: 1122, endPoint y: 370, distance: 16.7
click at [1108, 362] on h2 "39" at bounding box center [1033, 362] width 259 height 21
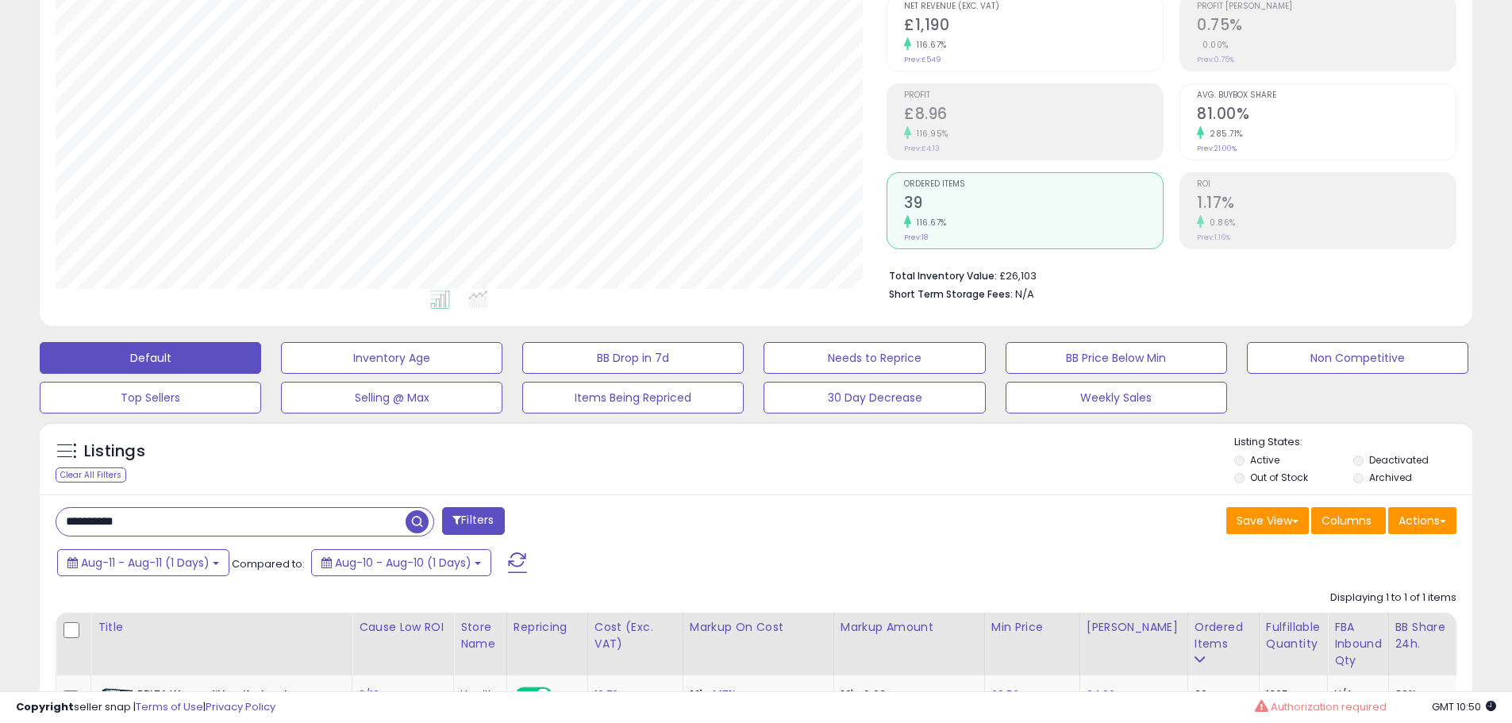
scroll to position [318, 0]
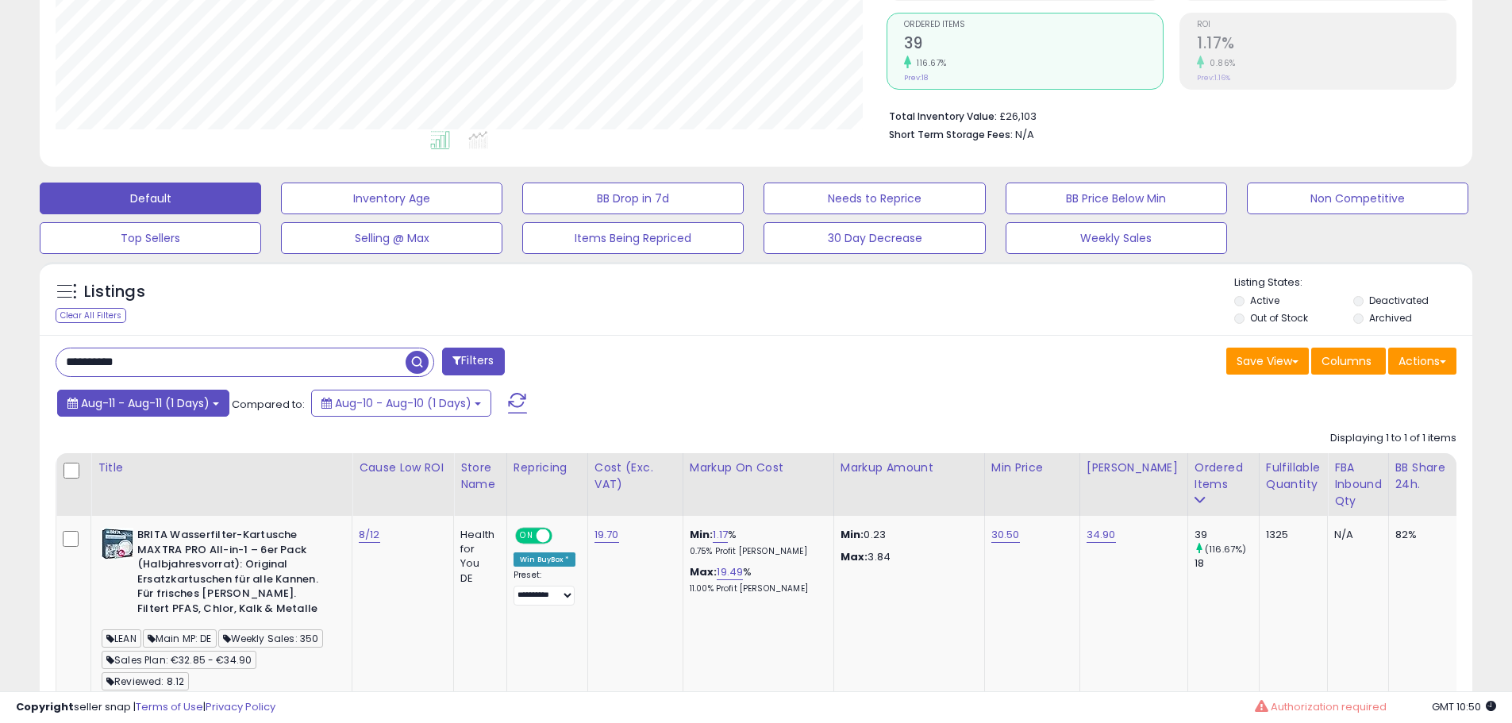
click at [126, 405] on span "Aug-11 - Aug-11 (1 Days)" at bounding box center [145, 403] width 129 height 16
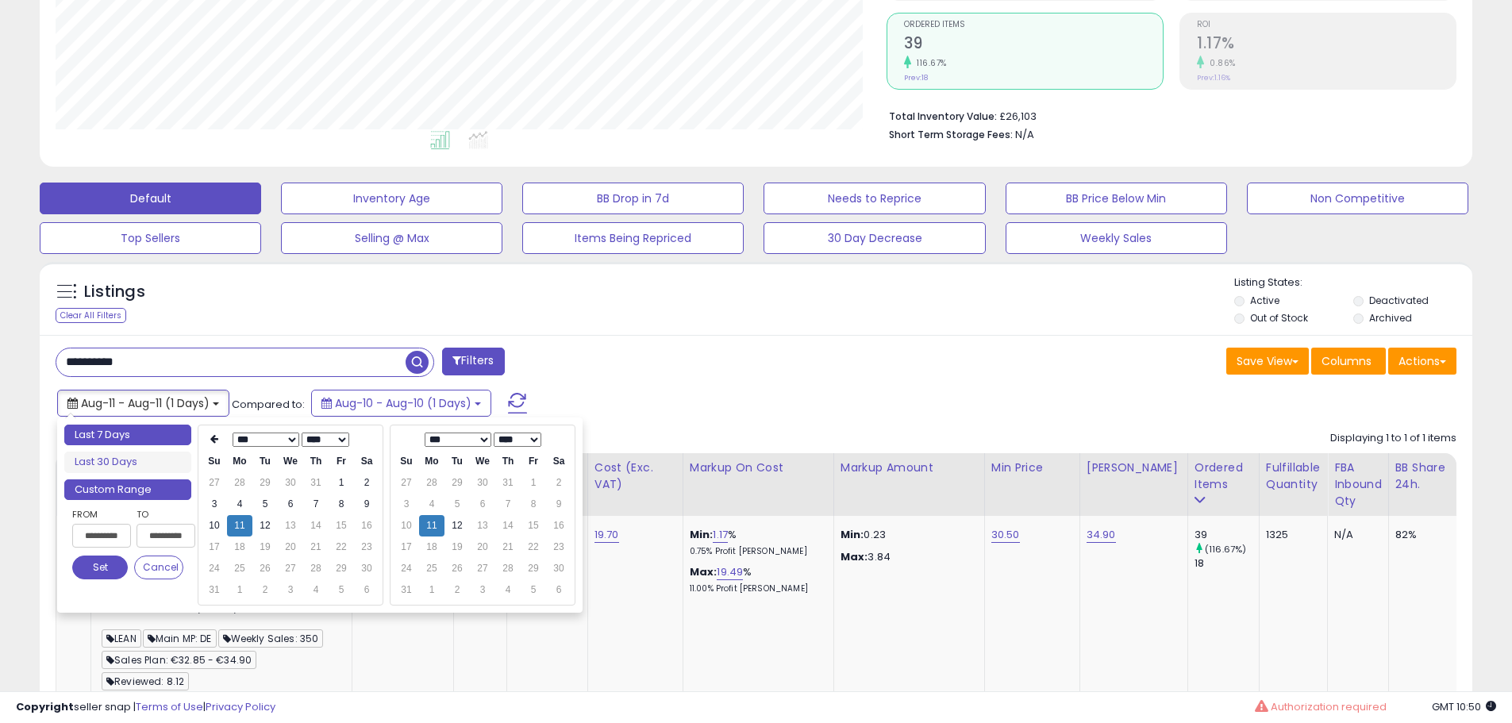
type input "**********"
click at [114, 428] on li "Last 7 Days" at bounding box center [127, 435] width 127 height 21
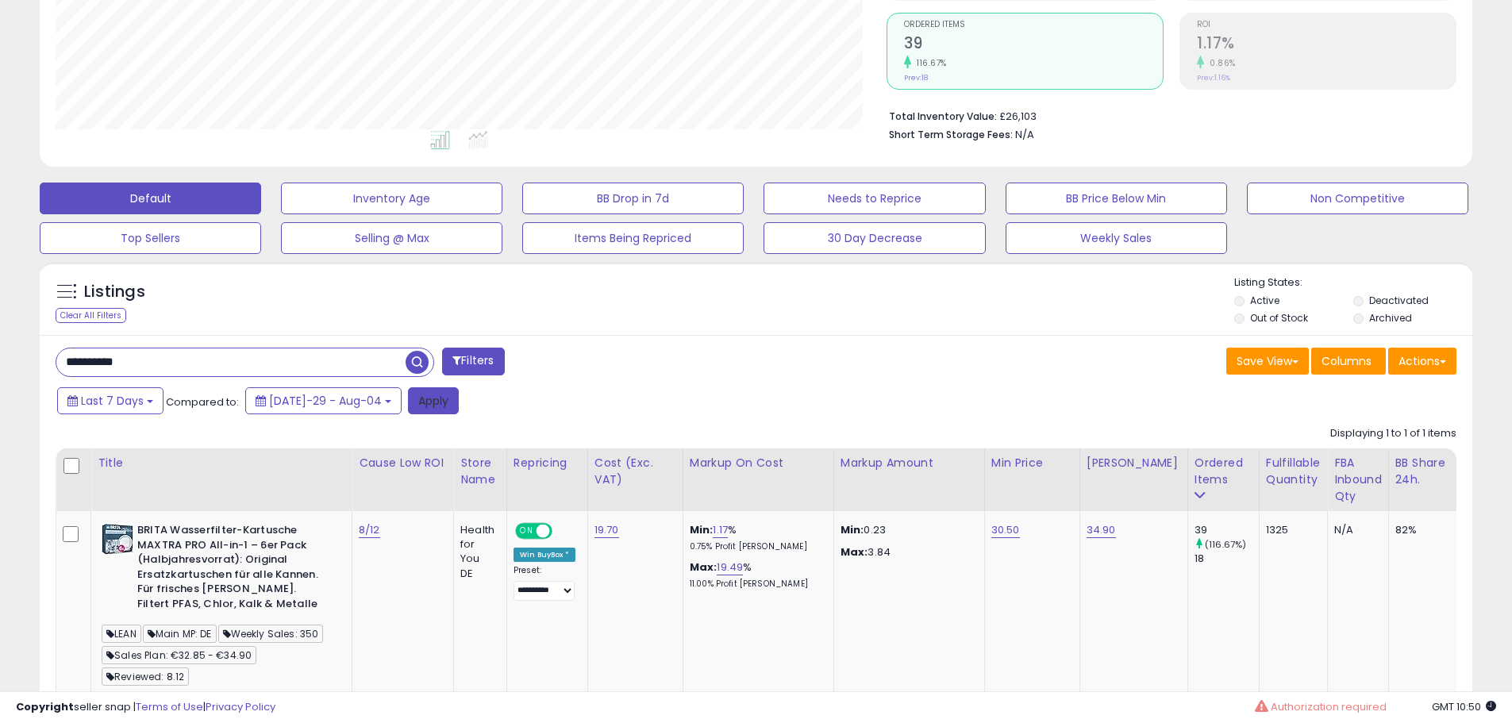
click at [421, 409] on button "Apply" at bounding box center [433, 400] width 51 height 27
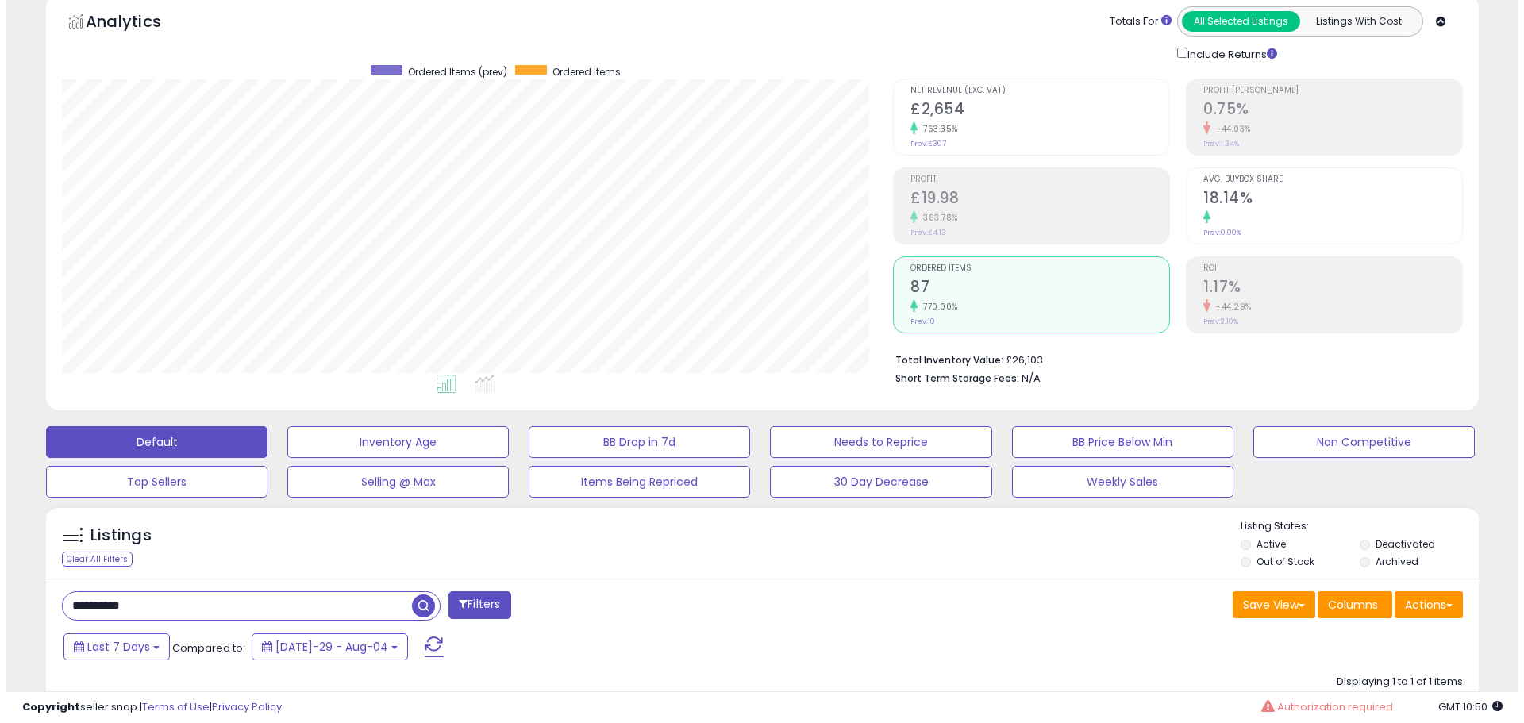
scroll to position [0, 0]
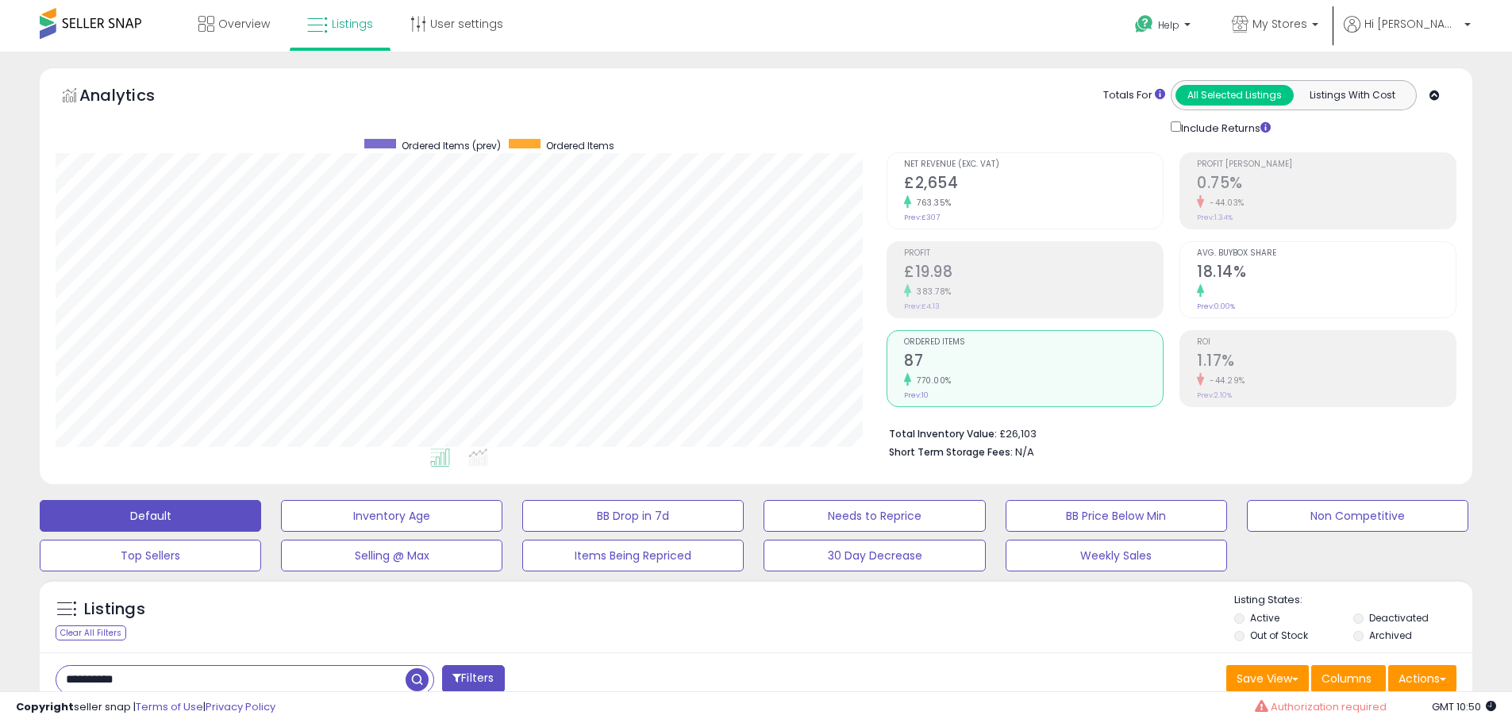
click at [993, 372] on h2 "87" at bounding box center [1033, 362] width 259 height 21
drag, startPoint x: 1039, startPoint y: 378, endPoint x: 1105, endPoint y: 367, distance: 66.8
click at [1041, 377] on div "770.00%" at bounding box center [1033, 380] width 259 height 15
click at [1279, 361] on h2 "1.17%" at bounding box center [1337, 362] width 261 height 21
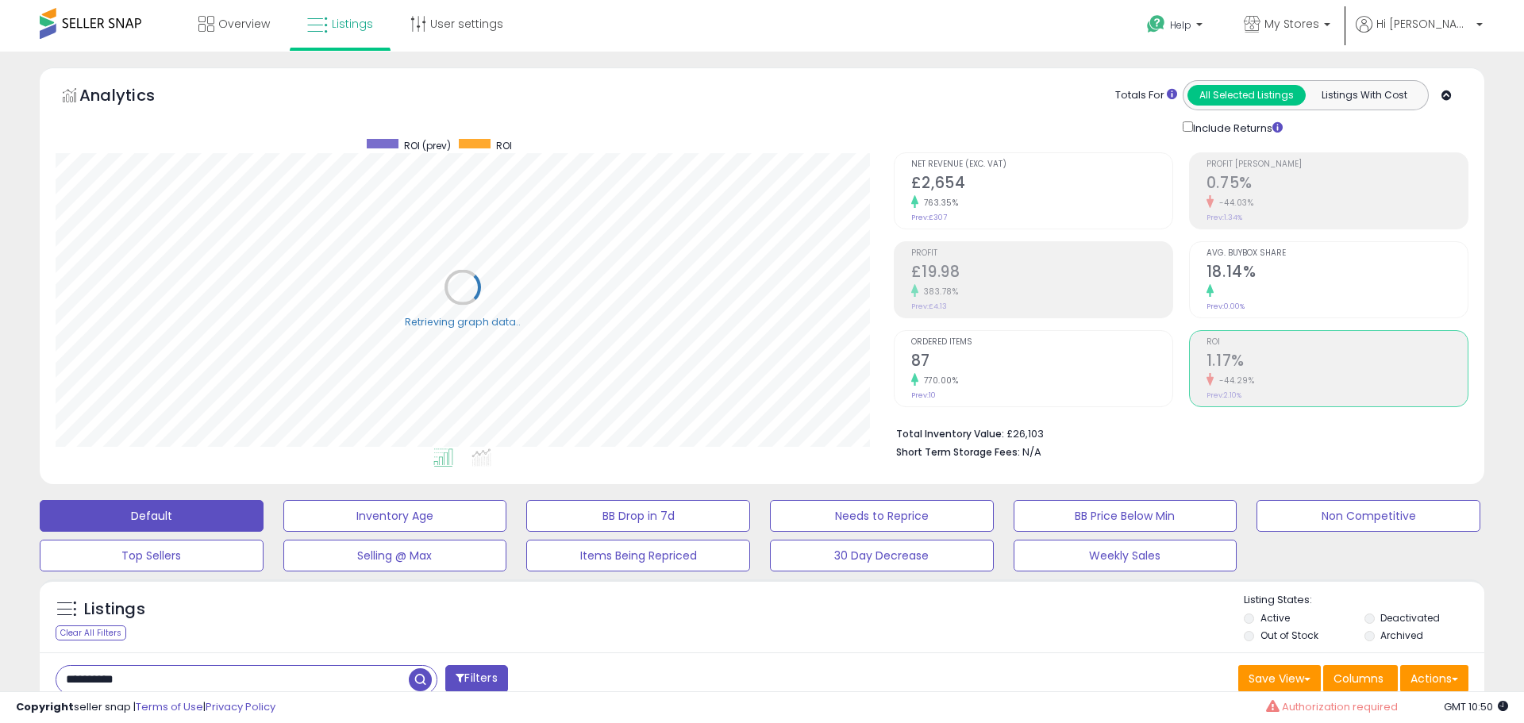
scroll to position [325, 831]
click at [1054, 360] on h2 "87" at bounding box center [1033, 362] width 259 height 21
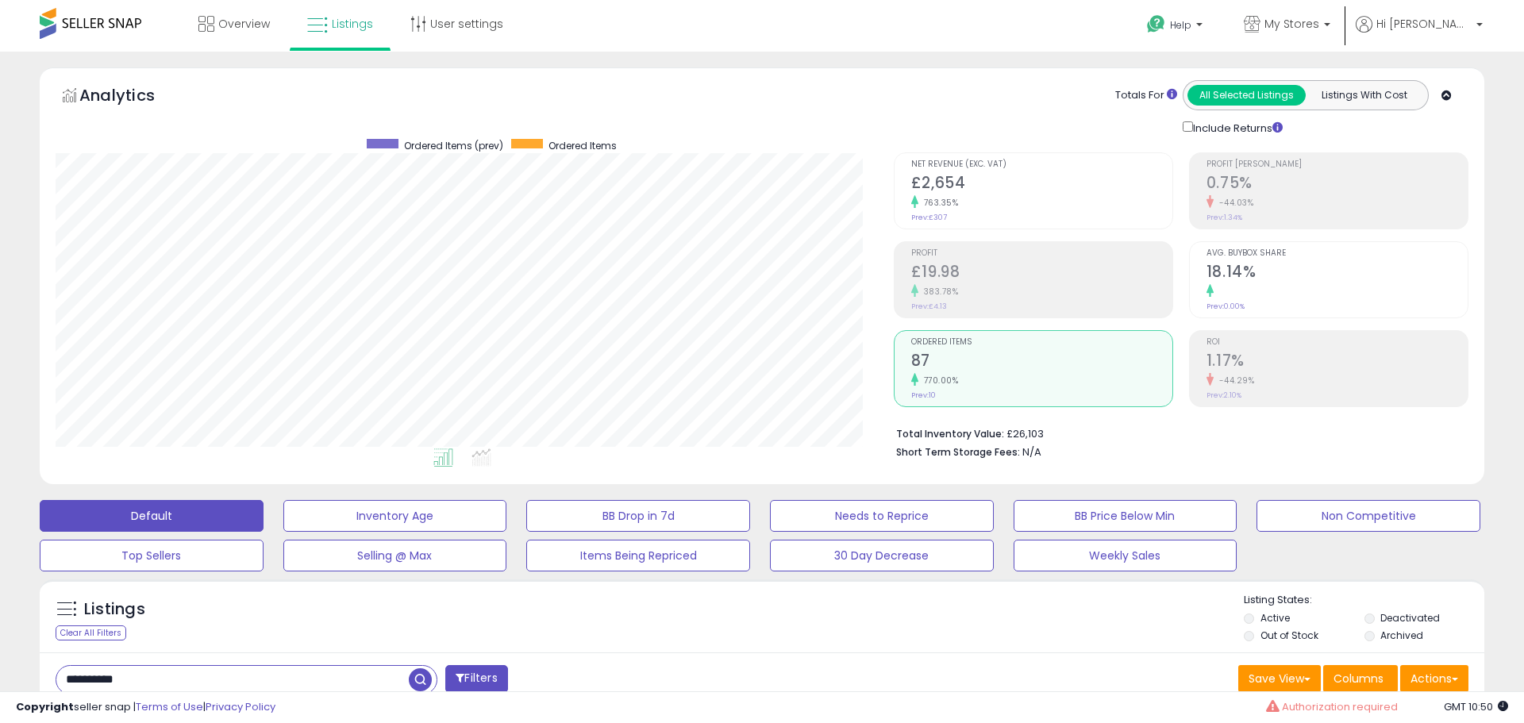
scroll to position [793498, 792992]
click at [986, 264] on h2 "£19.98" at bounding box center [1033, 273] width 259 height 21
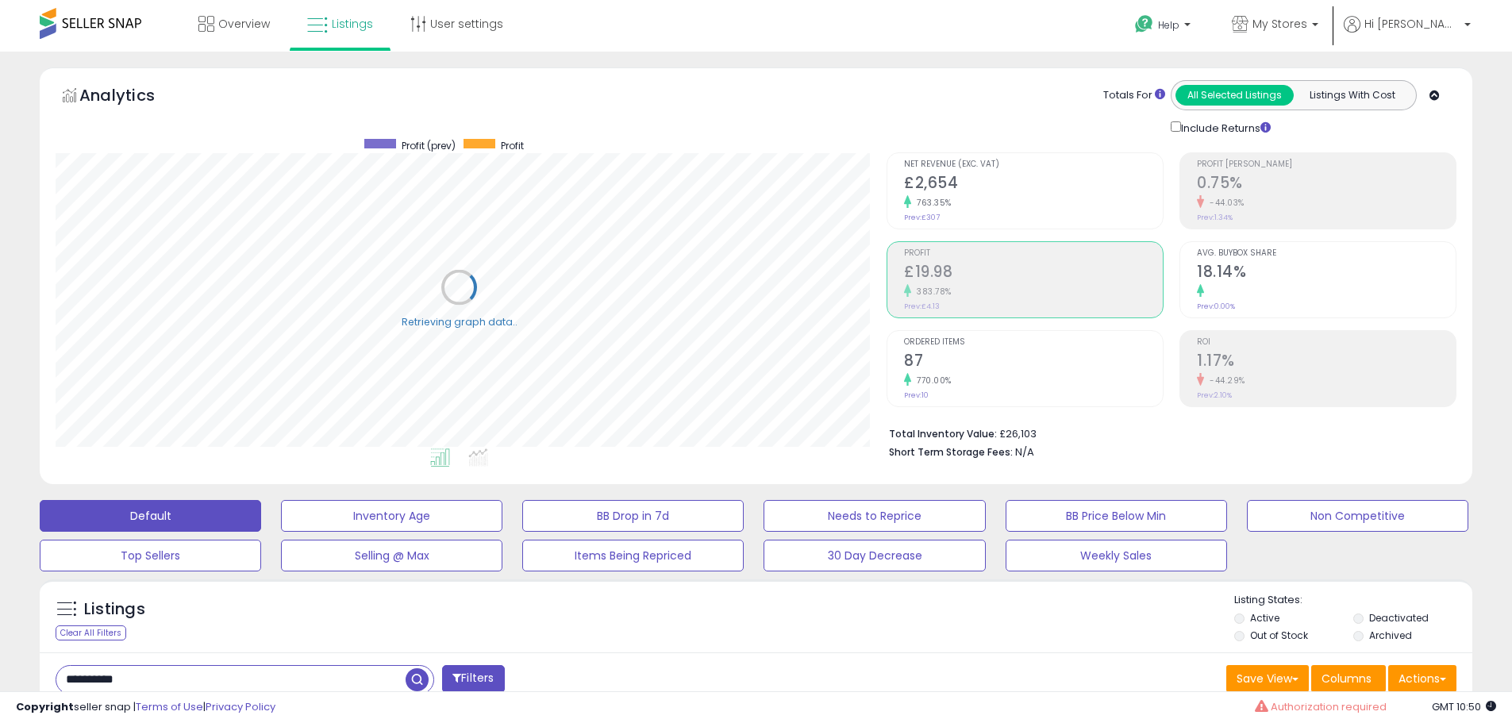
click at [964, 183] on h2 "£2,654" at bounding box center [1033, 184] width 259 height 21
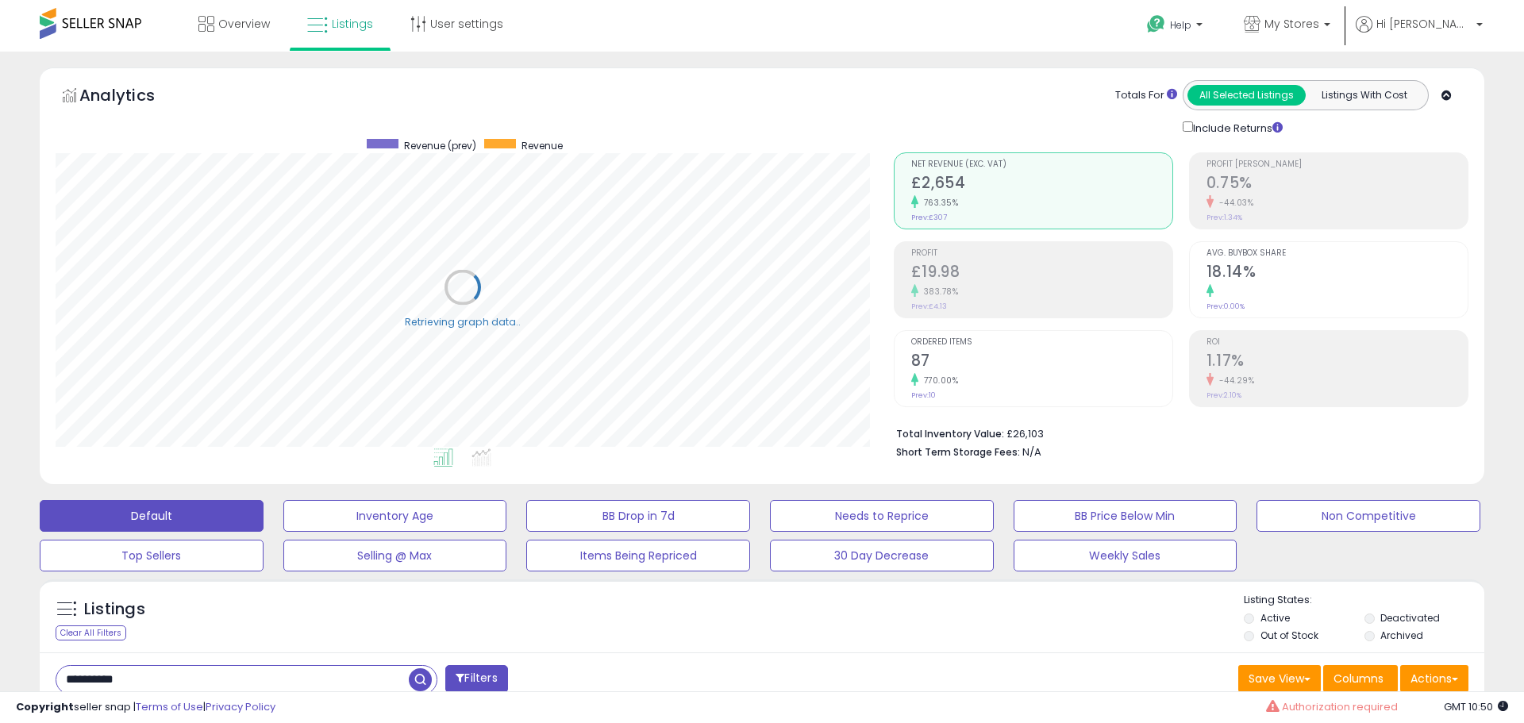
click at [1003, 245] on div "Profit £19.98 383.78% Prev: £4.13" at bounding box center [1041, 277] width 261 height 71
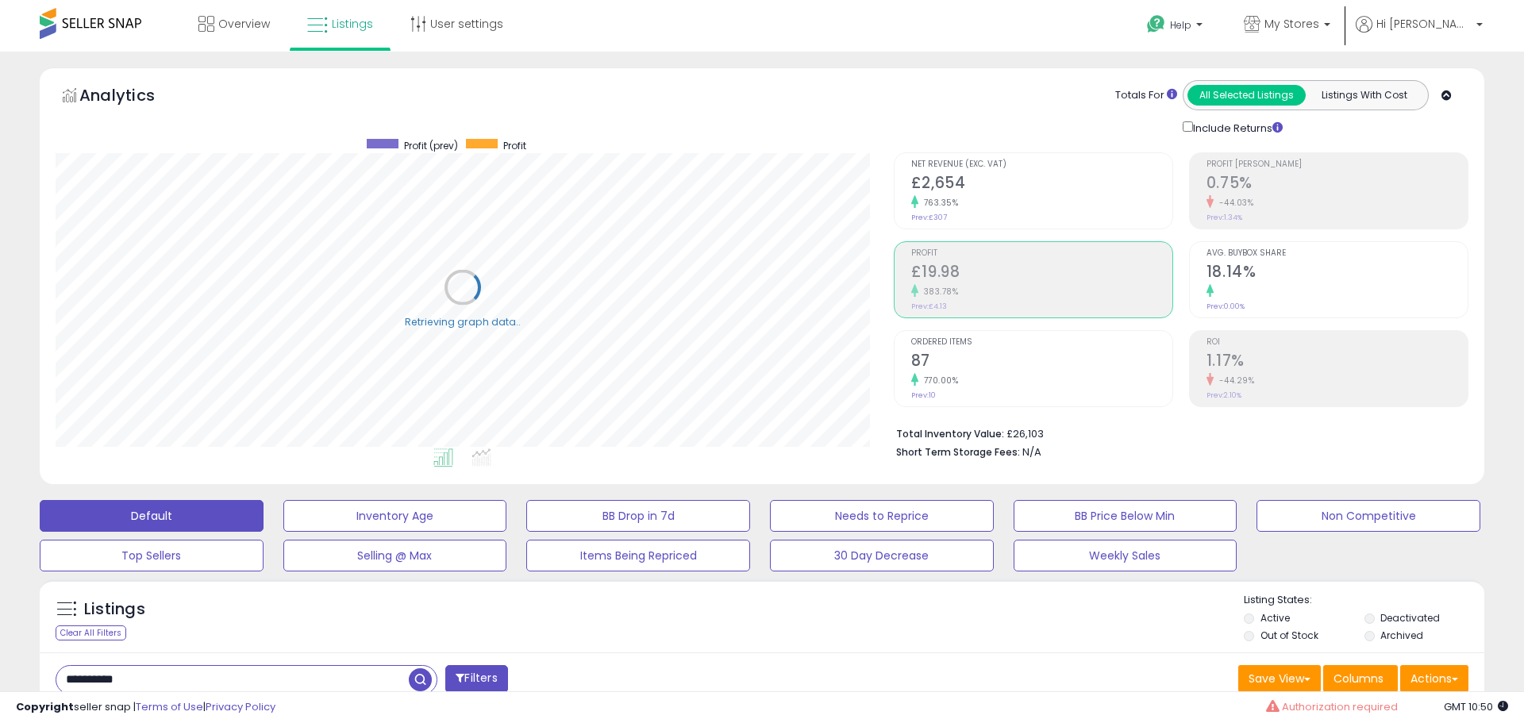
click at [1011, 198] on div "763.35%" at bounding box center [1041, 202] width 261 height 15
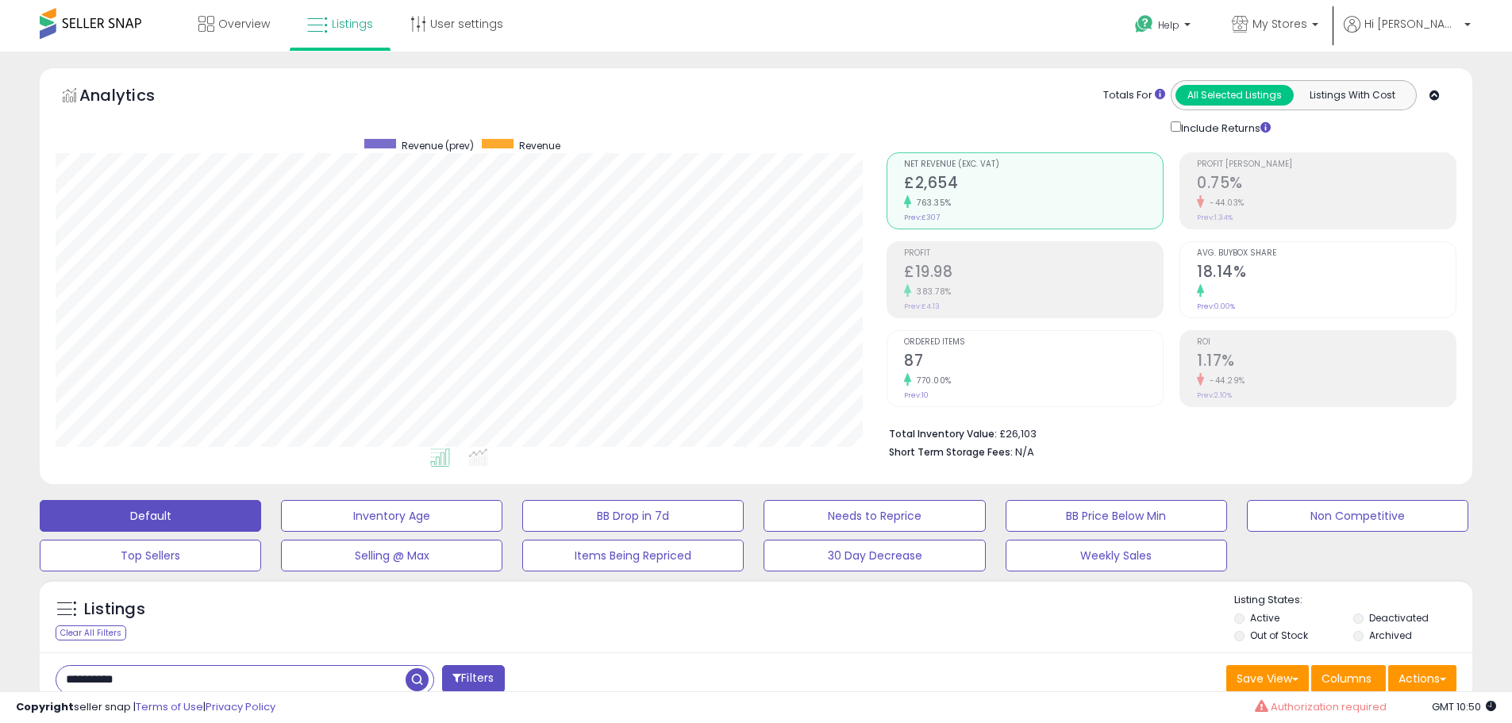
click at [1271, 375] on div "-44.29%" at bounding box center [1326, 380] width 259 height 15
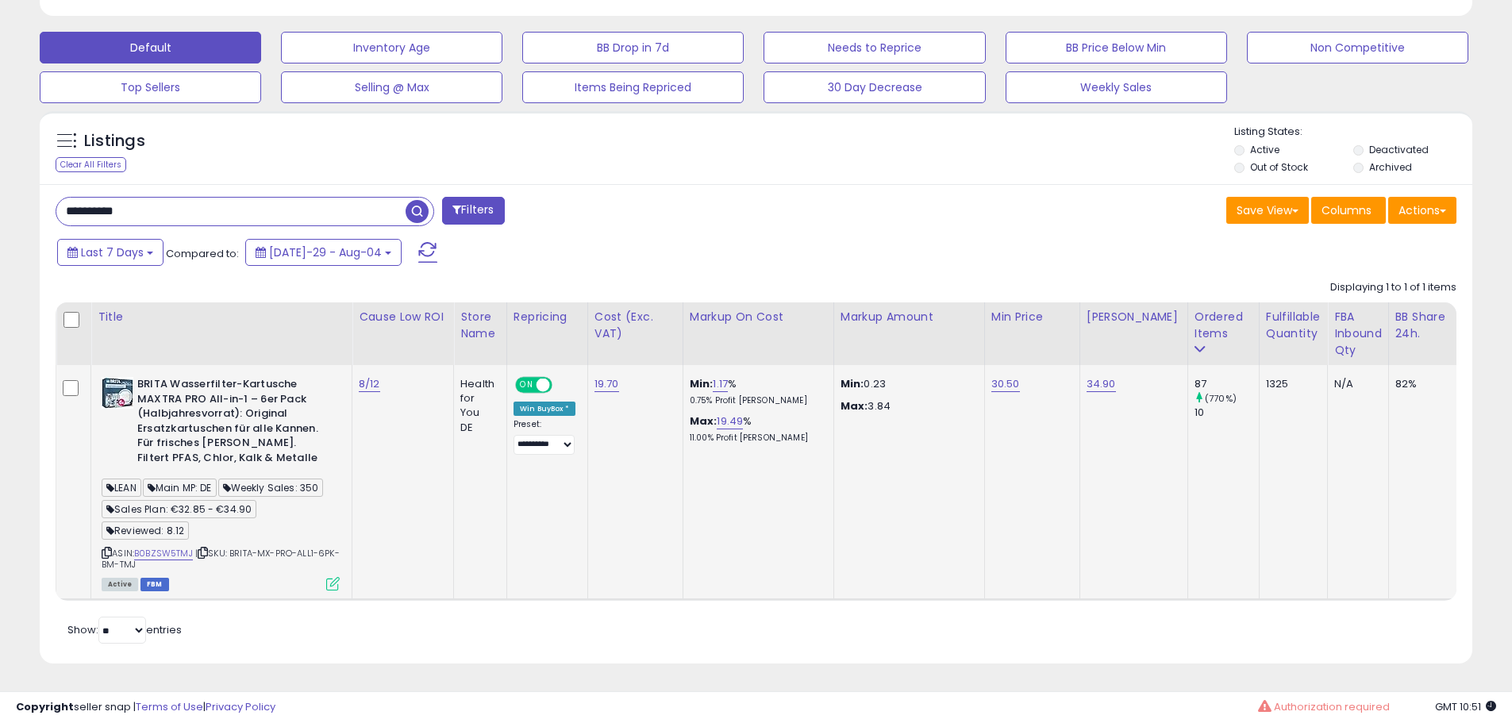
click at [1033, 464] on td "30.50" at bounding box center [1031, 482] width 95 height 235
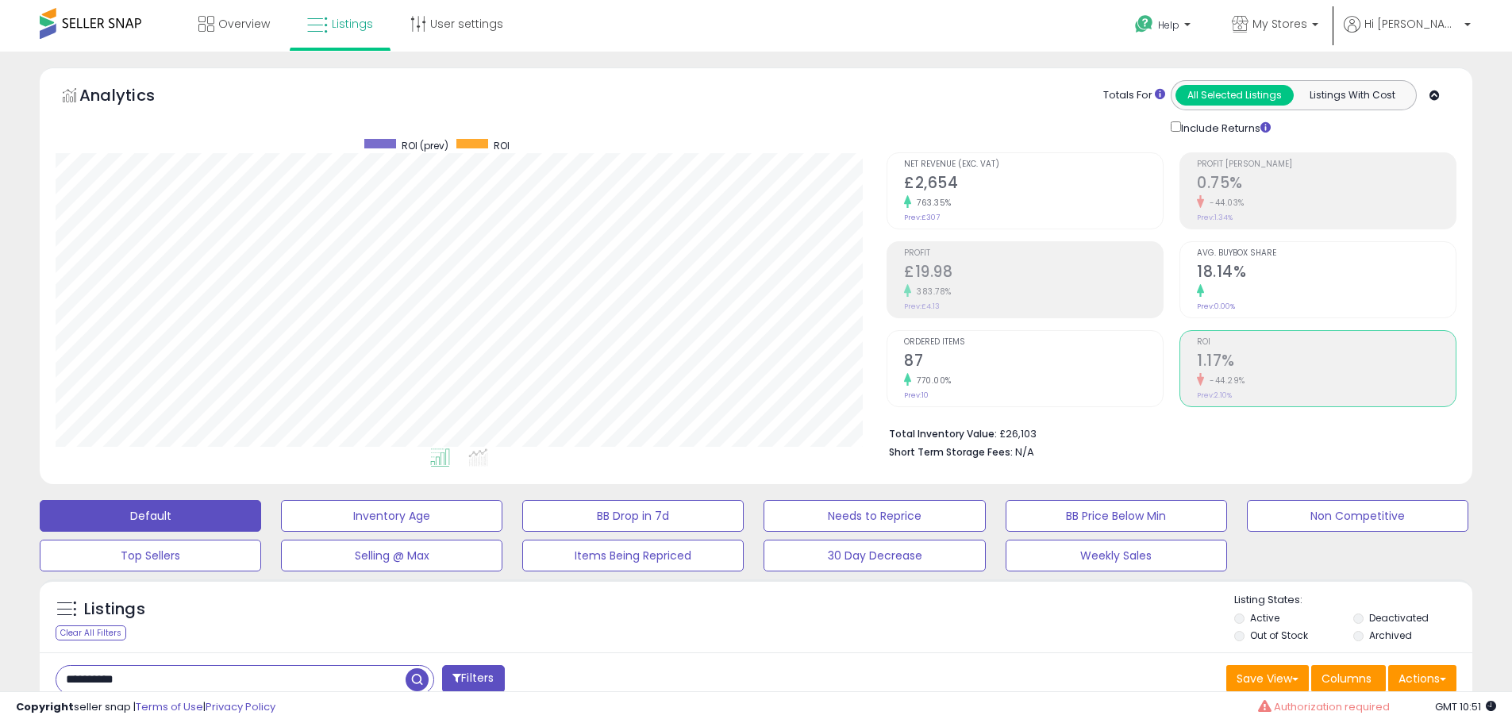
click at [1261, 353] on h2 "1.17%" at bounding box center [1326, 362] width 259 height 21
click at [1096, 376] on div "770.00%" at bounding box center [1033, 380] width 259 height 15
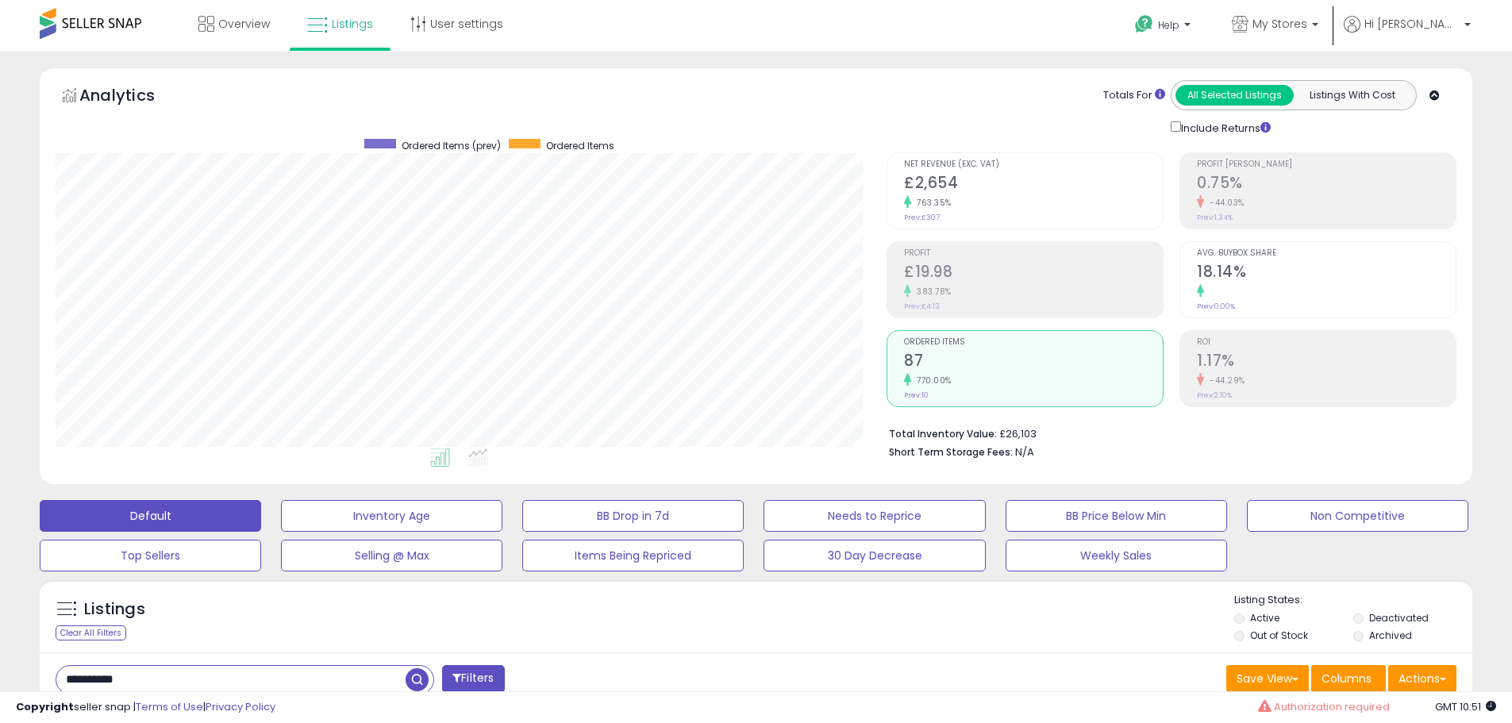
click at [1388, 353] on h2 "1.17%" at bounding box center [1326, 362] width 259 height 21
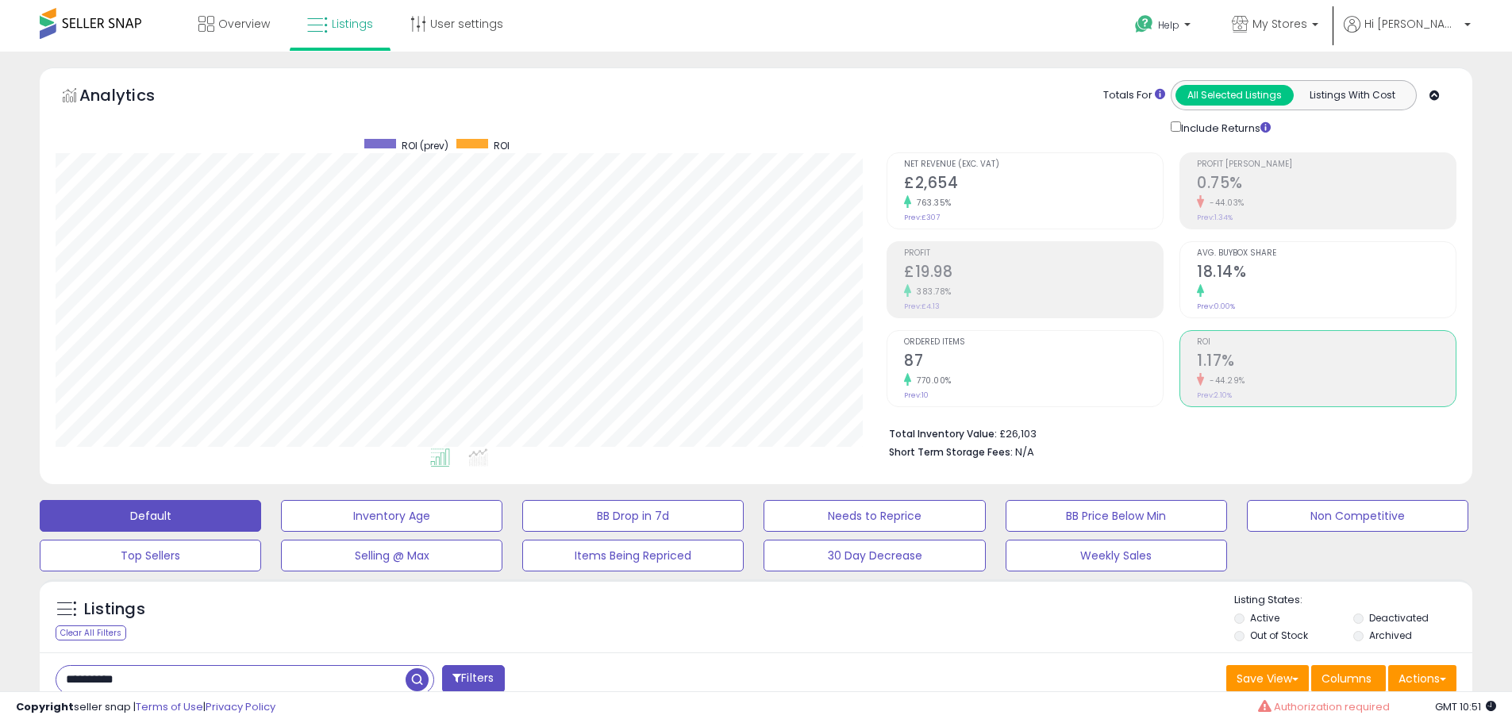
click at [981, 206] on div "763.35%" at bounding box center [1033, 202] width 259 height 15
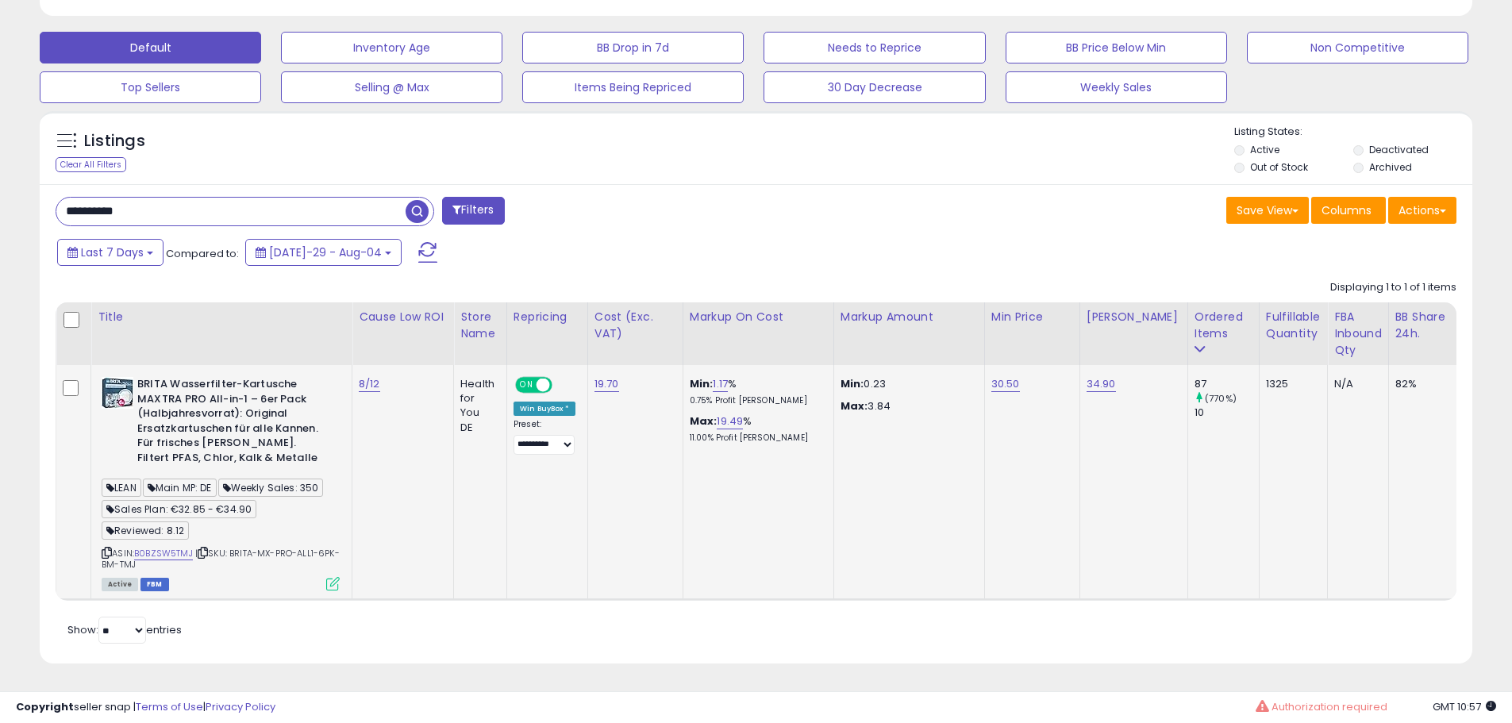
click at [866, 520] on td "Min: 0.23 Max: 3.84" at bounding box center [909, 482] width 151 height 235
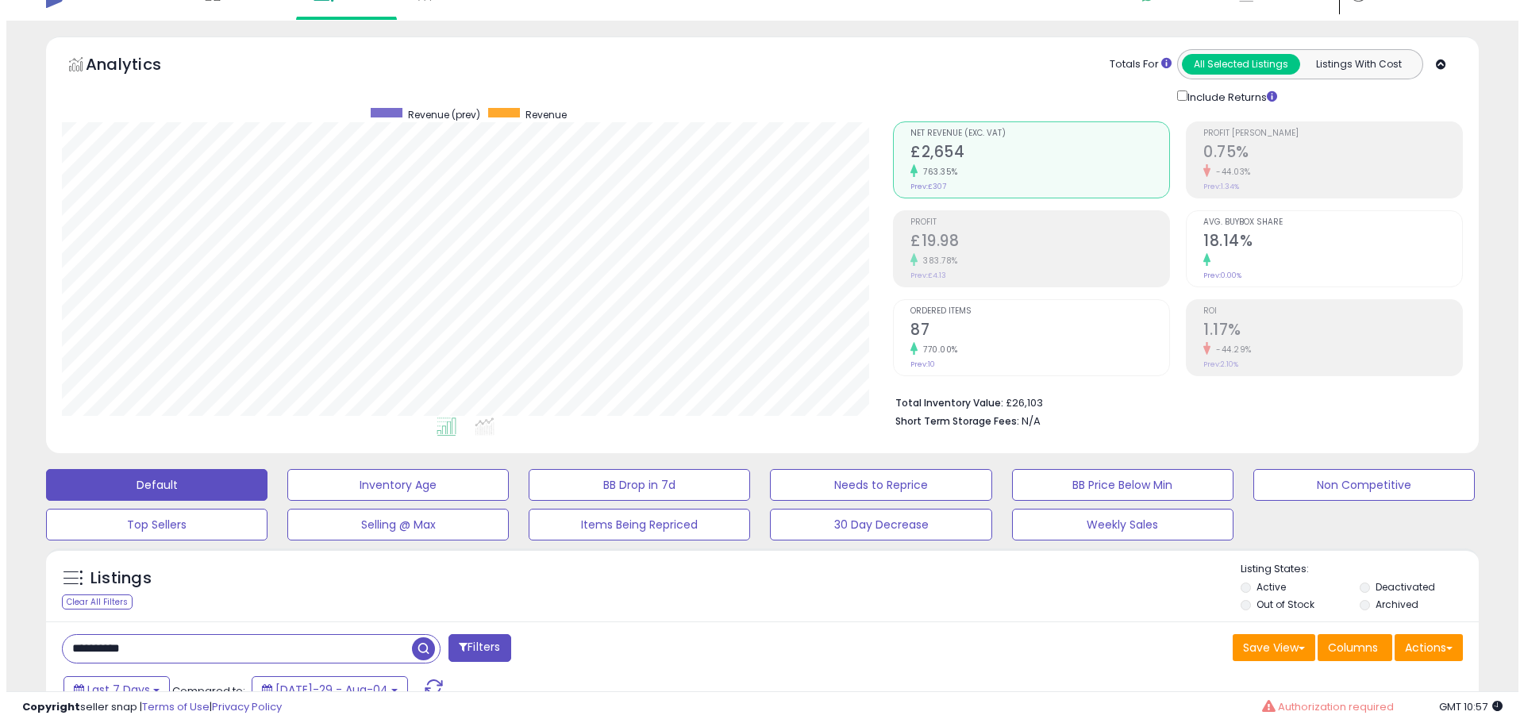
scroll to position [0, 0]
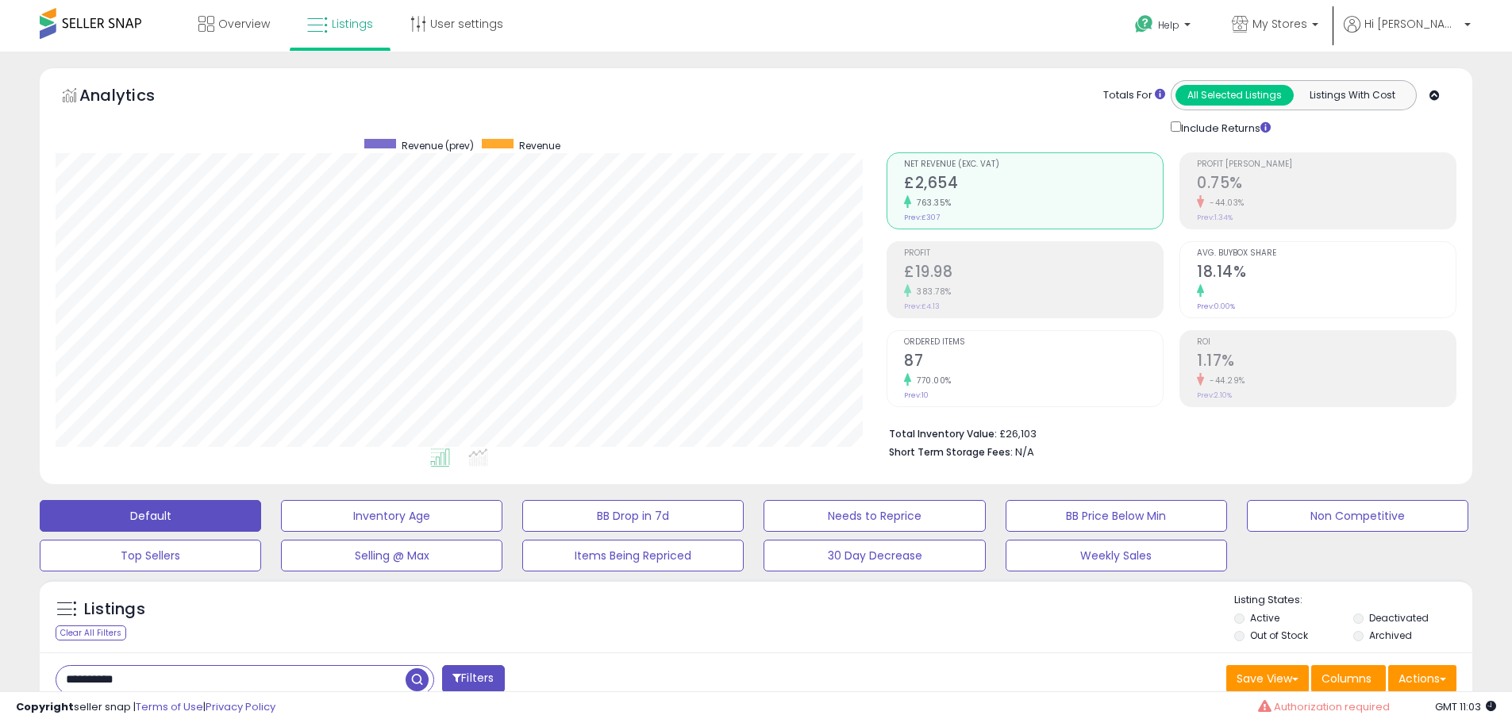
drag, startPoint x: 1042, startPoint y: 388, endPoint x: 1072, endPoint y: 384, distance: 29.6
click at [1053, 388] on div "Ordered Items 87 770.00% Prev: 10" at bounding box center [1033, 366] width 259 height 71
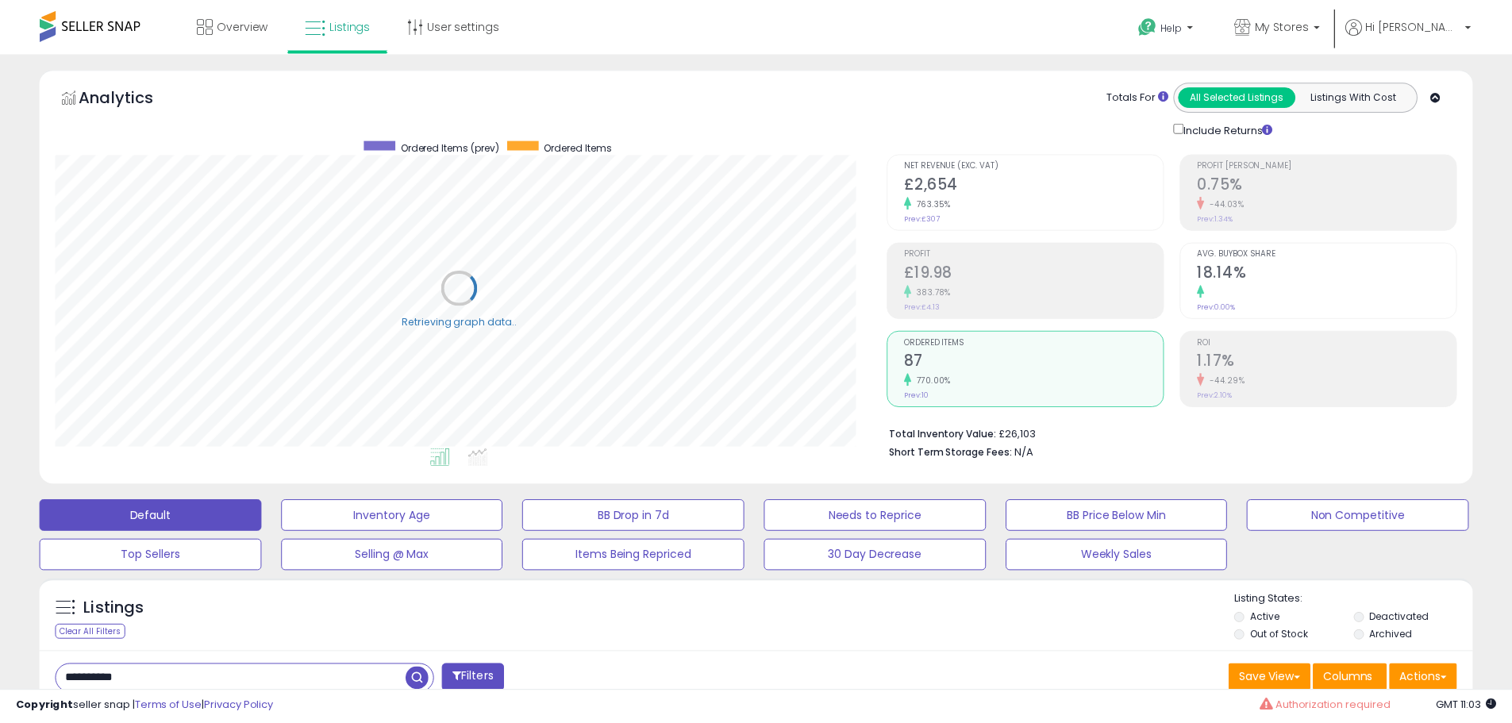
scroll to position [325, 838]
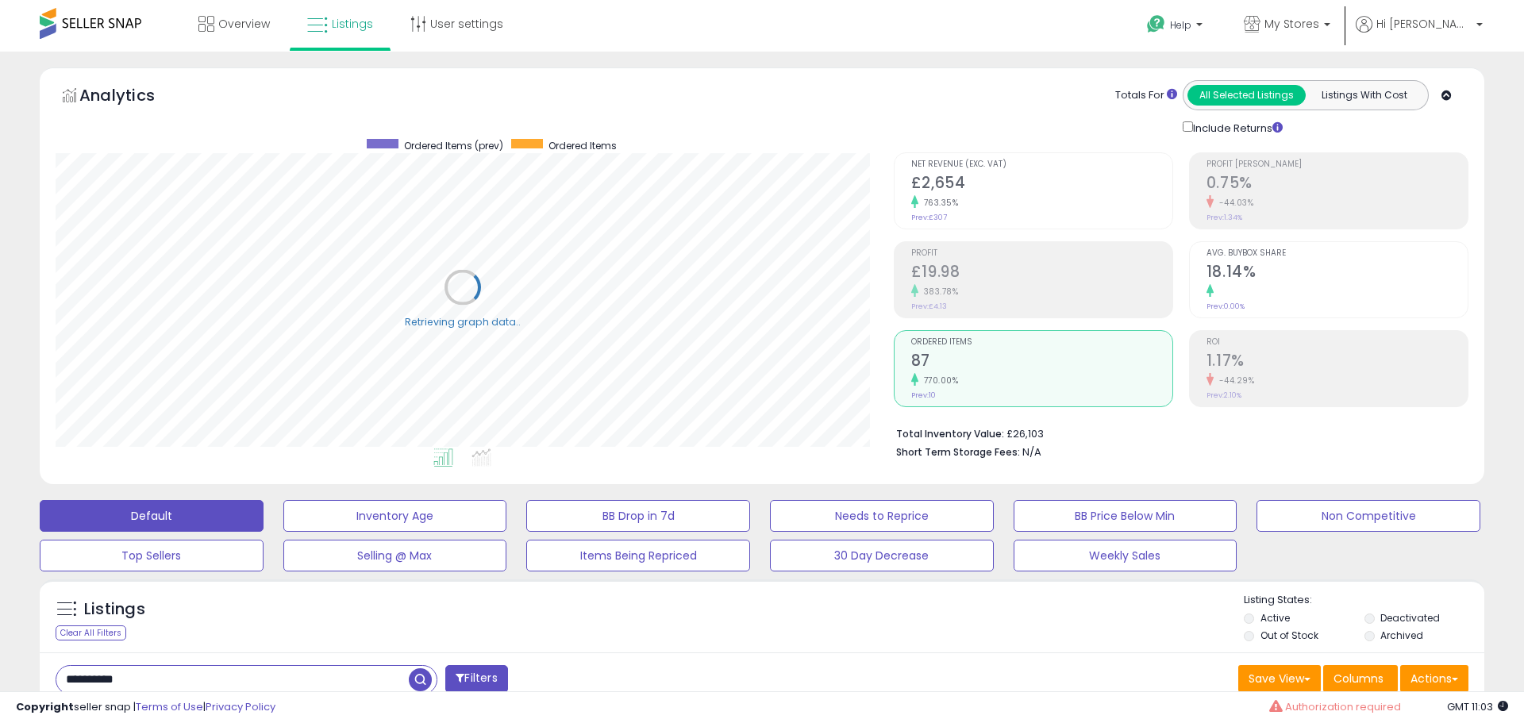
click at [1296, 368] on h2 "1.17%" at bounding box center [1337, 362] width 261 height 21
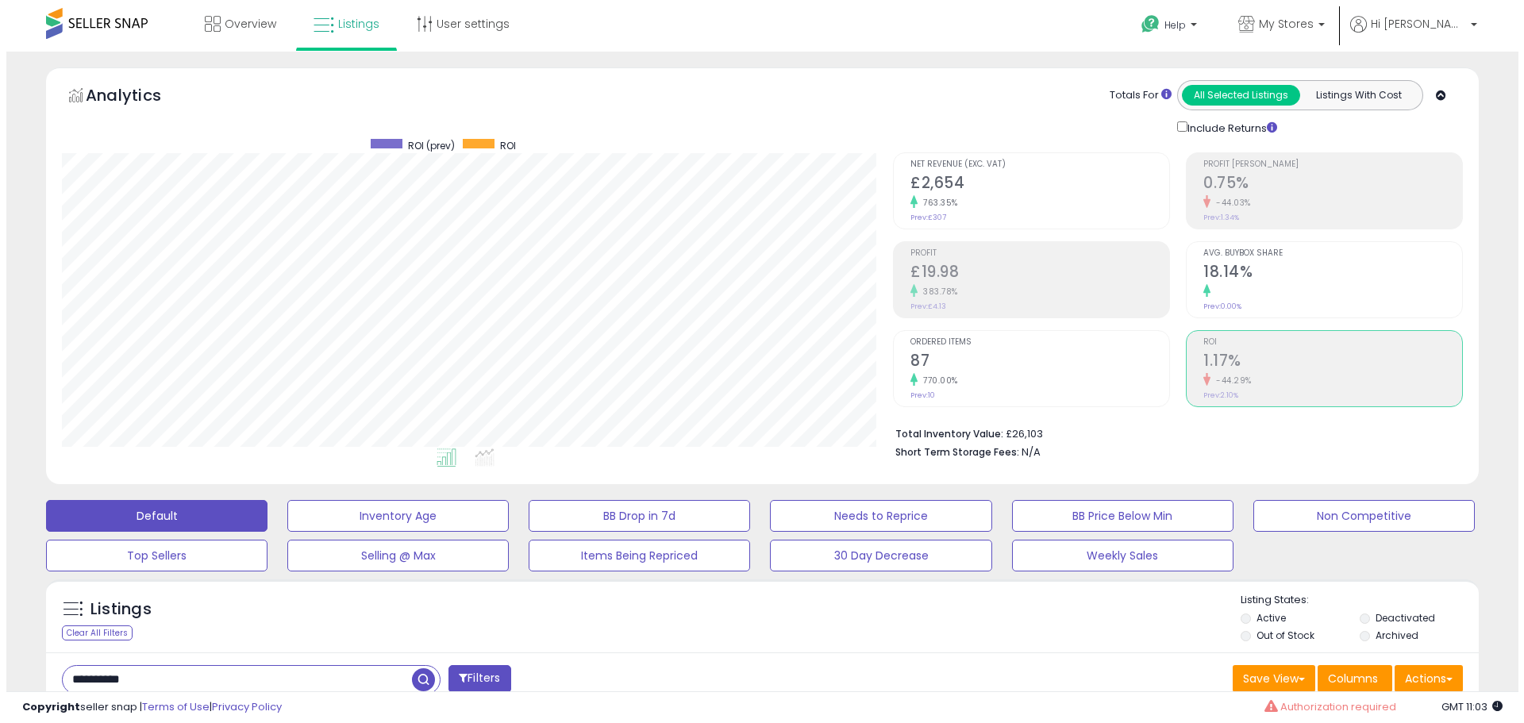
scroll to position [325, 831]
drag, startPoint x: 1121, startPoint y: 381, endPoint x: 1113, endPoint y: 383, distance: 8.3
click at [1116, 383] on div "770.00%" at bounding box center [1033, 380] width 259 height 15
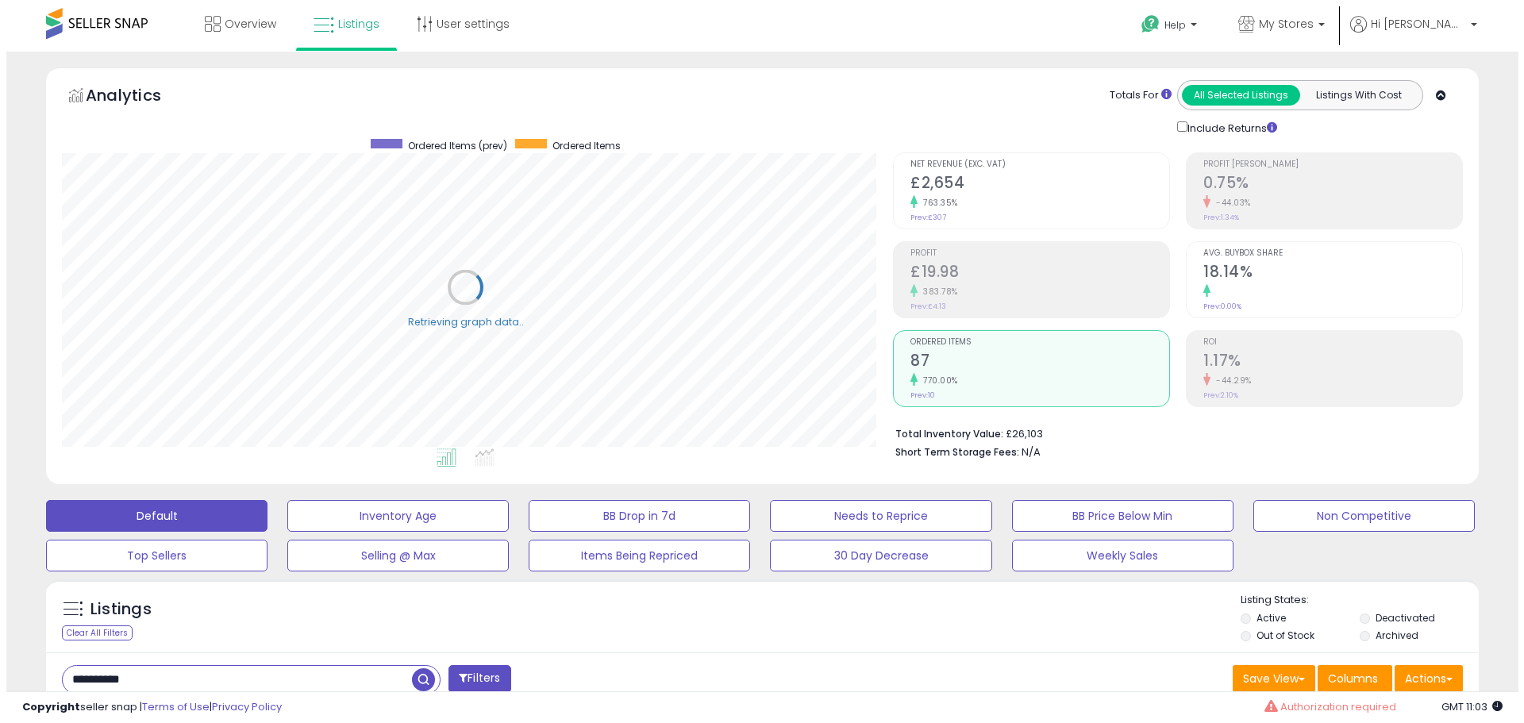
scroll to position [793498, 792992]
click at [1035, 365] on h2 "87" at bounding box center [1033, 362] width 259 height 21
